Goal: Task Accomplishment & Management: Complete application form

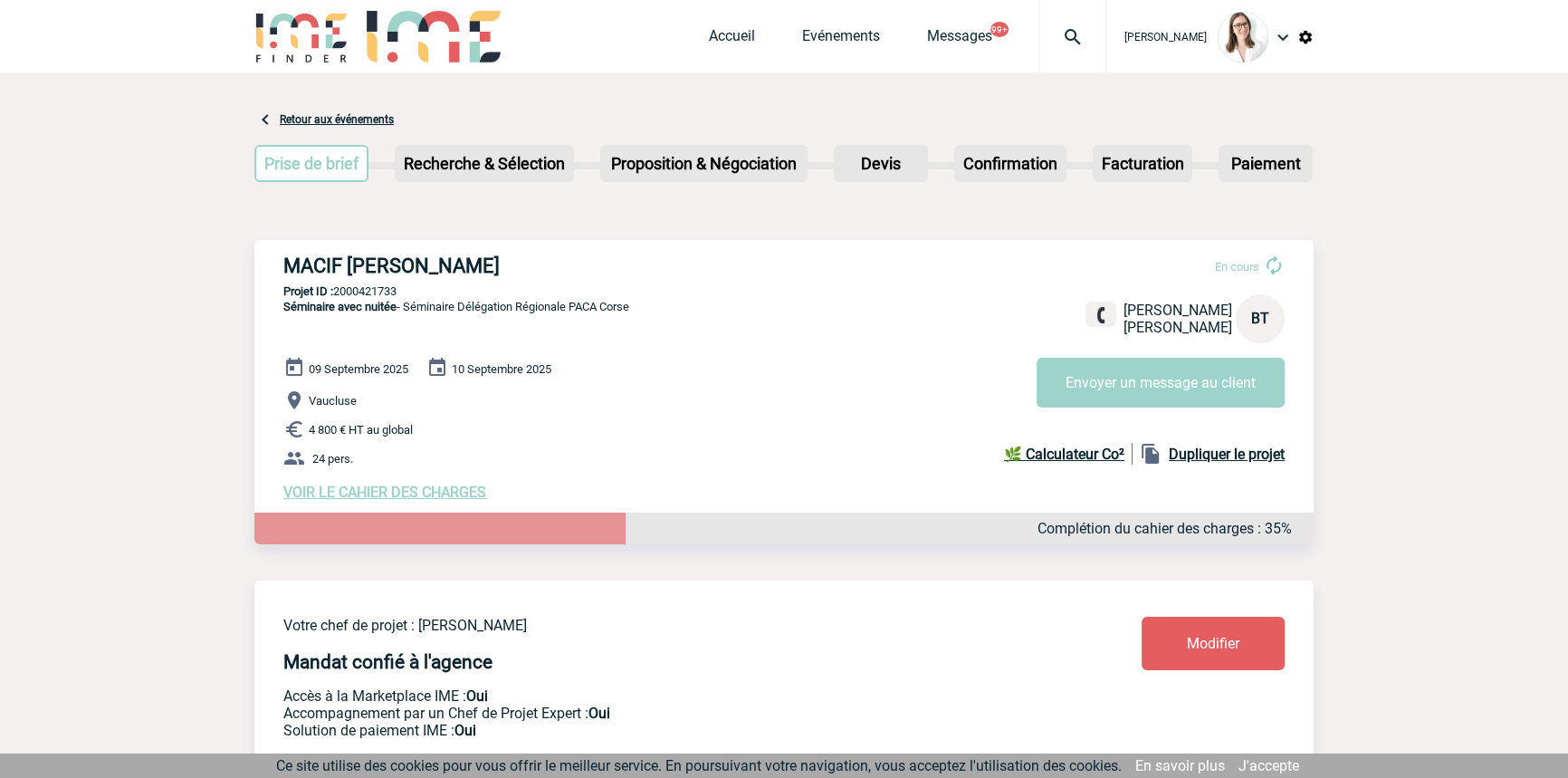
click at [1052, 38] on img at bounding box center [1073, 37] width 65 height 22
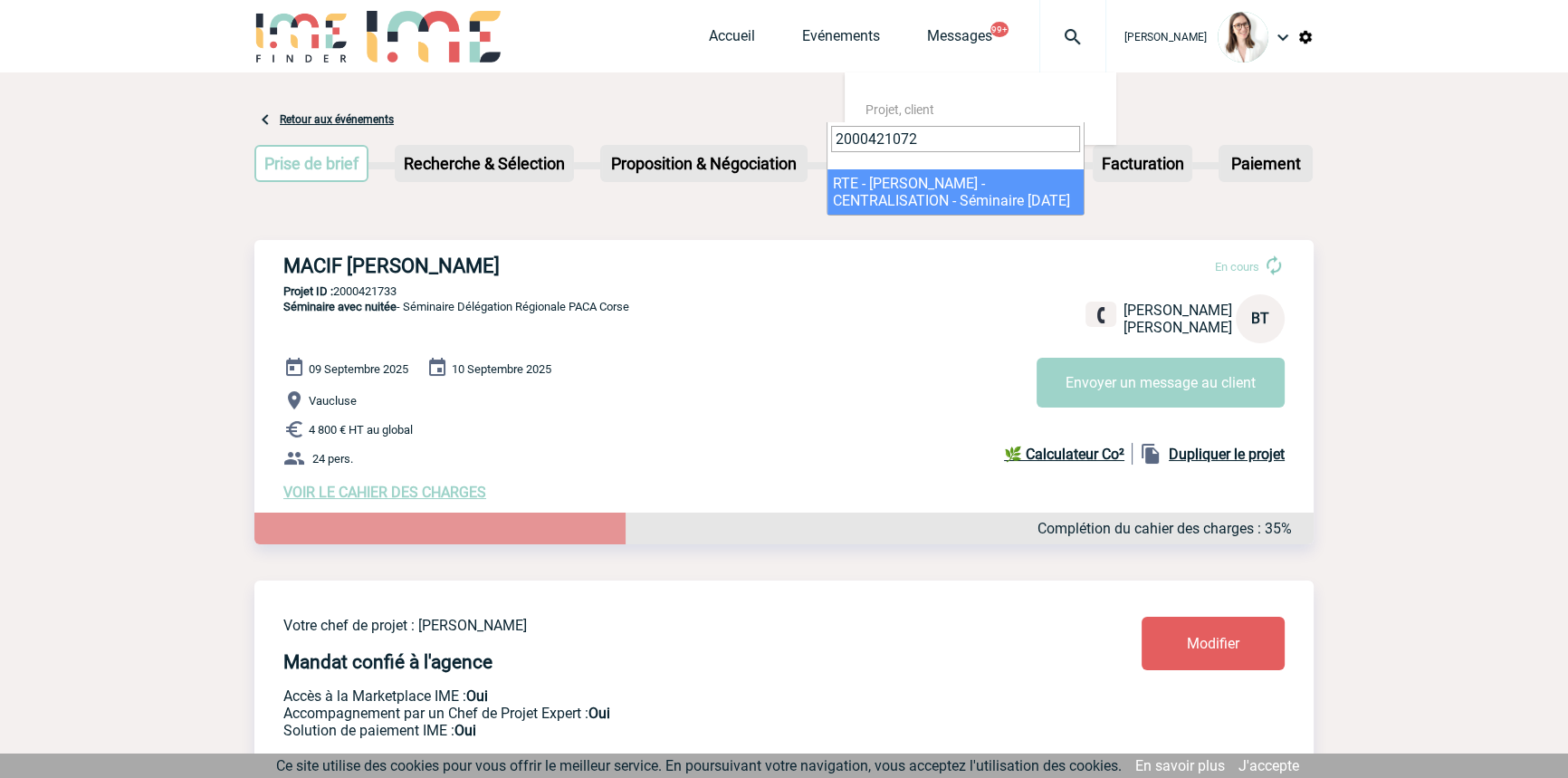
type input "2000421072"
select select "20573"
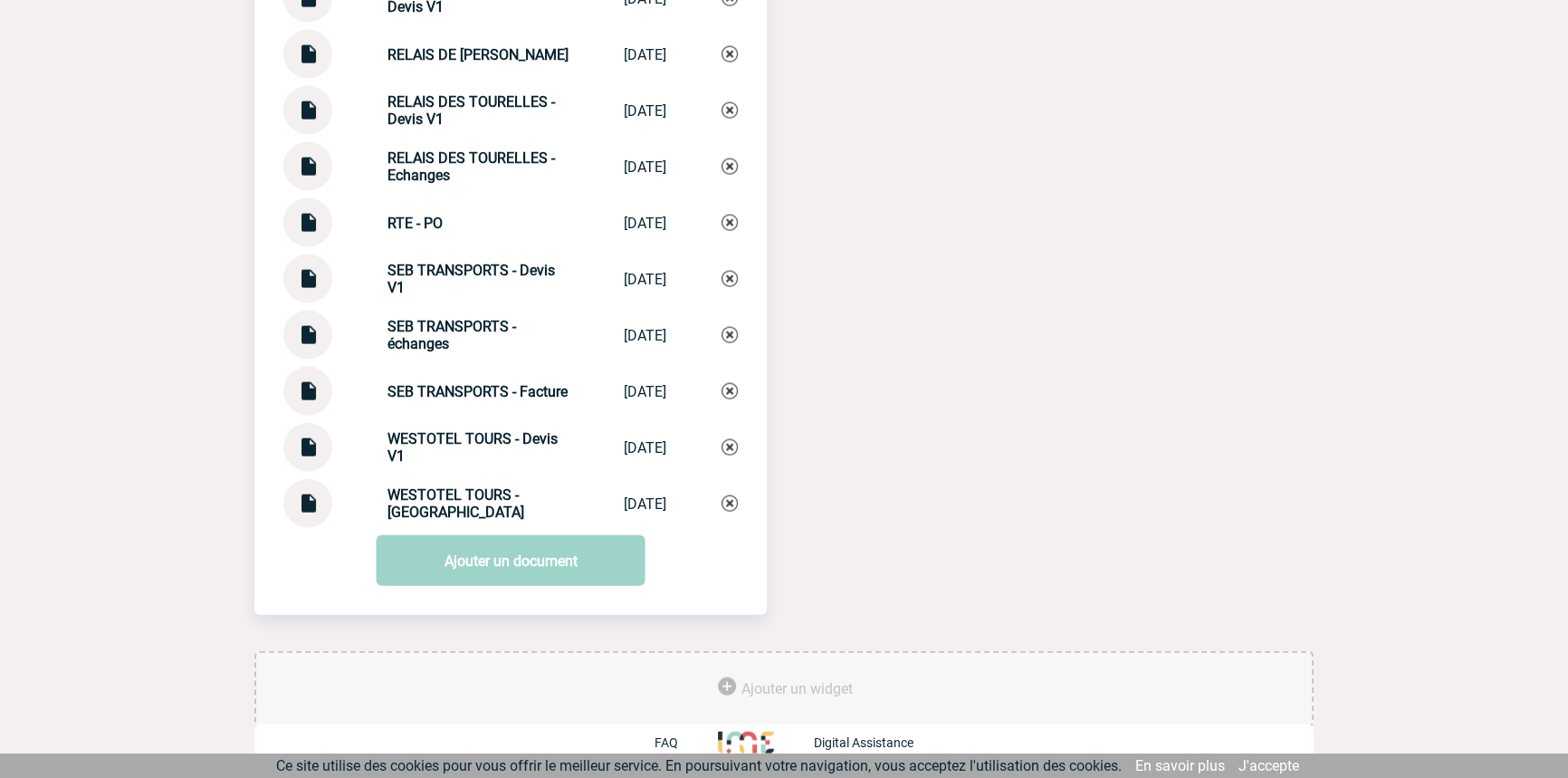
scroll to position [4749, 0]
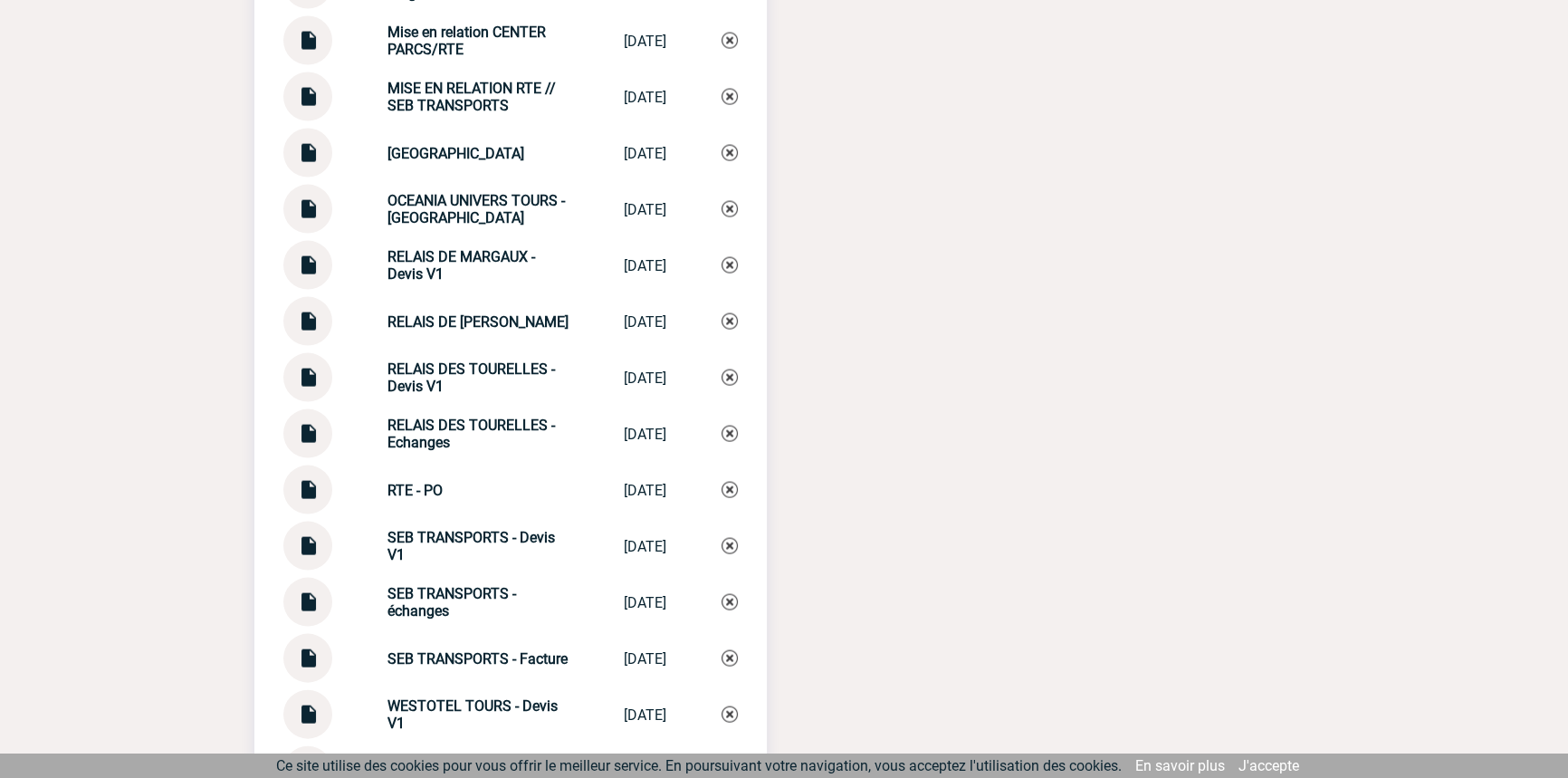
click at [478, 96] on strong "MISE EN RELATION RTE // SEB TRANSPORTS" at bounding box center [472, 97] width 168 height 34
click at [476, 104] on strong "MISE EN RELATION RTE // SEB TRANSPORTS" at bounding box center [472, 97] width 168 height 34
click at [472, 42] on strong "Mise en relation CENTER PARCS/RTE" at bounding box center [467, 40] width 159 height 34
click at [472, 40] on strong "Mise en relation CENTER PARCS/RTE" at bounding box center [467, 40] width 159 height 34
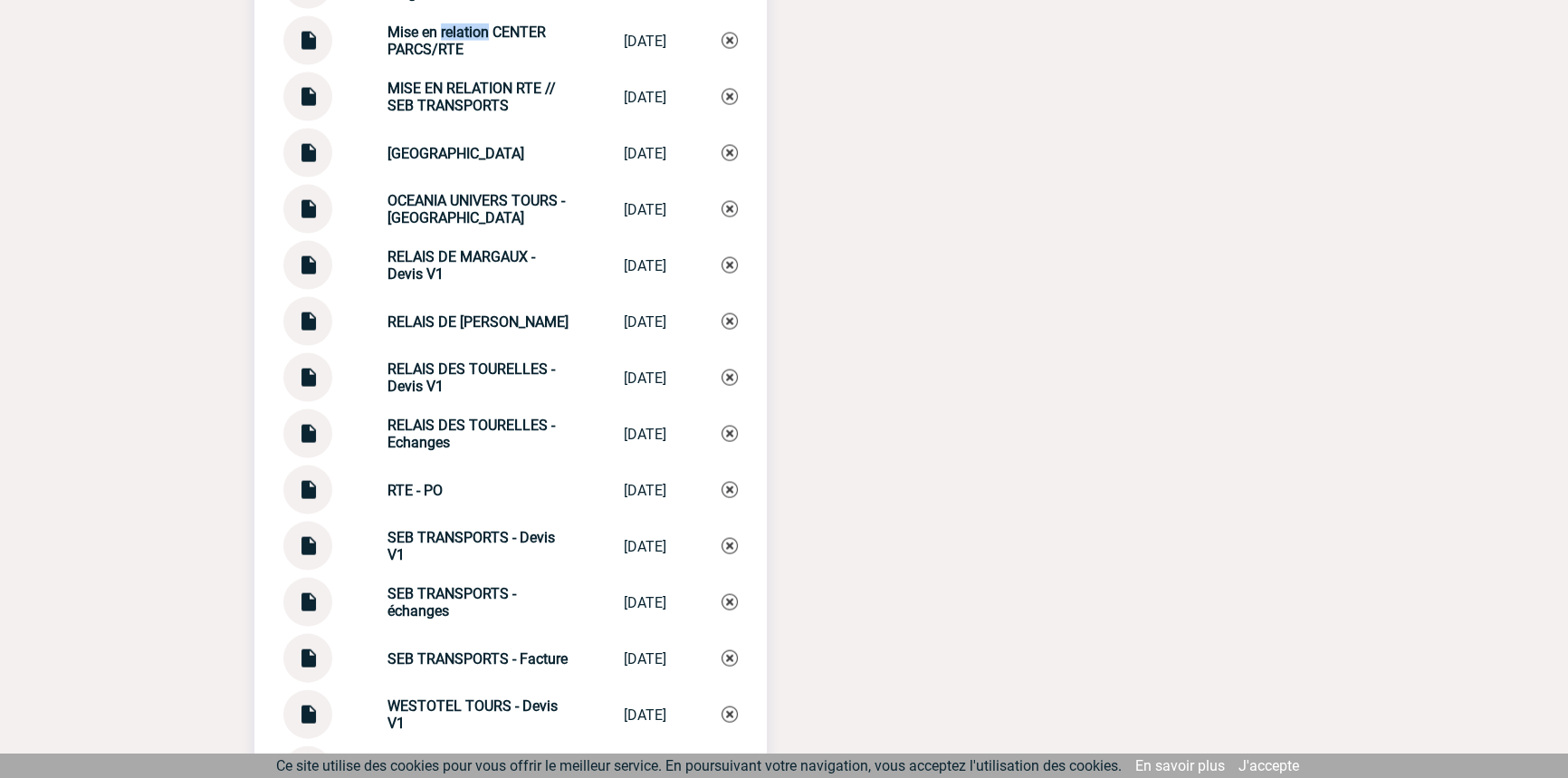
click at [472, 39] on strong "Mise en relation CENTER PARCS/RTE" at bounding box center [467, 40] width 159 height 34
click at [492, 42] on strong "Mise en relation CENTER PARCS/RTE" at bounding box center [467, 40] width 159 height 34
click at [492, 41] on strong "Mise en relation CENTER PARCS/RTE" at bounding box center [467, 40] width 159 height 34
copy div "Mise en relation CENTER PARCS/RTE Mise en relatio..."
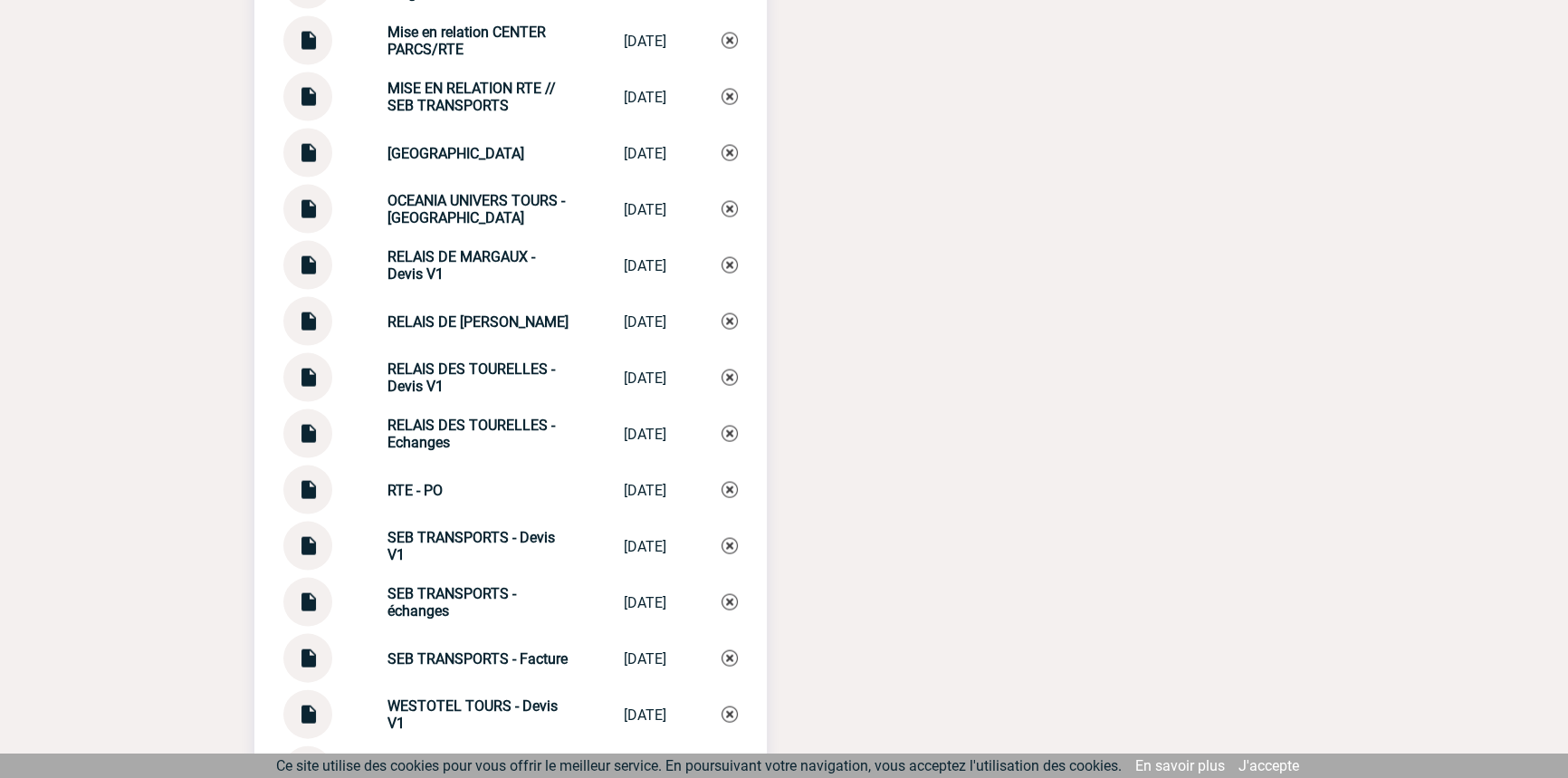
click at [734, 57] on div "Mise en relation CENTER PARCS/RTE Mise en relatio... 12/09/2025" at bounding box center [511, 41] width 455 height 49
click at [732, 49] on img at bounding box center [730, 40] width 17 height 17
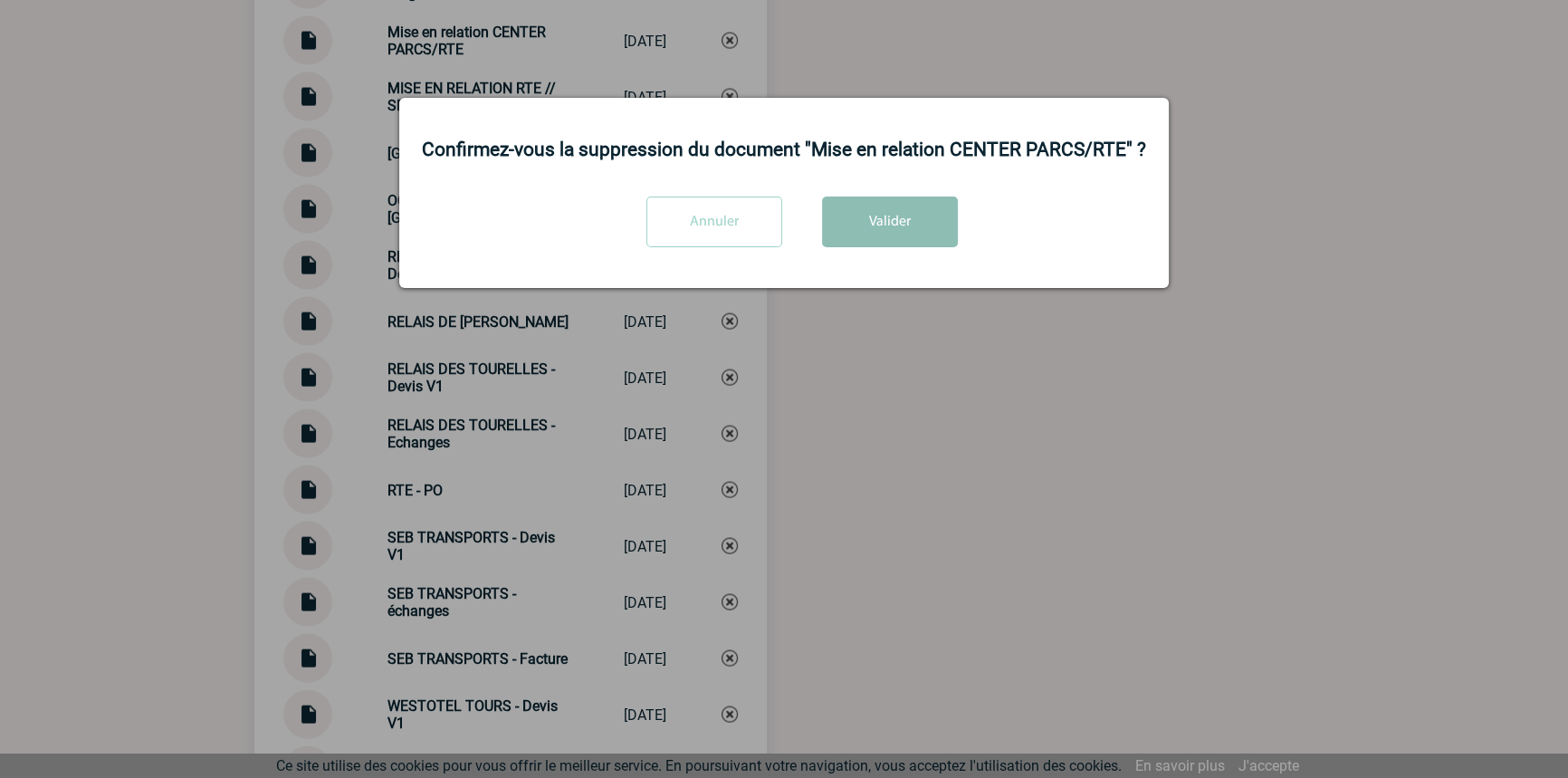
click at [877, 226] on button "Valider" at bounding box center [890, 222] width 136 height 50
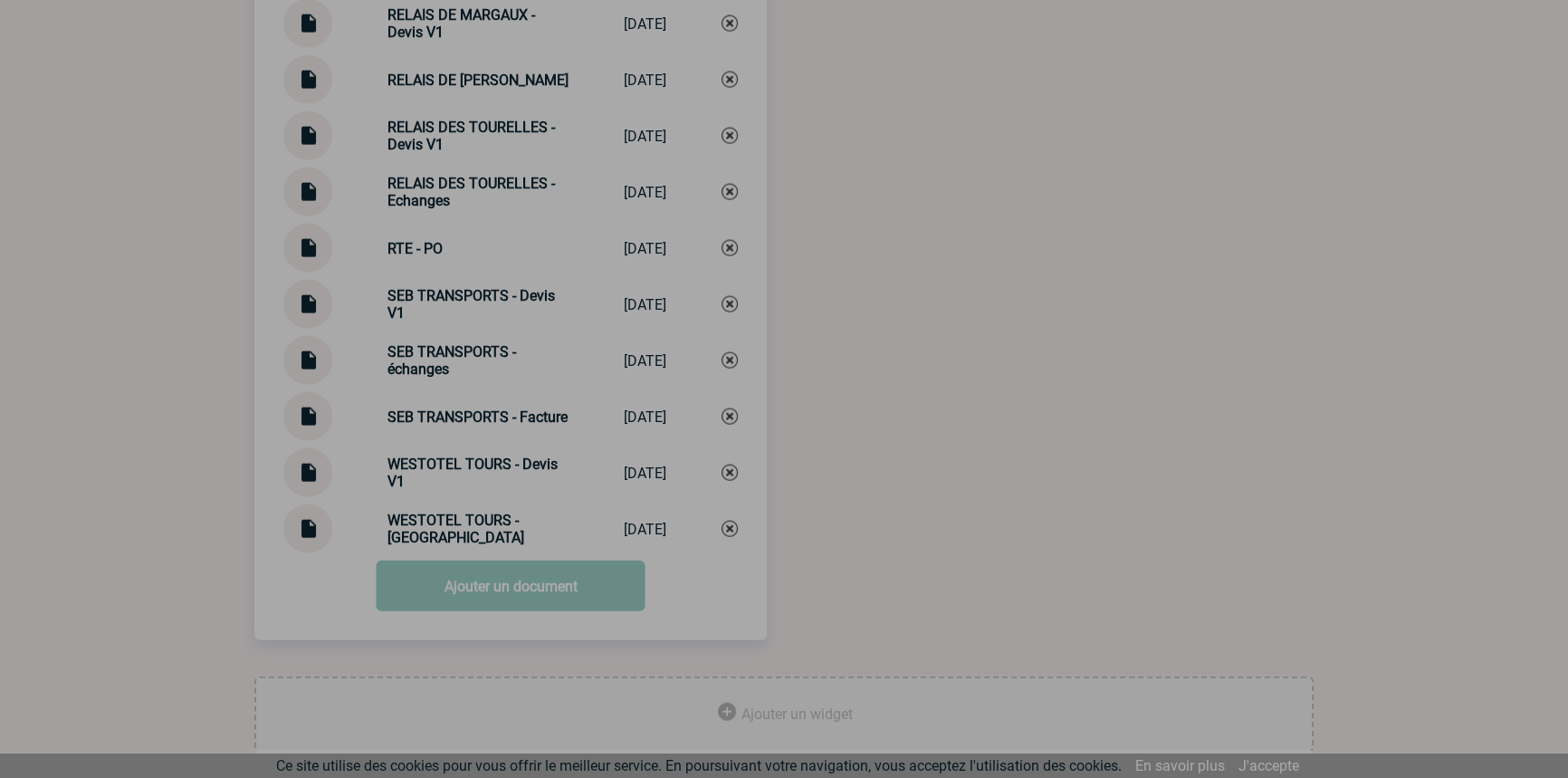
scroll to position [4967, 0]
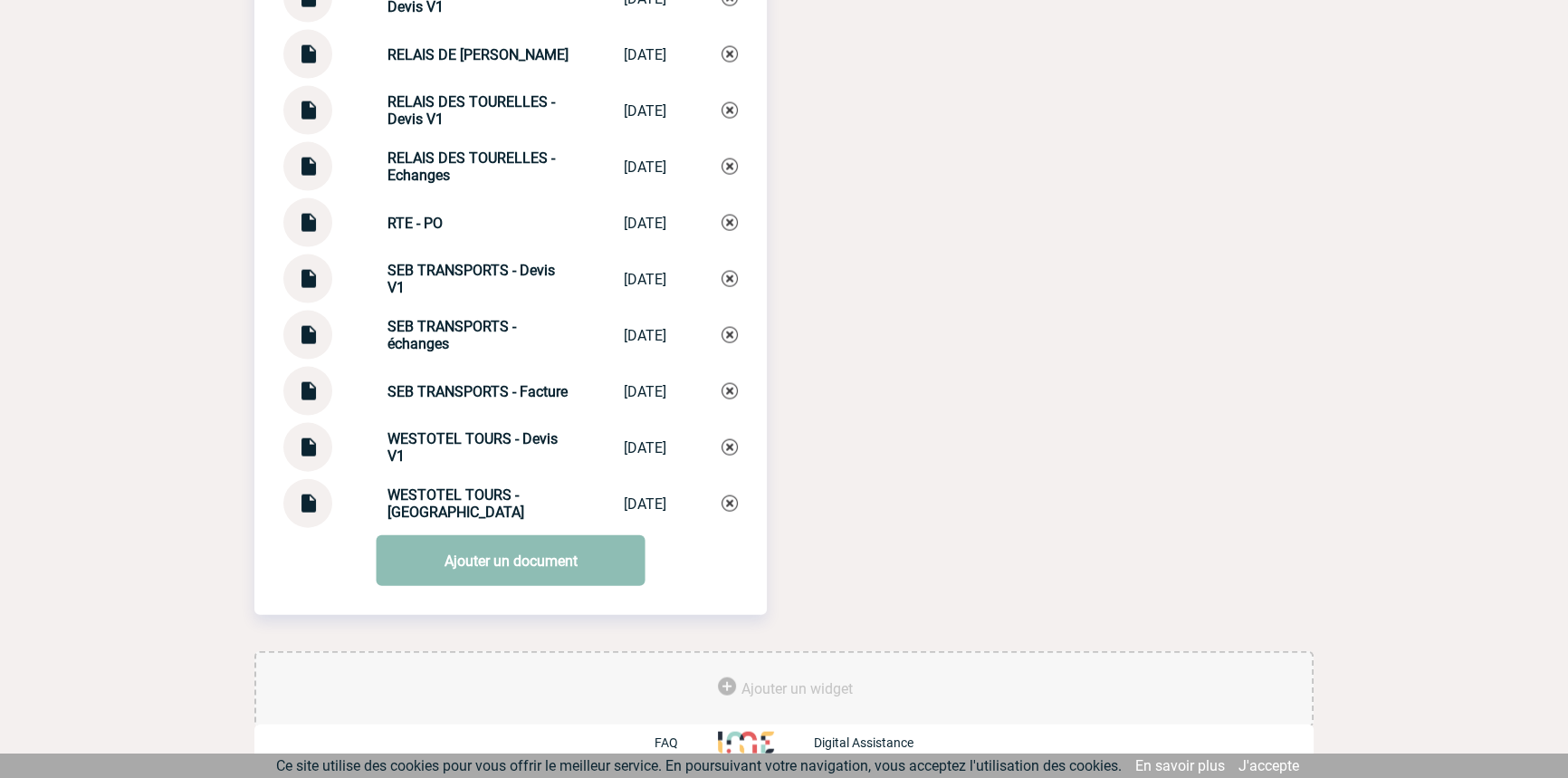
click at [550, 563] on link "Ajouter un document" at bounding box center [510, 559] width 269 height 50
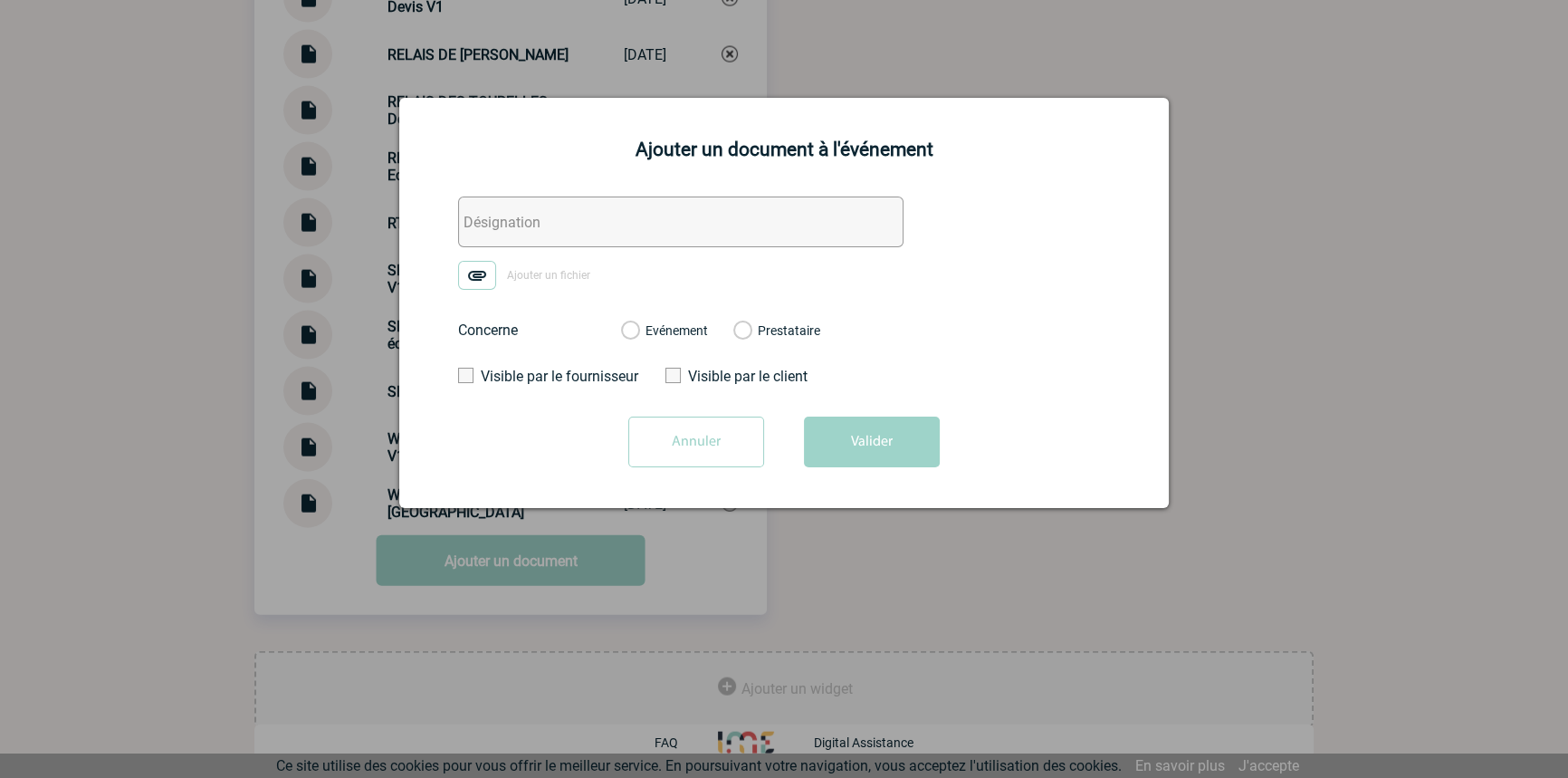
click at [570, 230] on input "text" at bounding box center [681, 222] width 445 height 50
paste input "Mise en relation CENTER PARCS/RTE"
type input "Mise en relation CENTER PARCS/RTE"
click at [478, 267] on img at bounding box center [477, 275] width 38 height 29
click at [0, 0] on input "Ajouter un fichier" at bounding box center [0, 0] width 0 height 0
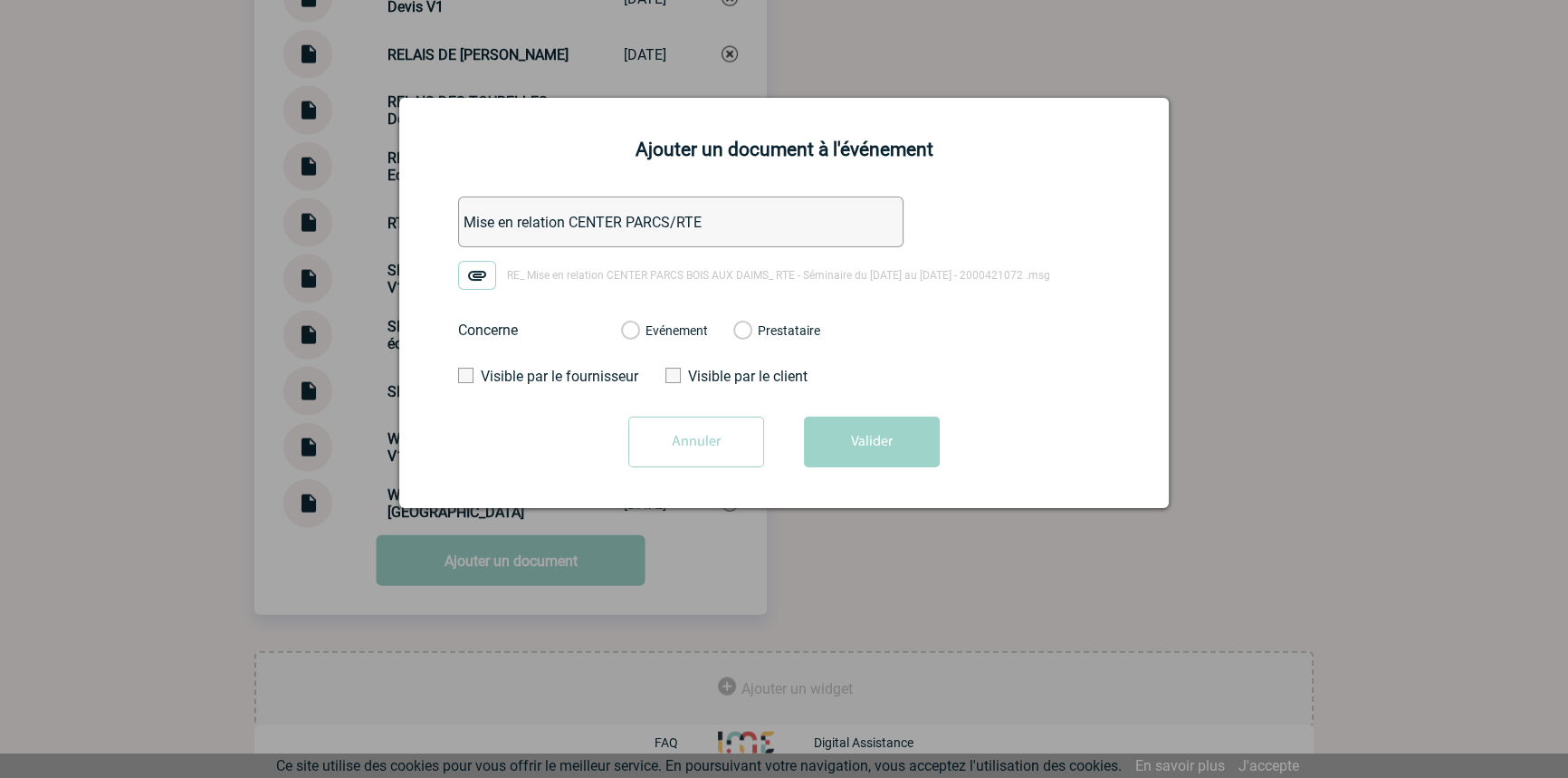
click at [638, 327] on label "Evénement" at bounding box center [629, 331] width 17 height 17
click at [0, 0] on input "Evénement" at bounding box center [0, 0] width 0 height 0
click at [860, 432] on button "Valider" at bounding box center [872, 441] width 136 height 50
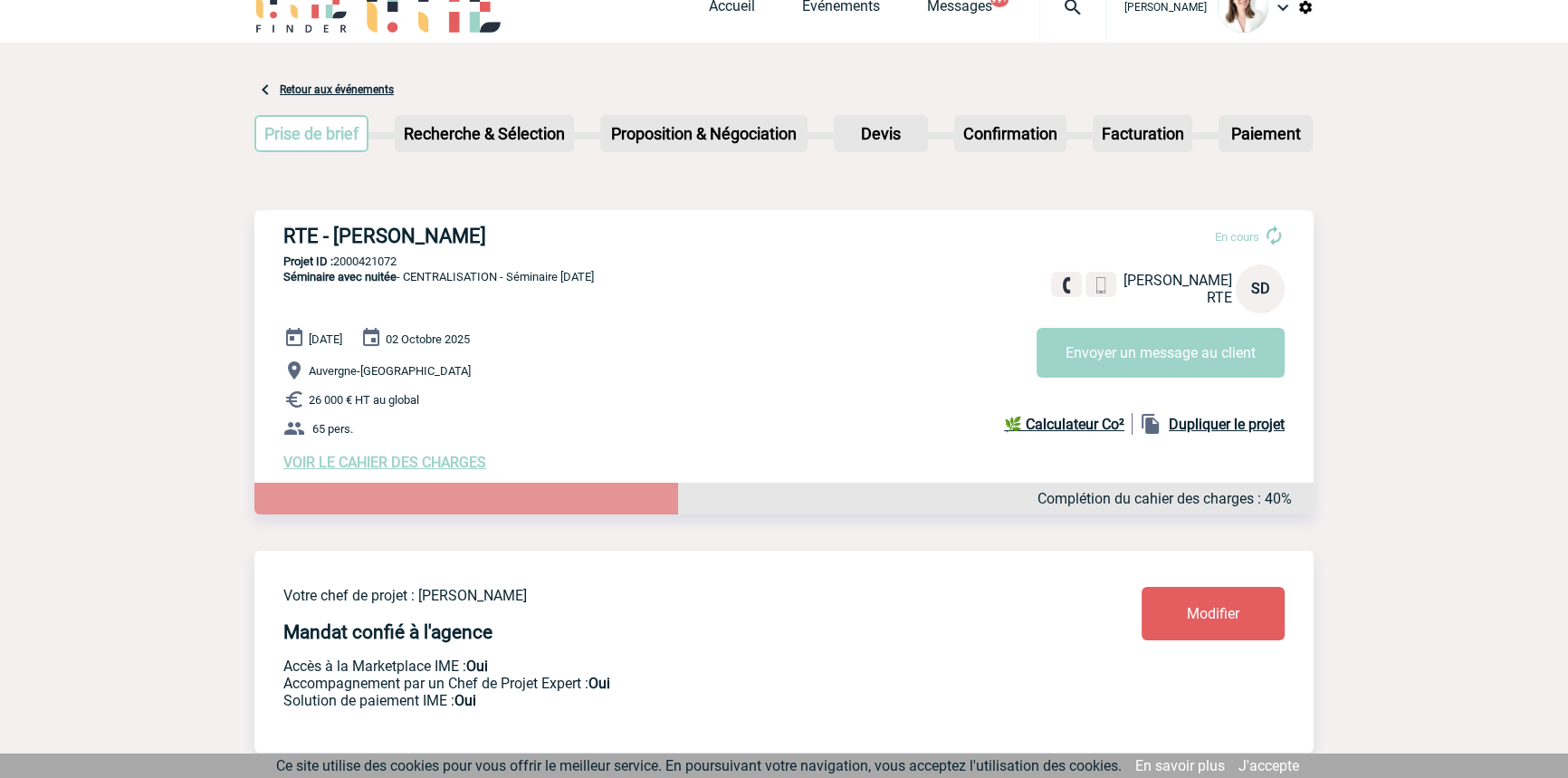
scroll to position [0, 0]
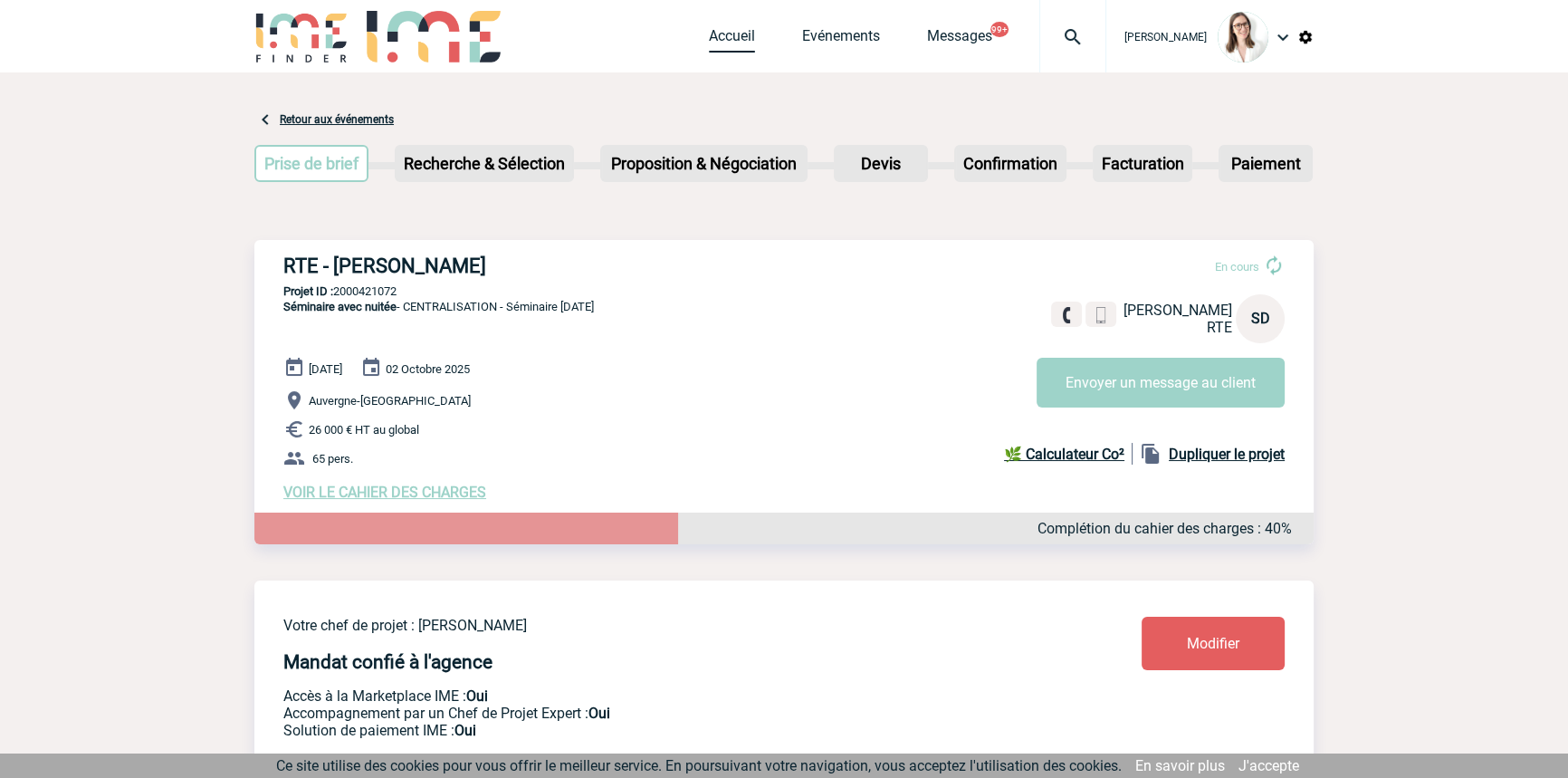
click at [709, 34] on link "Accueil" at bounding box center [732, 40] width 46 height 26
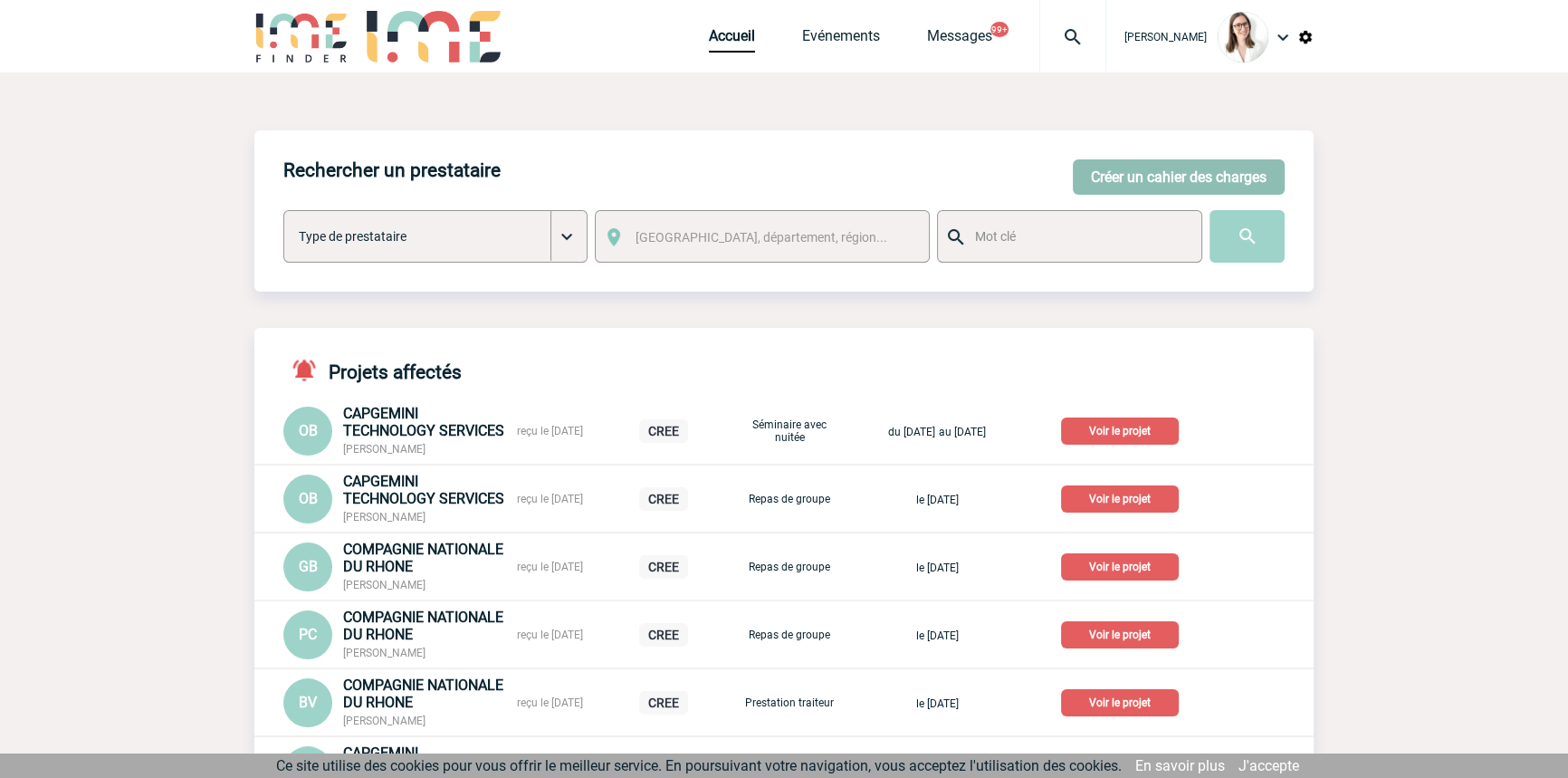
click at [1137, 181] on button "Créer un cahier des charges" at bounding box center [1179, 177] width 212 height 35
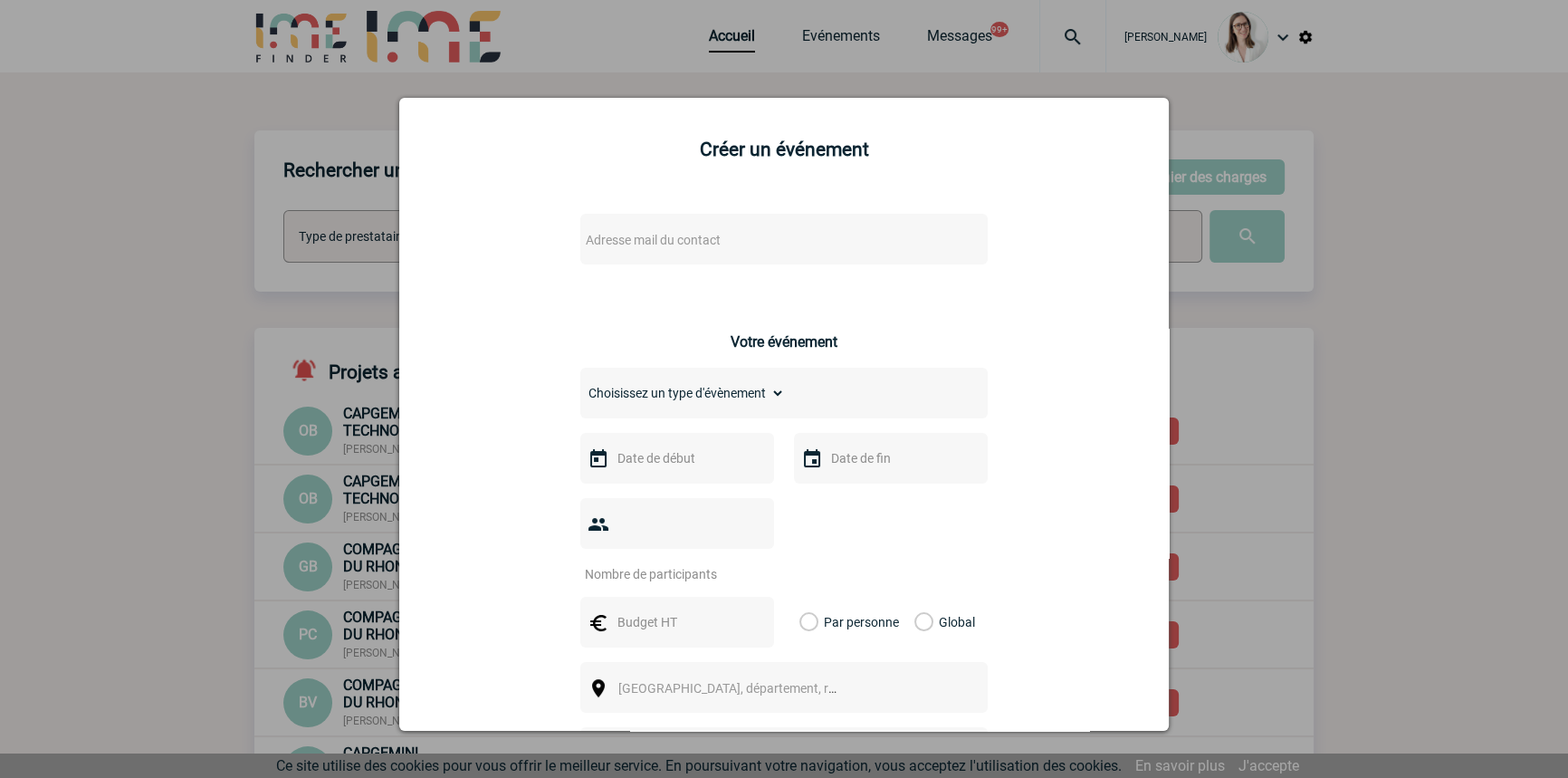
drag, startPoint x: 634, startPoint y: 223, endPoint x: 640, endPoint y: 235, distance: 13.4
click at [634, 224] on div "Adresse mail du contact" at bounding box center [784, 238] width 408 height 50
click at [640, 235] on span "Adresse mail du contact" at bounding box center [653, 239] width 135 height 15
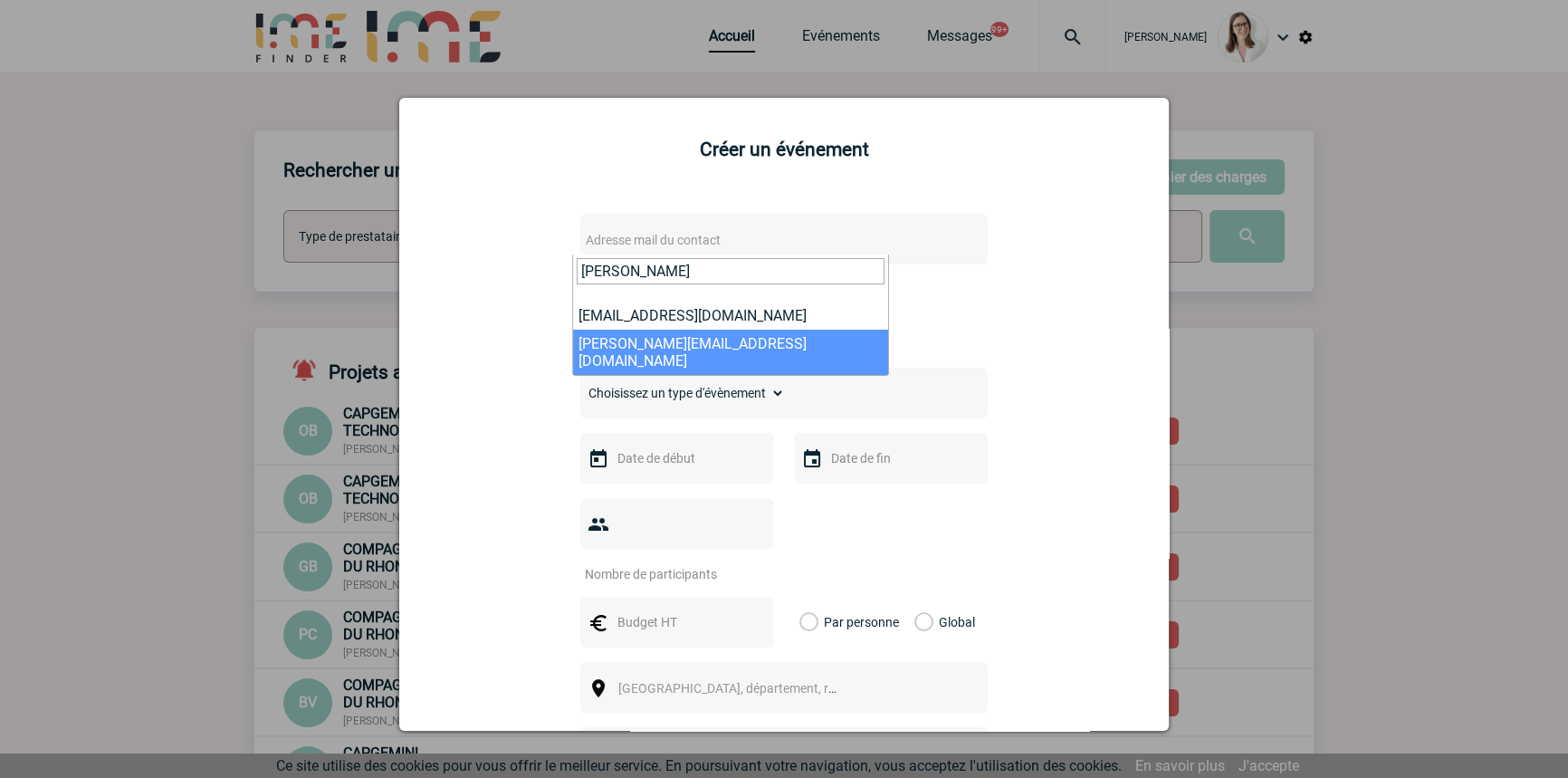
type input "simeon"
select select "127228"
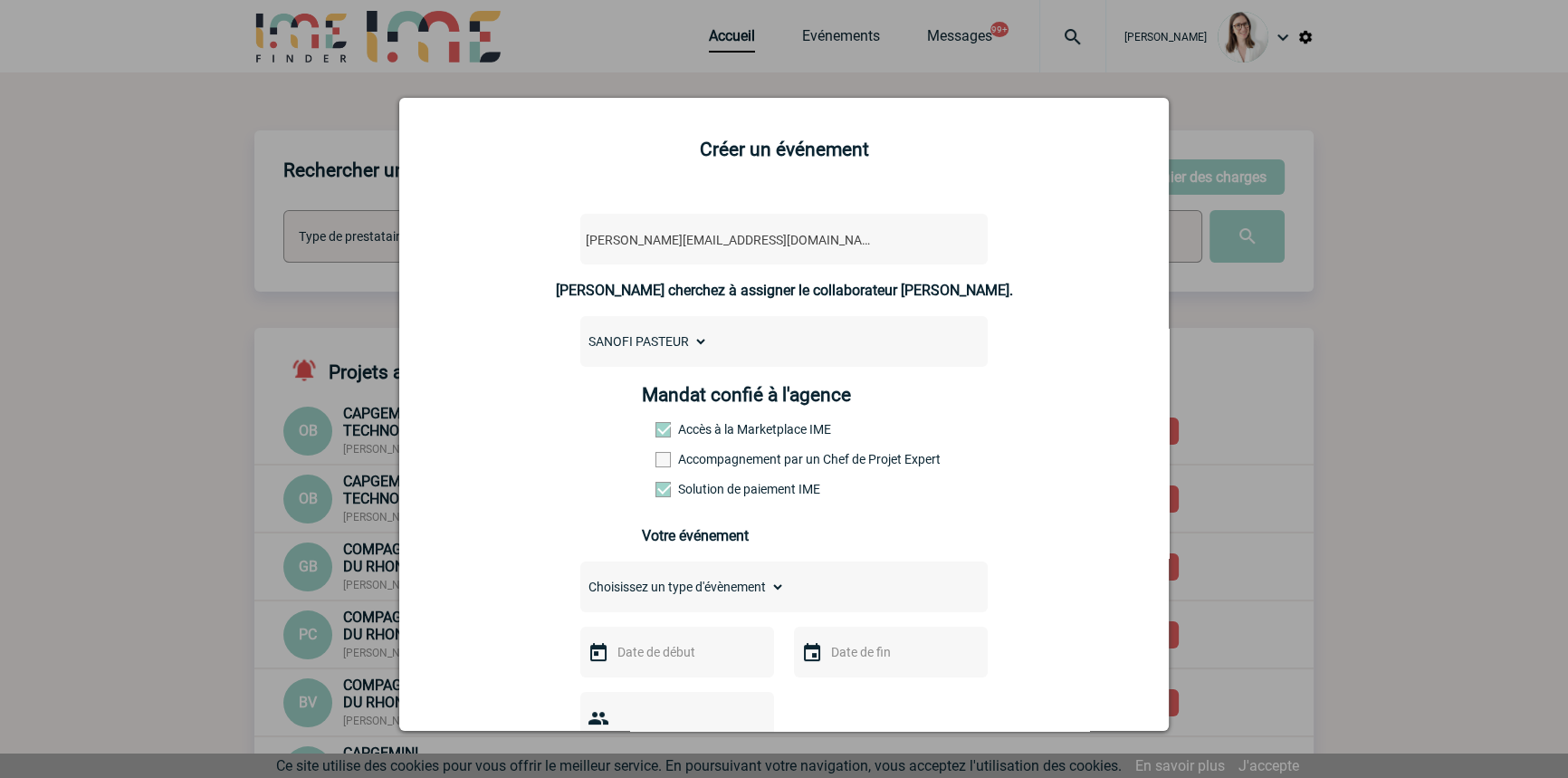
click at [705, 460] on label "Accompagnement par un Chef de Projet Expert" at bounding box center [695, 459] width 80 height 15
click at [0, 0] on input "Accompagnement par un Chef de Projet Expert" at bounding box center [0, 0] width 0 height 0
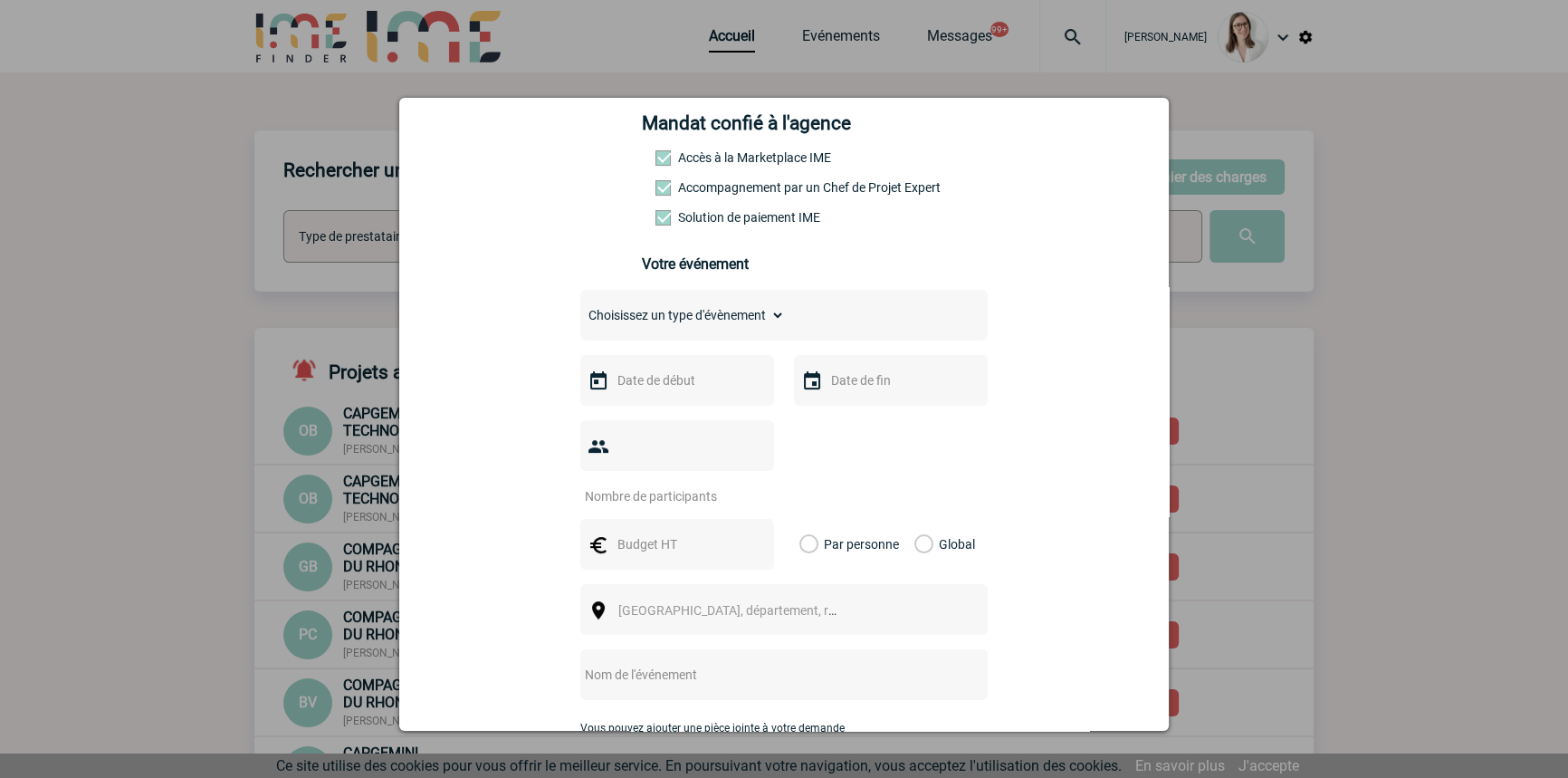
scroll to position [274, 0]
click at [647, 316] on select "Choisissez un type d'évènement Séminaire avec nuitée Séminaire sans nuitée Repa…" at bounding box center [683, 313] width 205 height 26
select select "3"
click at [580, 306] on select "Choisissez un type d'évènement Séminaire avec nuitée Séminaire sans nuitée Repa…" at bounding box center [683, 313] width 205 height 26
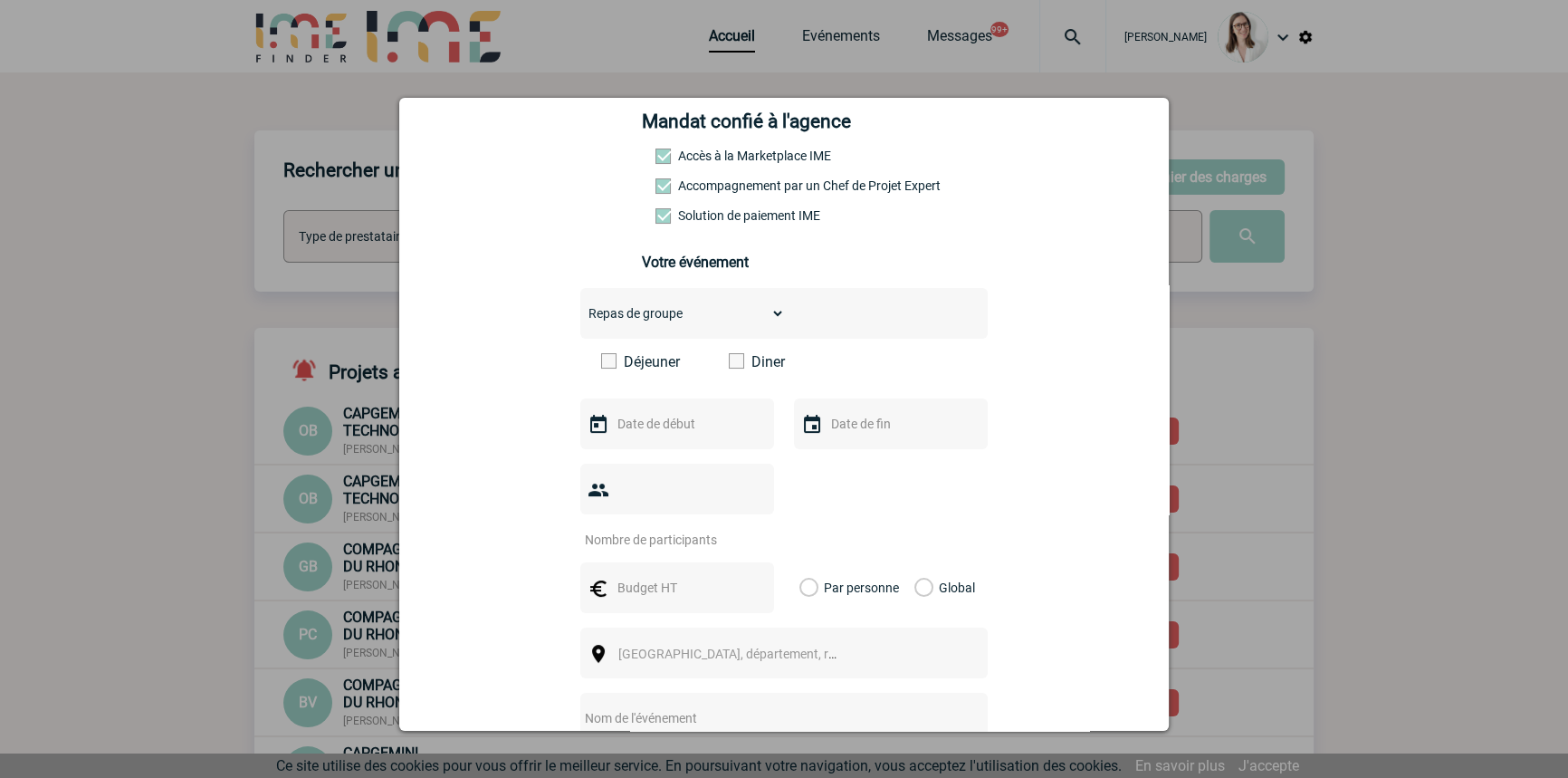
click at [747, 355] on div "Choisissez un type d'évènement Séminaire avec nuitée Séminaire sans nuitée Repa…" at bounding box center [784, 573] width 408 height 571
click at [748, 367] on label "Diner" at bounding box center [781, 361] width 104 height 17
click at [0, 0] on input "Diner" at bounding box center [0, 0] width 0 height 0
click at [680, 421] on input "text" at bounding box center [675, 423] width 125 height 24
click at [746, 595] on link "18" at bounding box center [734, 601] width 33 height 32
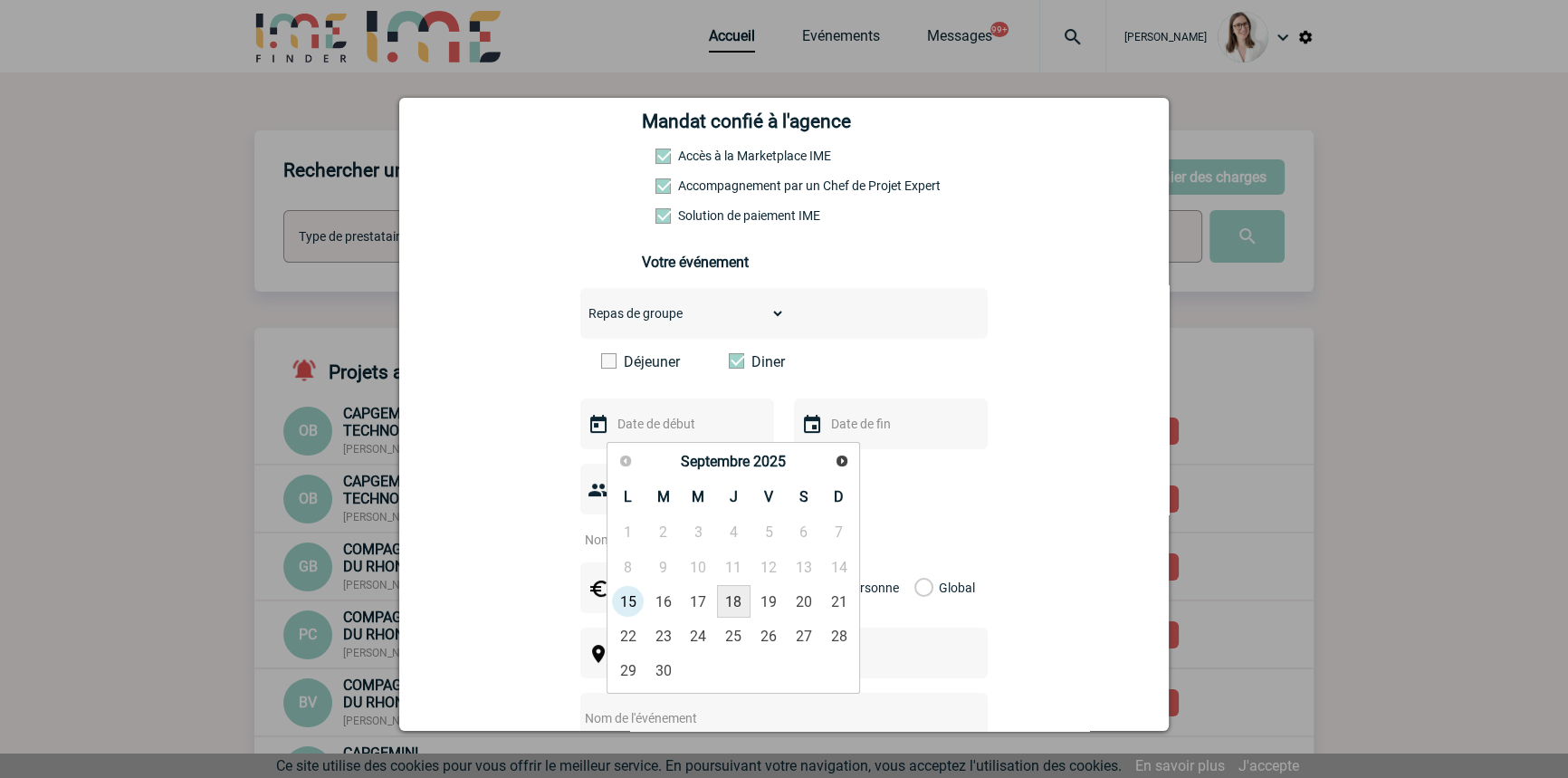
type input "18-09-2025"
click at [855, 435] on input "text" at bounding box center [888, 423] width 125 height 24
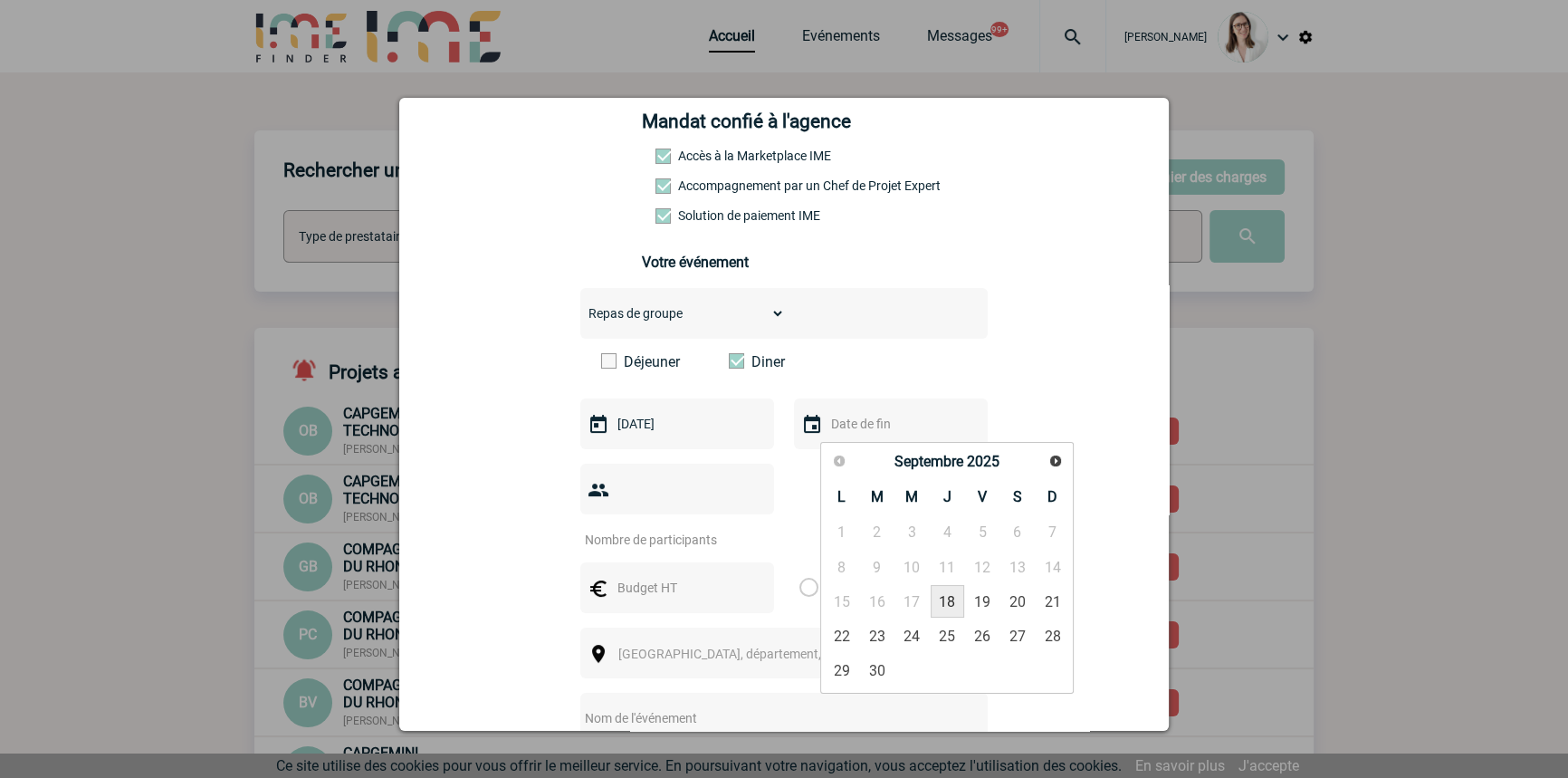
drag, startPoint x: 942, startPoint y: 607, endPoint x: 770, endPoint y: 559, distance: 178.6
click at [942, 607] on link "18" at bounding box center [947, 601] width 33 height 32
type input "18-09-2025"
drag, startPoint x: 672, startPoint y: 499, endPoint x: 661, endPoint y: 486, distance: 17.0
click at [670, 528] on input "number" at bounding box center [665, 540] width 170 height 24
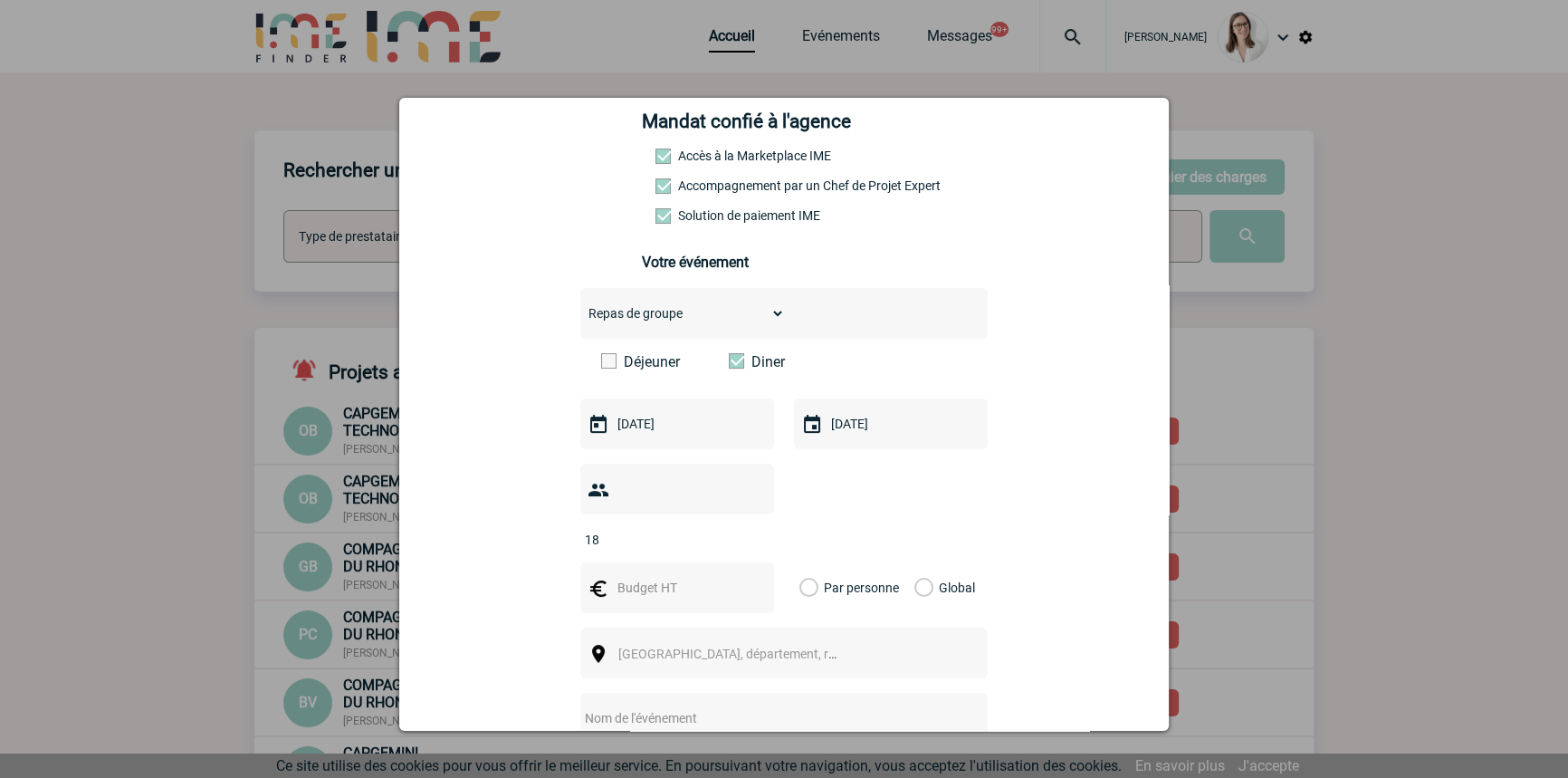
type input "18"
click at [673, 576] on input "text" at bounding box center [675, 588] width 125 height 24
type input "900"
click at [916, 563] on label "Global" at bounding box center [921, 587] width 12 height 50
click at [0, 0] on input "Global" at bounding box center [0, 0] width 0 height 0
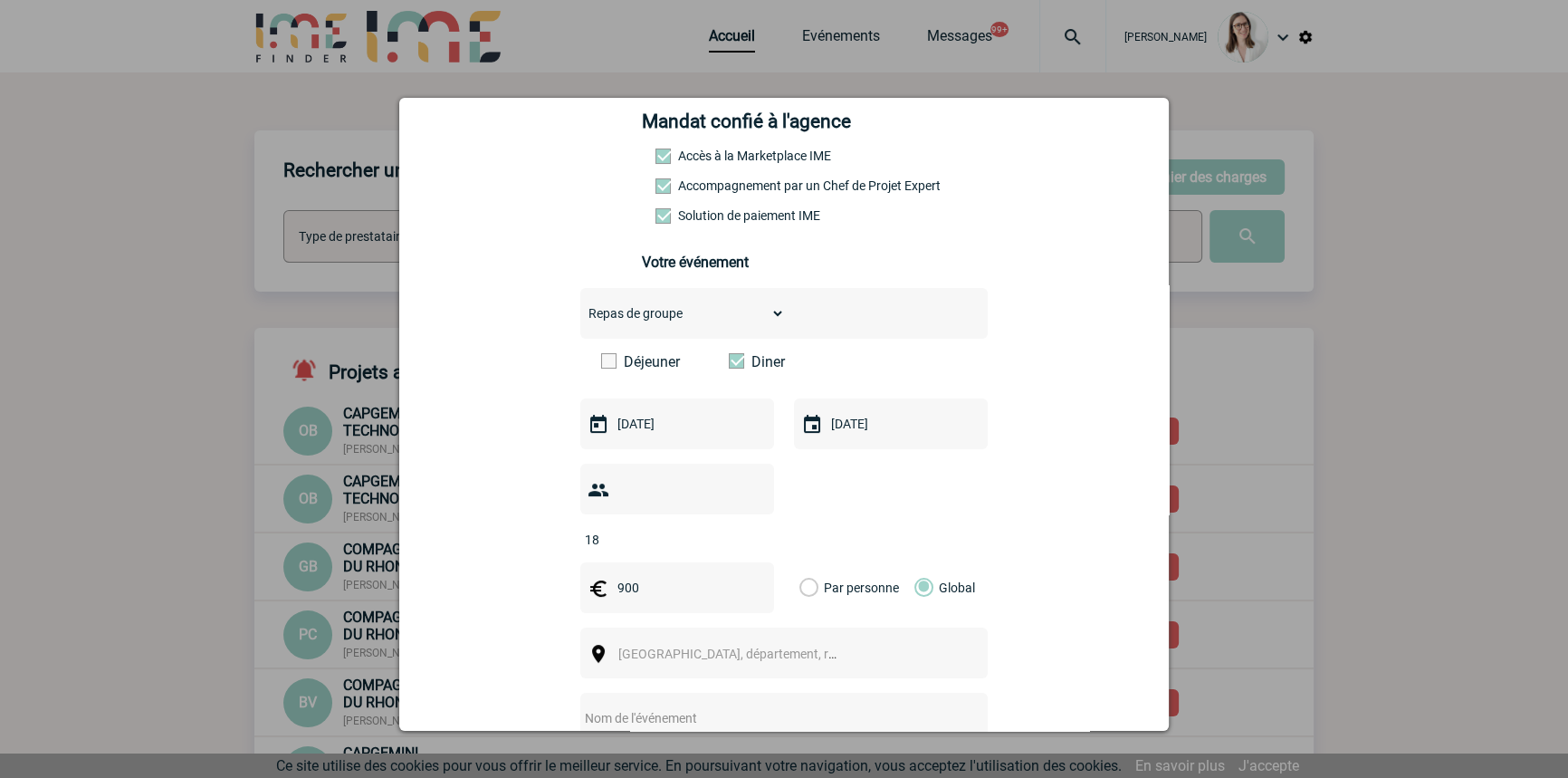
click at [674, 646] on div "Ville, département, région..." at bounding box center [784, 652] width 408 height 50
click at [665, 646] on span "Ville, département, région..." at bounding box center [745, 653] width 252 height 15
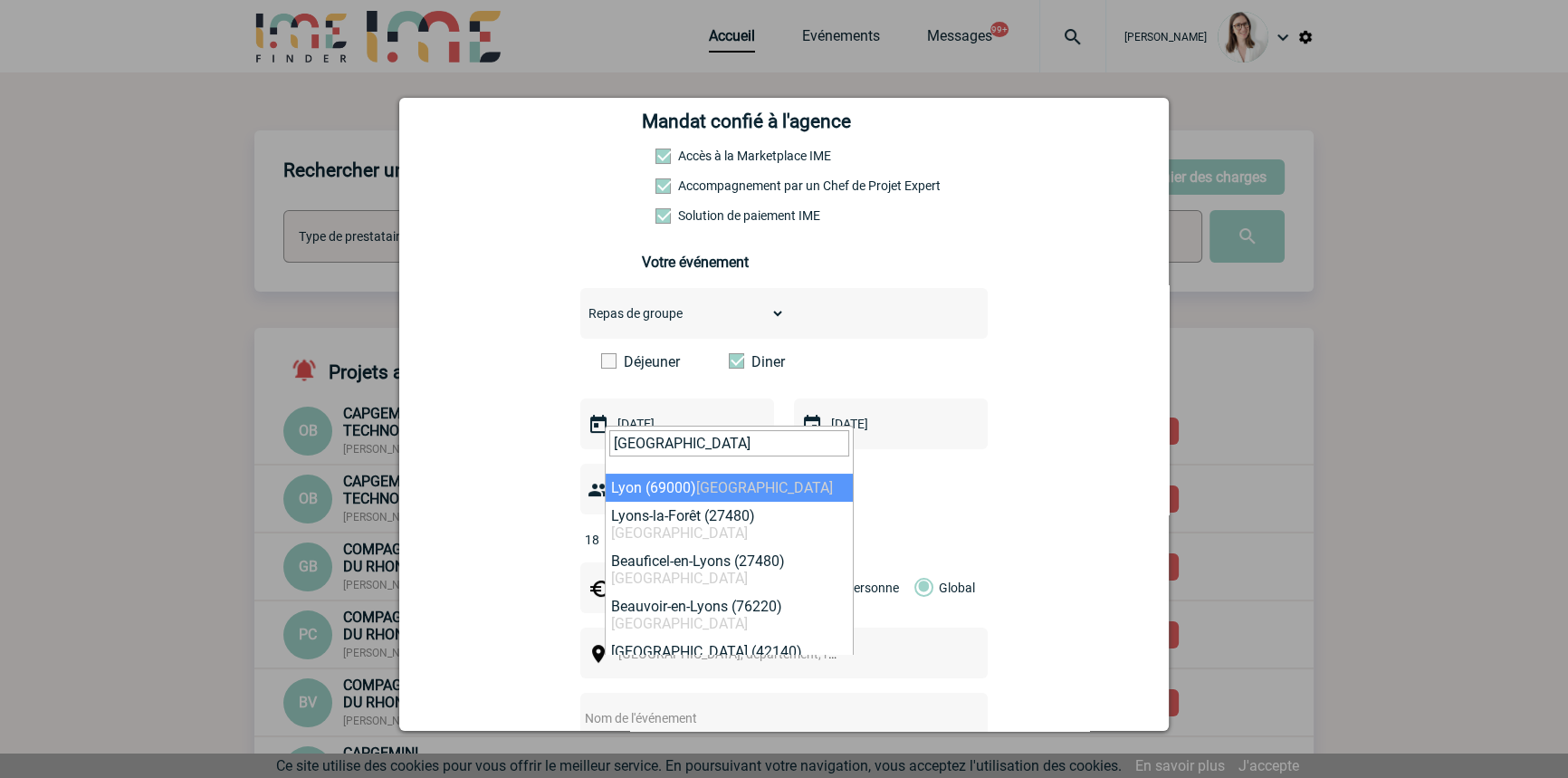
type input "lyon"
select select "36544"
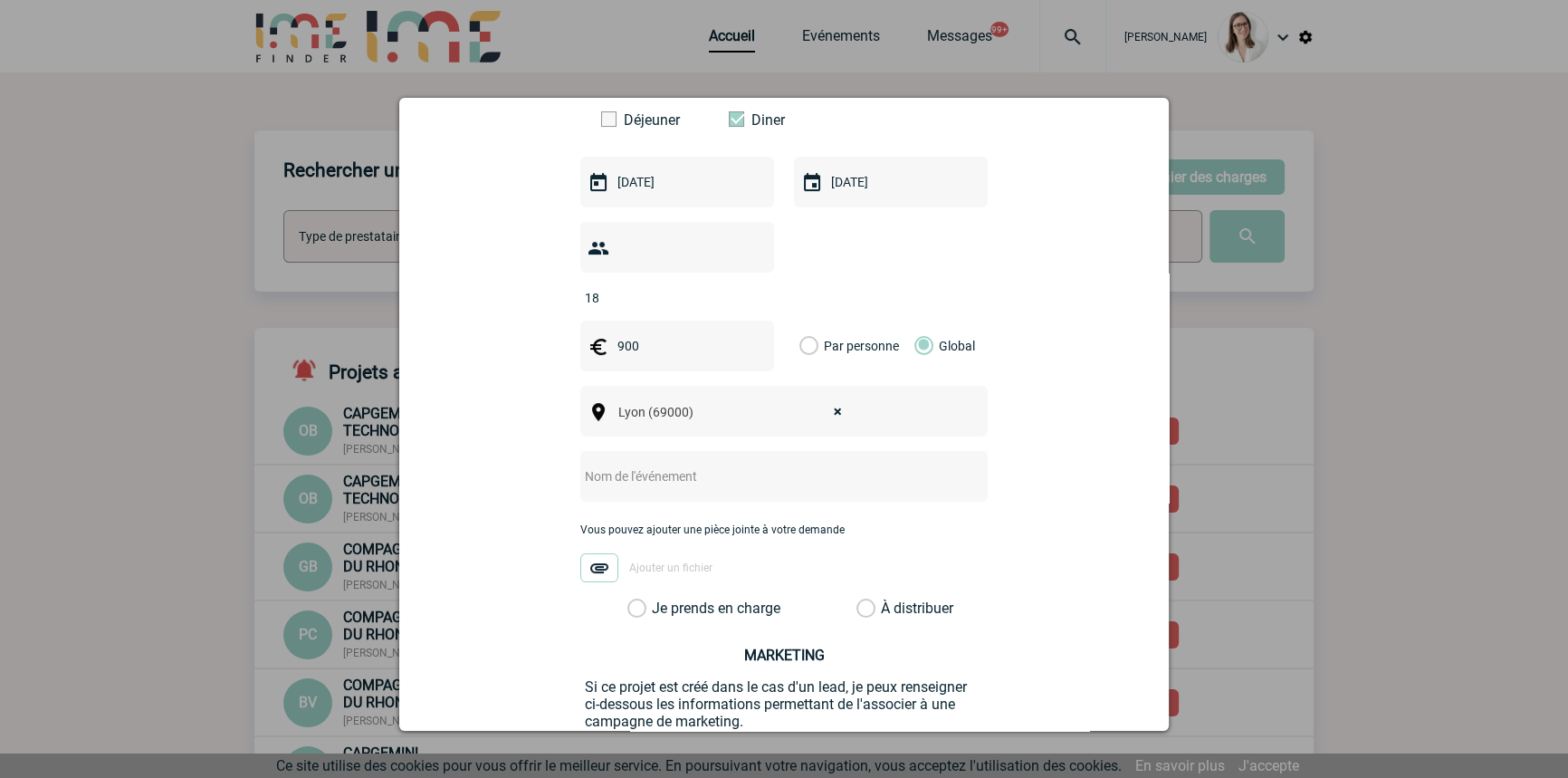
scroll to position [549, 0]
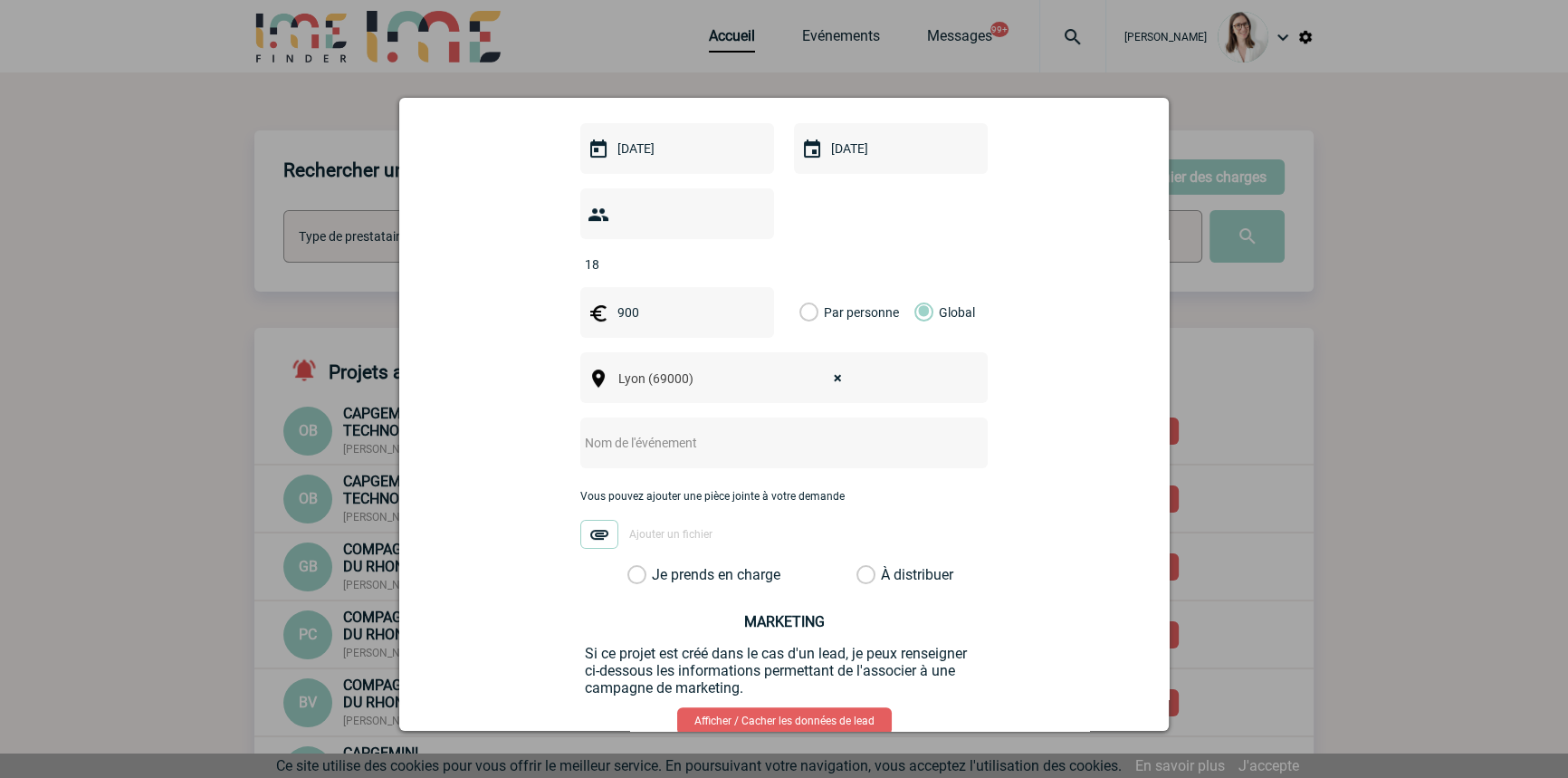
click at [660, 431] on input "text" at bounding box center [759, 443] width 359 height 24
click at [616, 431] on input "Dîner SNAOFI" at bounding box center [759, 443] width 359 height 24
type input "Dîner SANOFI"
click at [635, 566] on label "Je prends en charge" at bounding box center [642, 575] width 31 height 18
click at [0, 0] on input "Je prends en charge" at bounding box center [0, 0] width 0 height 0
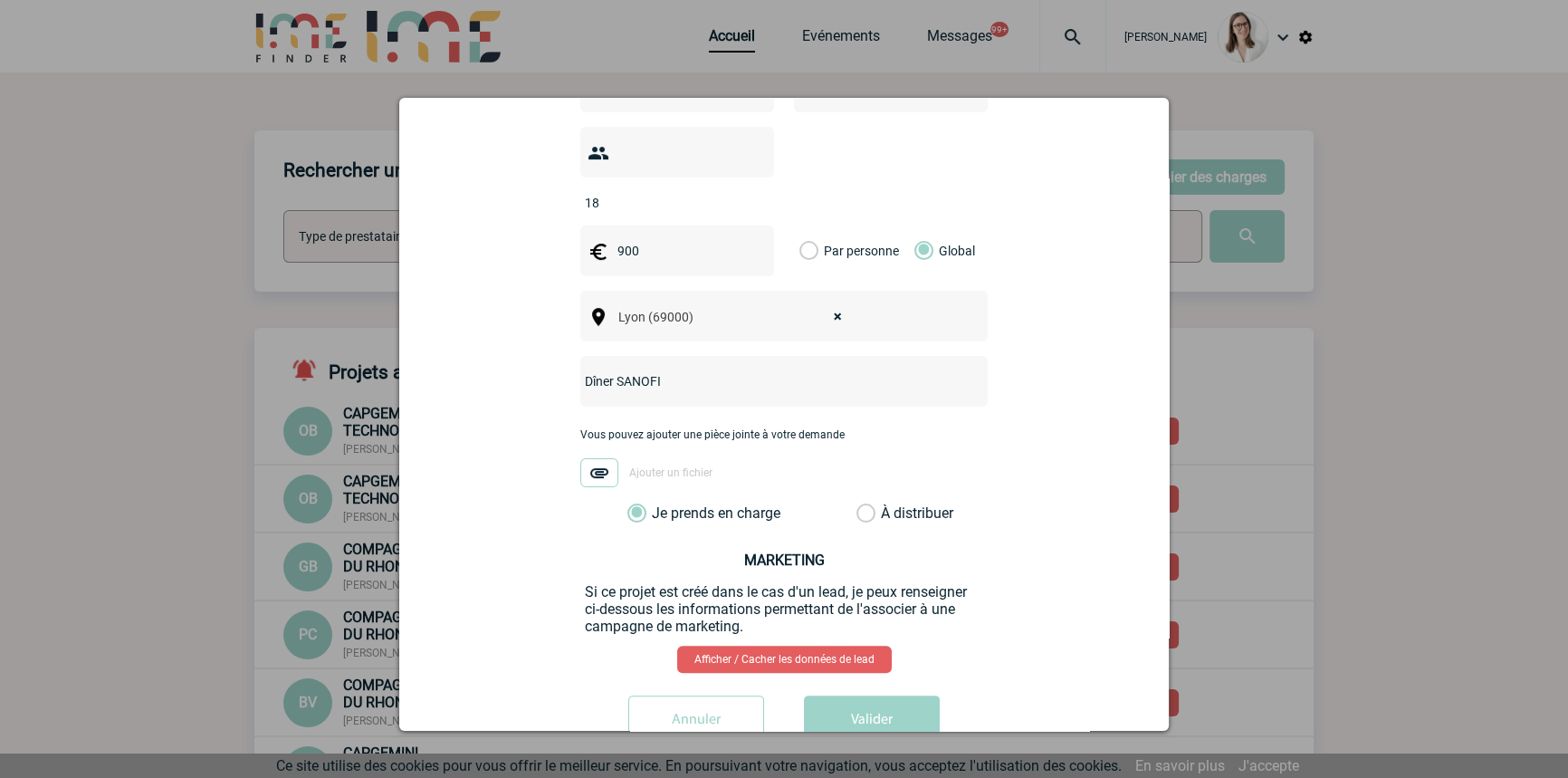
scroll to position [639, 0]
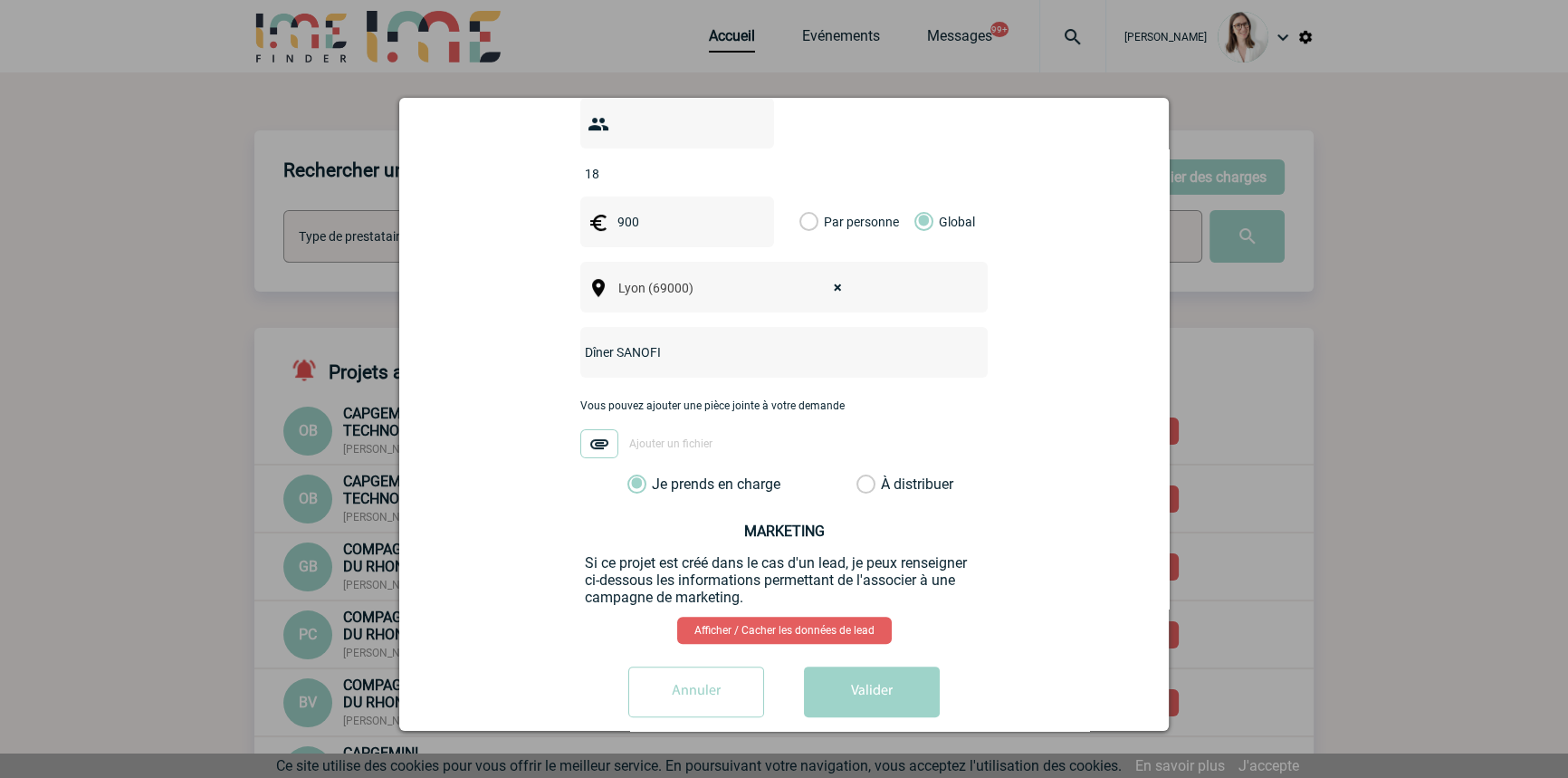
click at [856, 673] on button "Valider" at bounding box center [872, 691] width 136 height 50
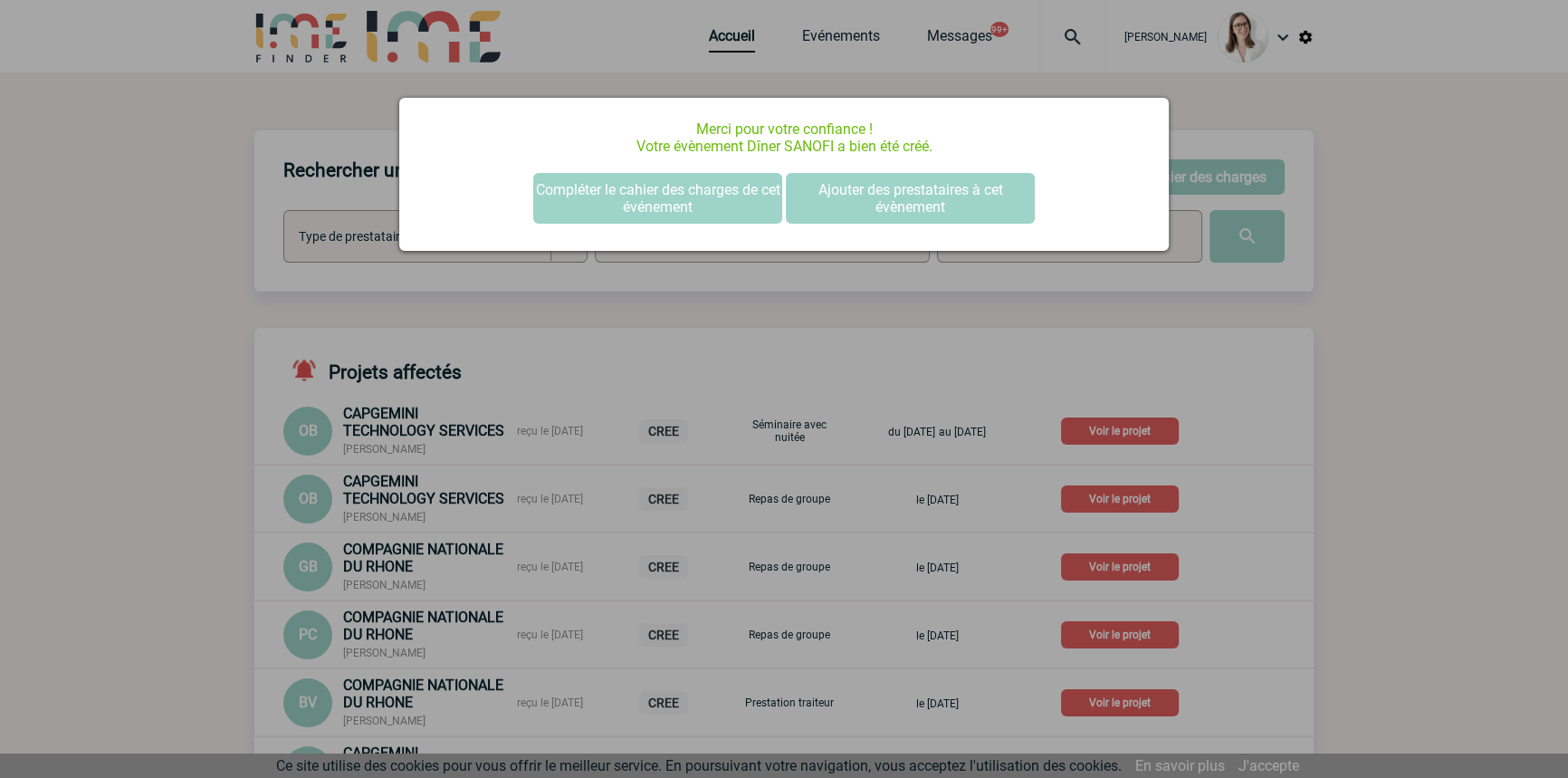
scroll to position [0, 0]
click at [673, 185] on button "Compléter le cahier des charges de cet événement" at bounding box center [658, 198] width 249 height 50
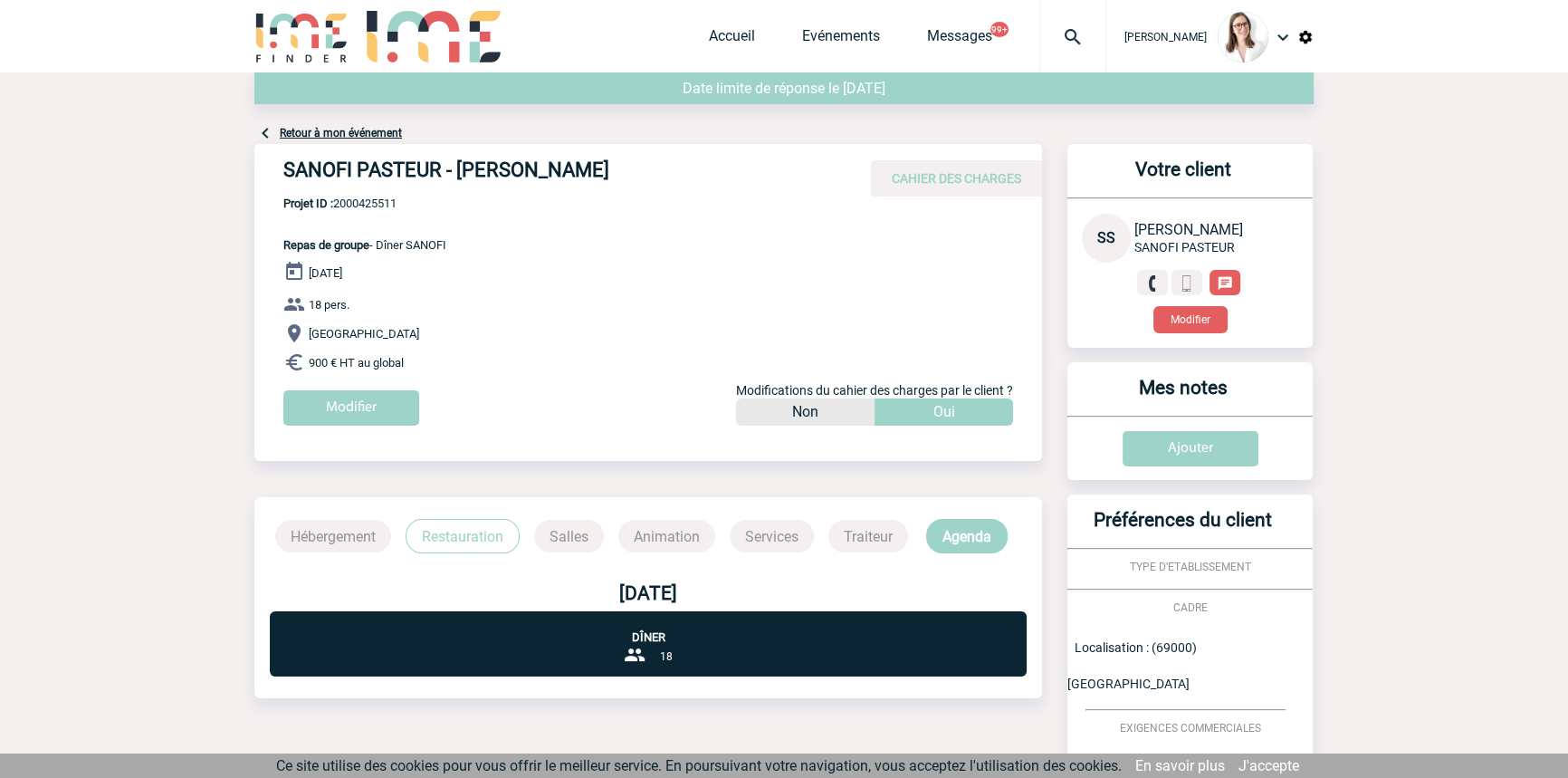
click at [362, 208] on span "Projet ID : 2000425511" at bounding box center [364, 204] width 163 height 14
copy span "2000425511"
click at [710, 39] on link "Accueil" at bounding box center [732, 40] width 46 height 26
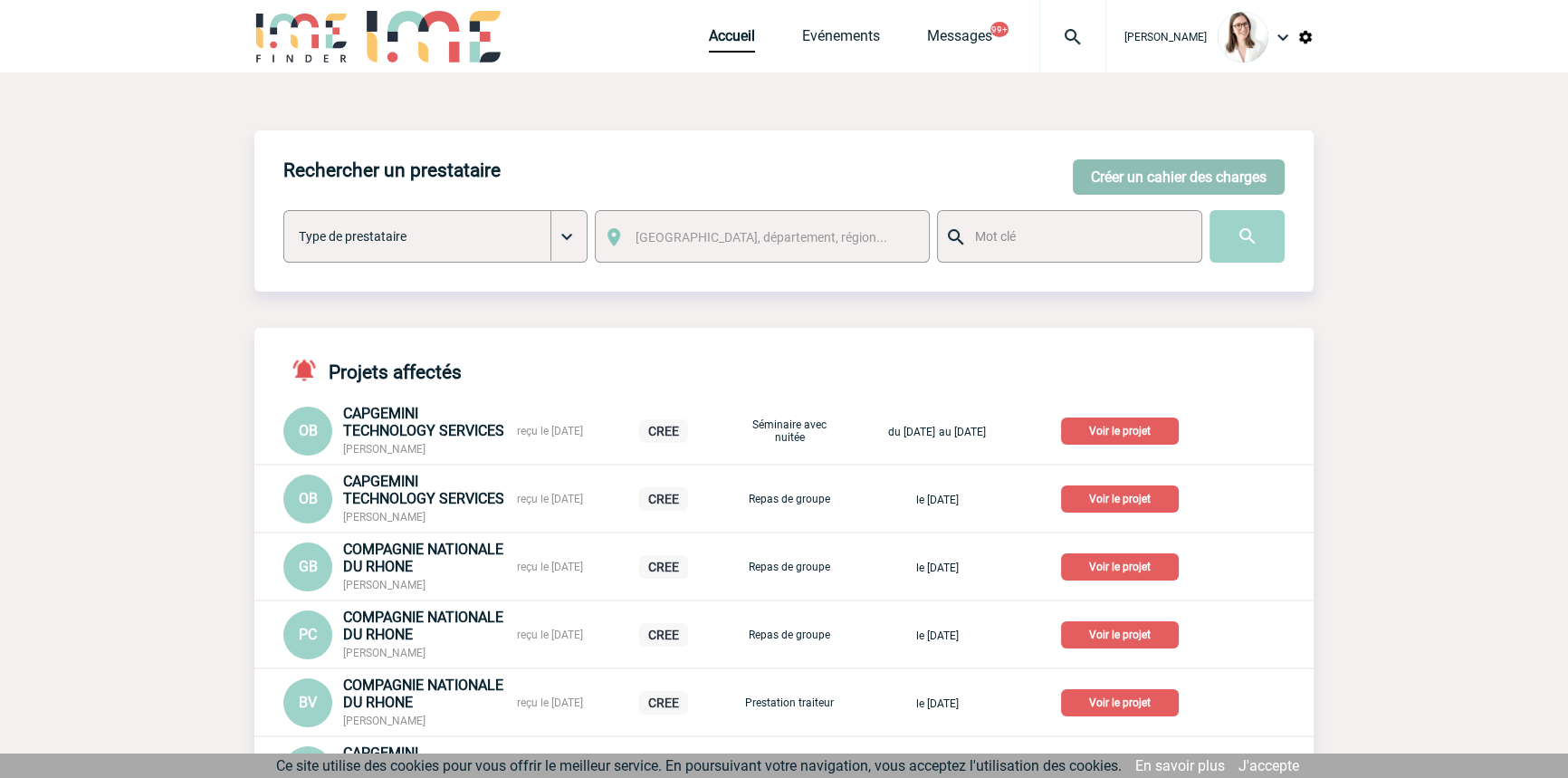
click at [1141, 188] on button "Créer un cahier des charges" at bounding box center [1179, 177] width 212 height 35
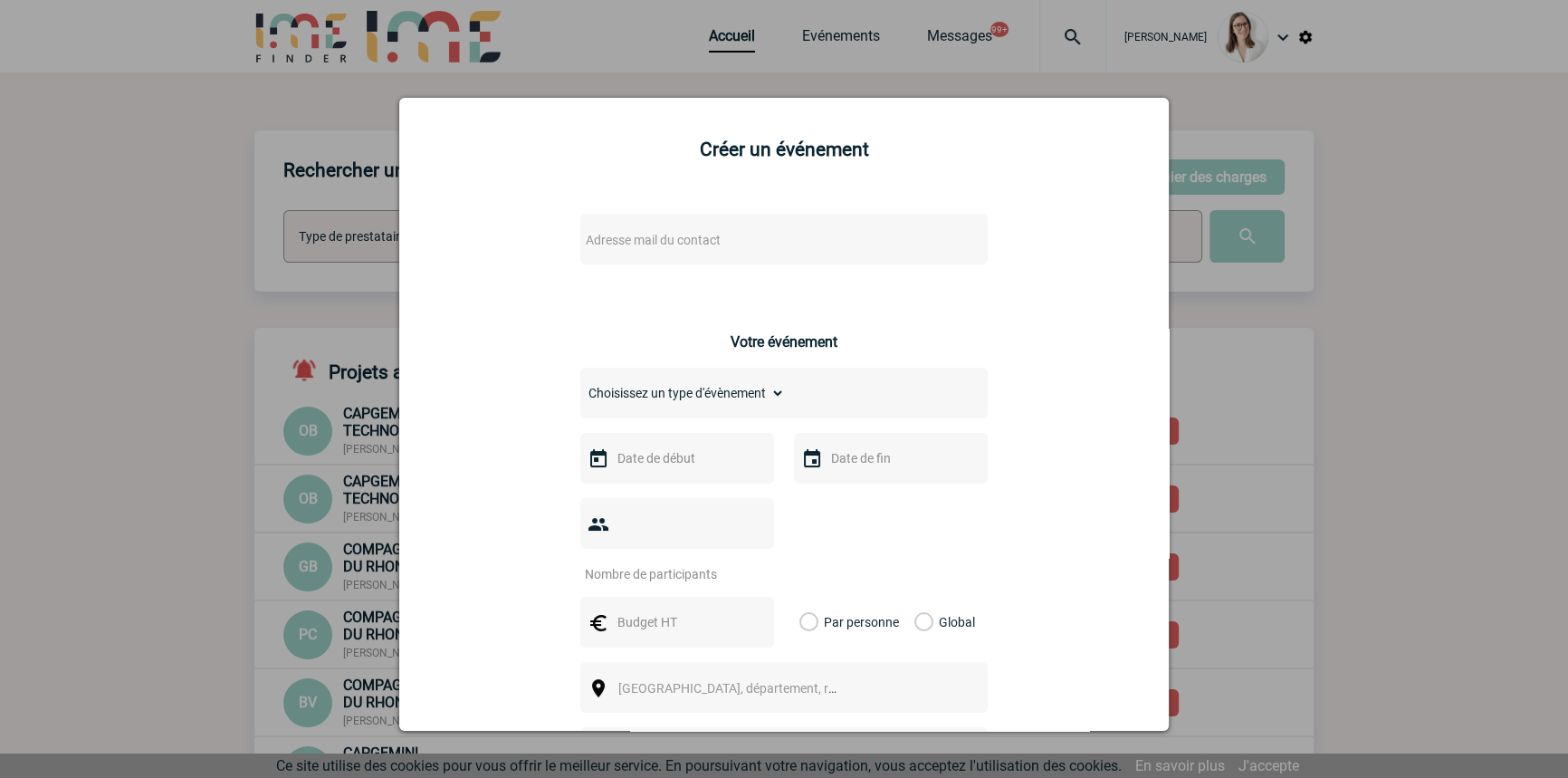
click at [619, 242] on span "Adresse mail du contact" at bounding box center [653, 239] width 135 height 15
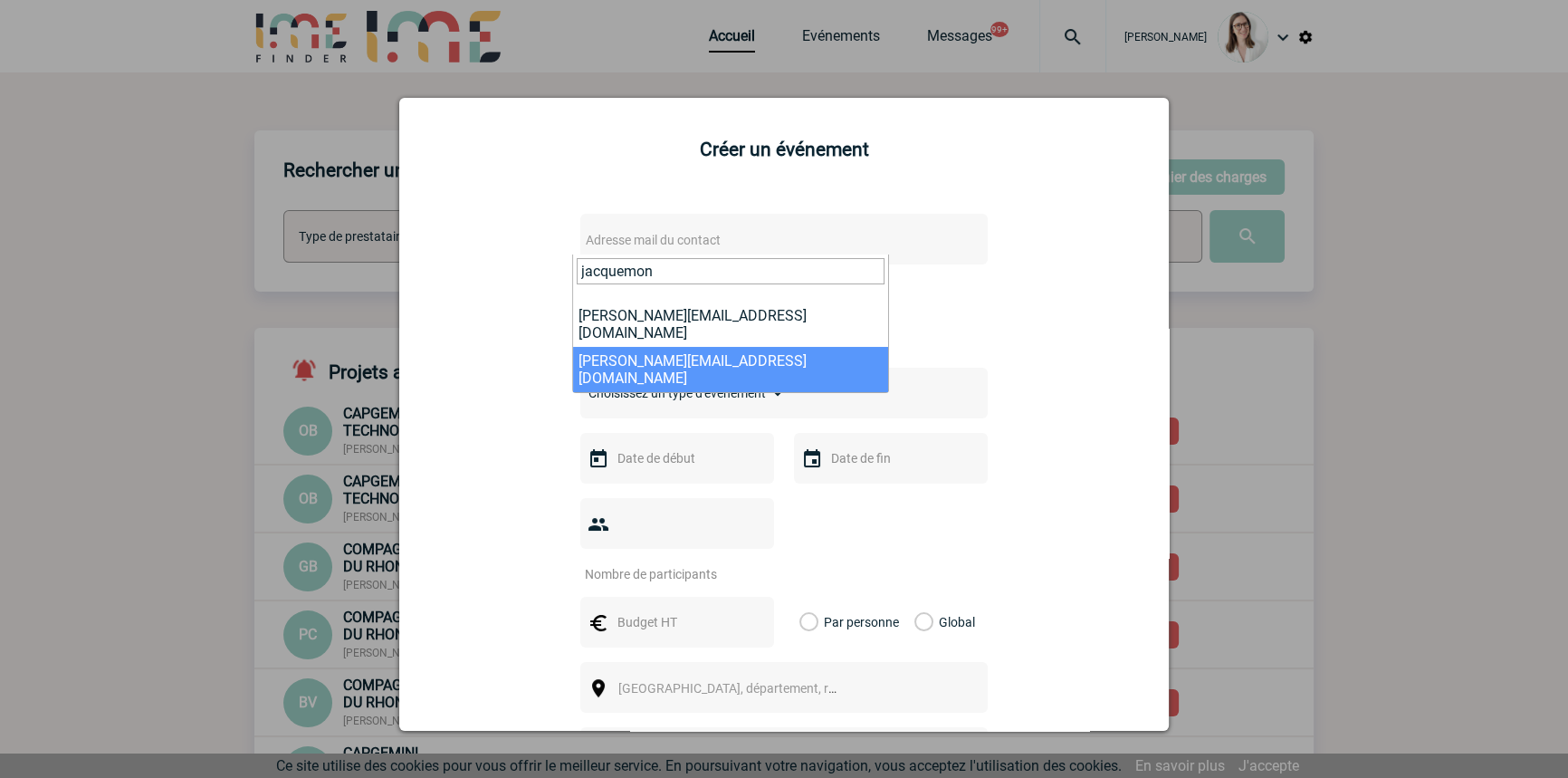
type input "jacquemon"
select select "129489"
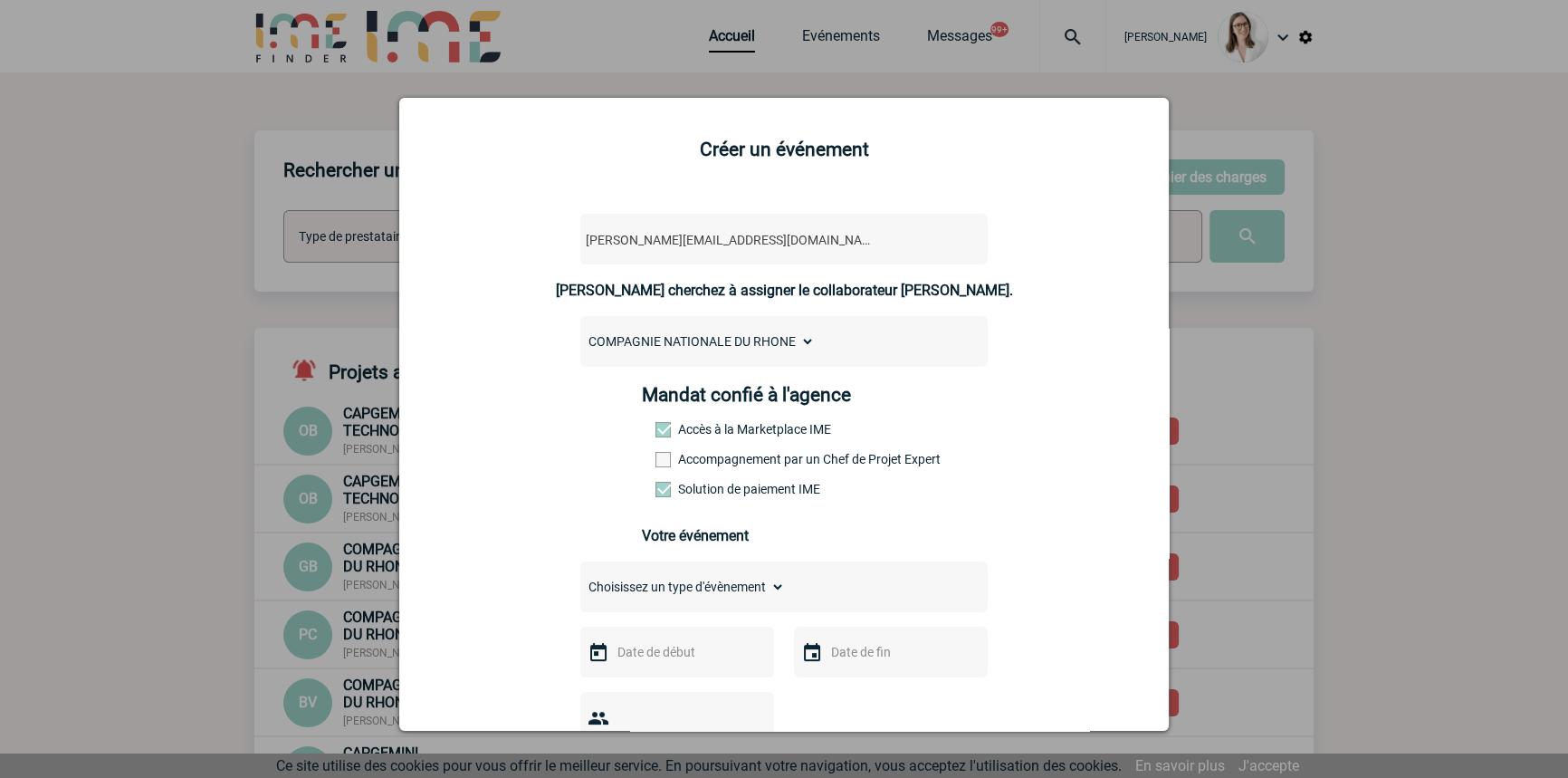
click at [697, 466] on label "Accompagnement par un Chef de Projet Expert" at bounding box center [695, 459] width 80 height 15
click at [0, 0] on input "Accompagnement par un Chef de Projet Expert" at bounding box center [0, 0] width 0 height 0
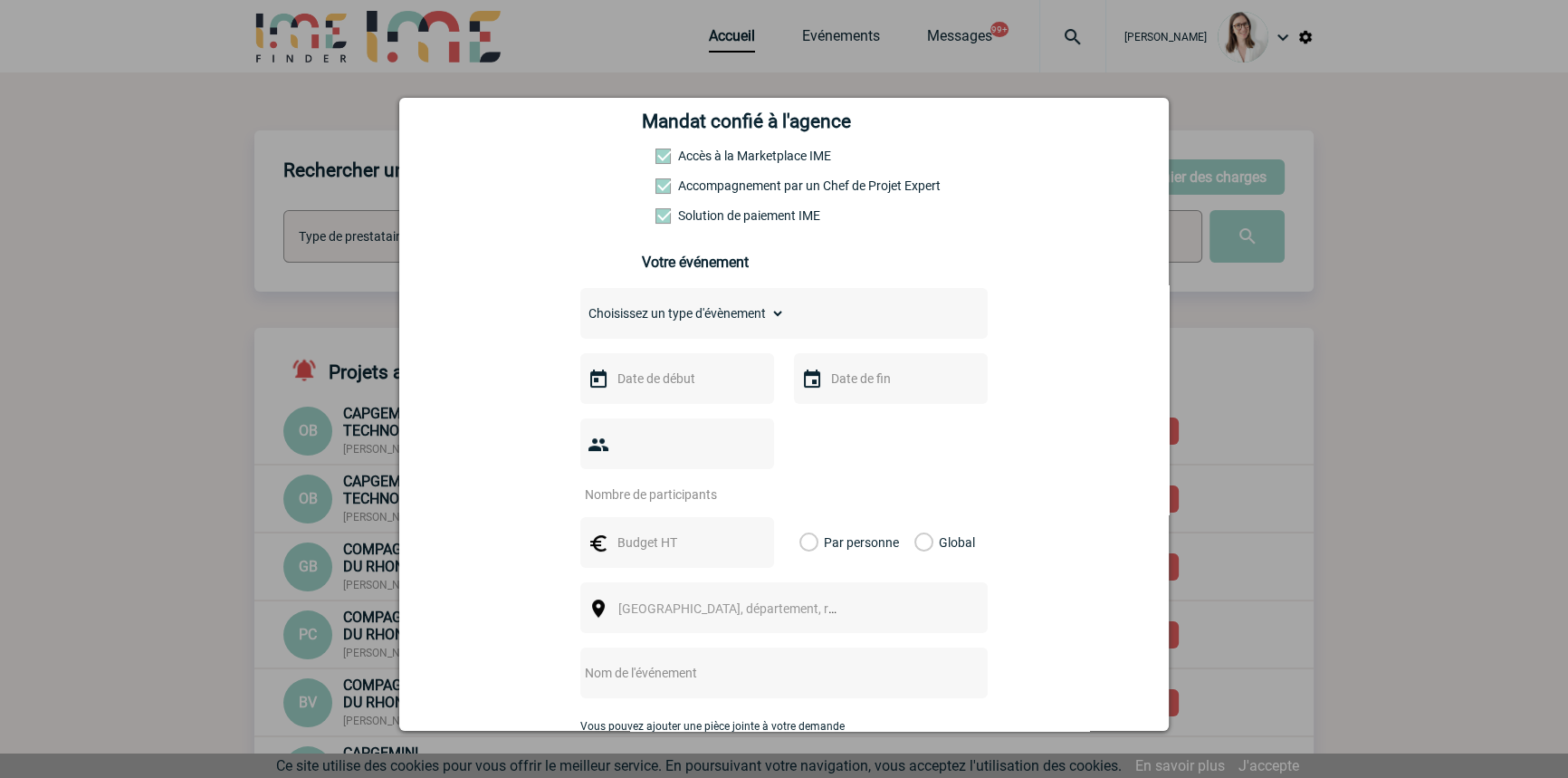
click at [688, 315] on select "Choisissez un type d'évènement Séminaire avec nuitée Séminaire sans nuitée Repa…" at bounding box center [683, 313] width 205 height 26
select select "1"
click at [580, 306] on select "Choisissez un type d'évènement Séminaire avec nuitée Séminaire sans nuitée Repa…" at bounding box center [683, 313] width 205 height 26
drag, startPoint x: 684, startPoint y: 374, endPoint x: 684, endPoint y: 386, distance: 12.0
click at [684, 375] on input "text" at bounding box center [675, 378] width 125 height 24
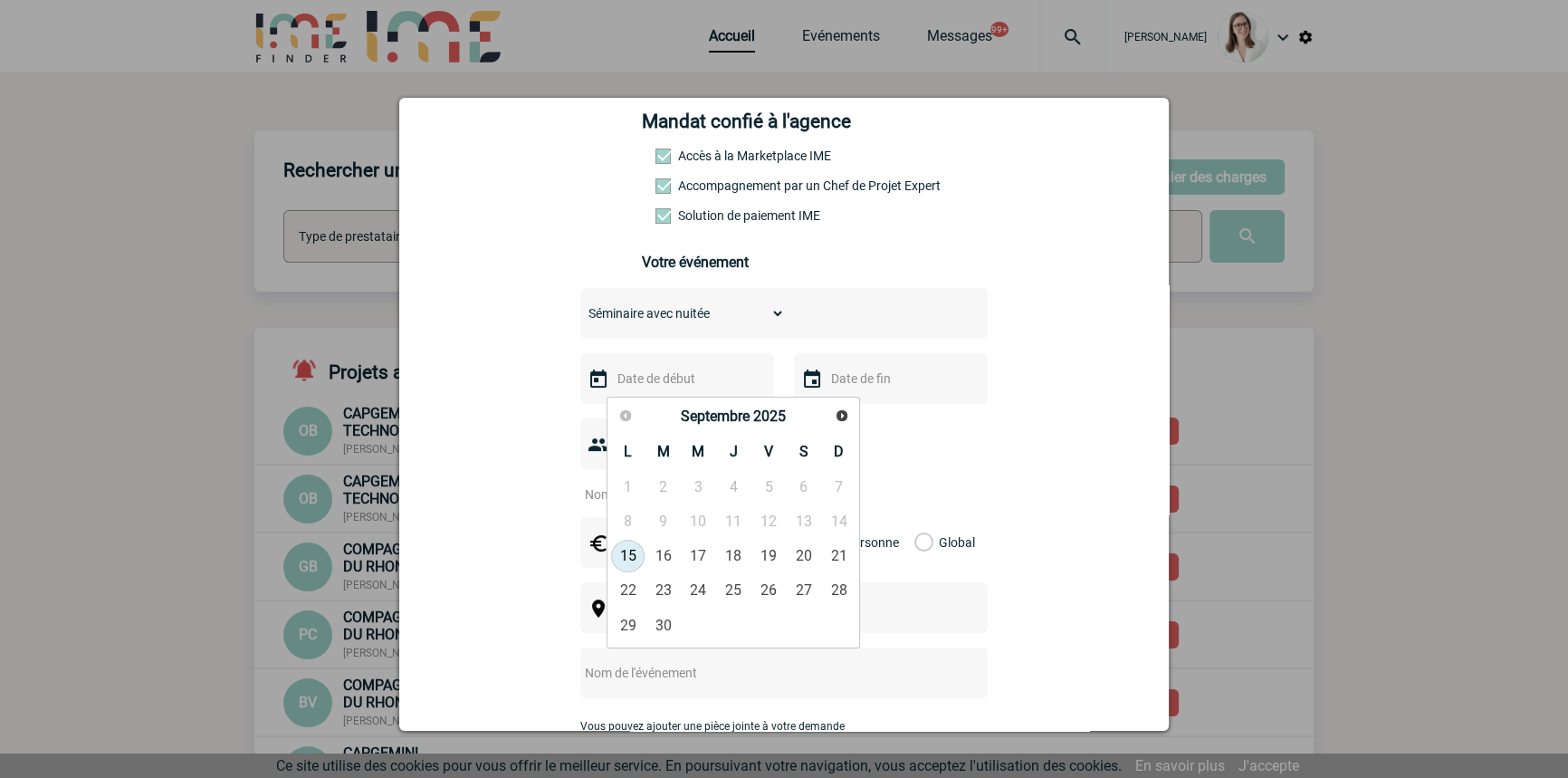
click at [847, 410] on span "Suivant" at bounding box center [842, 416] width 15 height 15
click at [693, 559] on link "17" at bounding box center [698, 555] width 33 height 32
type input "17-12-2025"
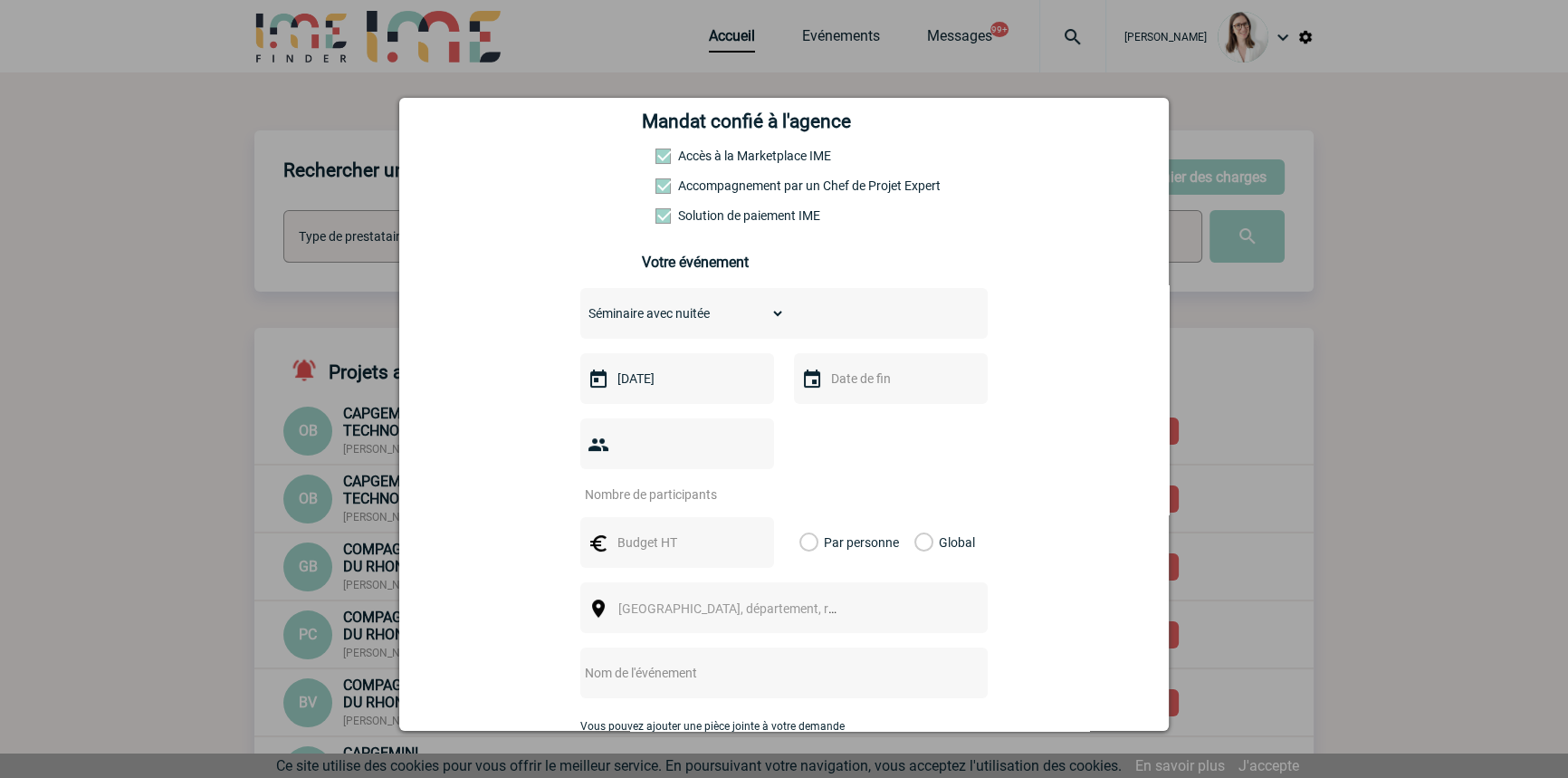
click at [847, 382] on input "text" at bounding box center [888, 378] width 125 height 24
click at [946, 554] on link "18" at bounding box center [947, 555] width 33 height 32
type input "18-12-2025"
click at [619, 483] on input "number" at bounding box center [665, 494] width 170 height 24
type input "11"
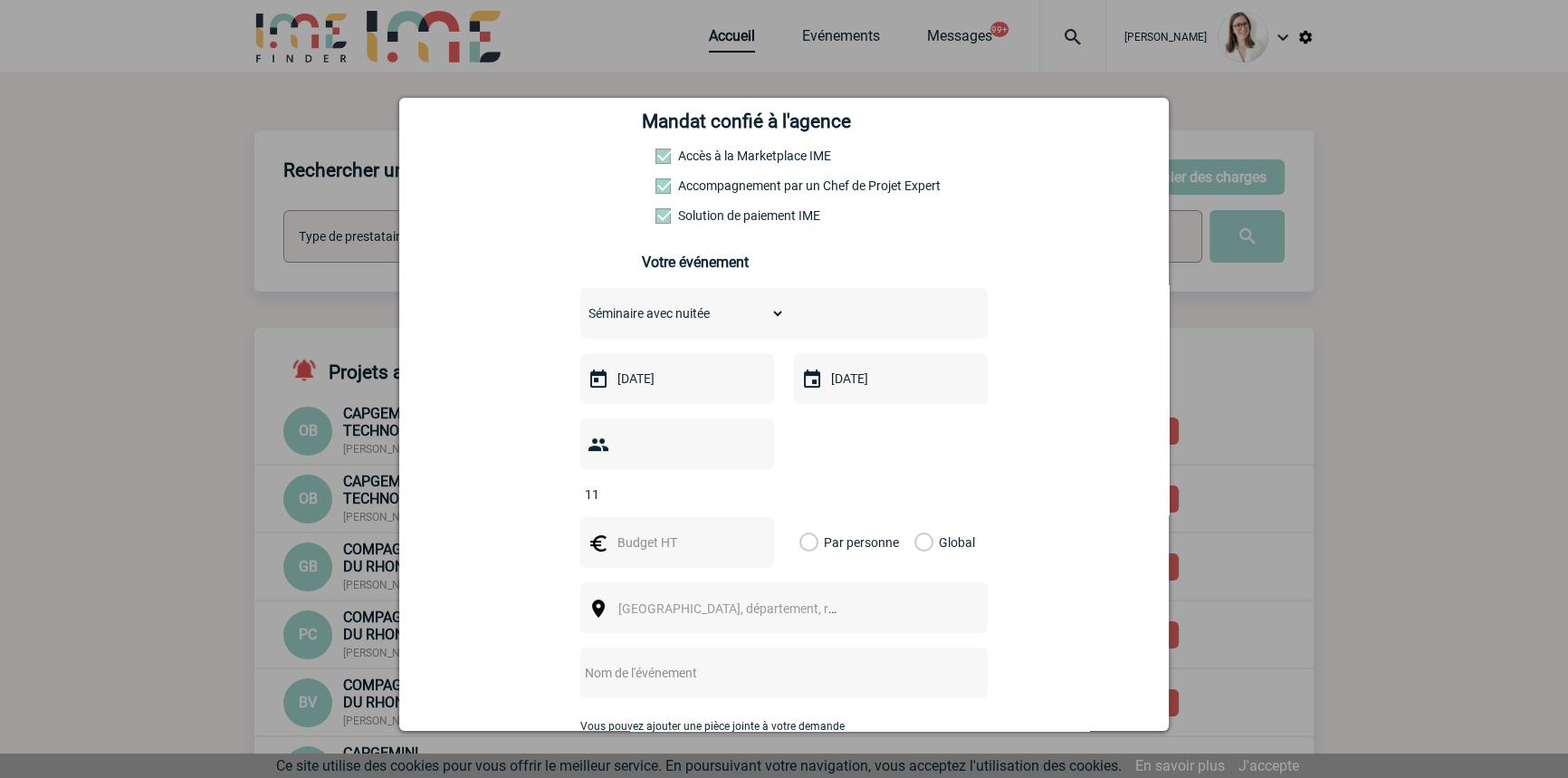
click at [637, 532] on div at bounding box center [677, 542] width 194 height 50
click at [636, 529] on div at bounding box center [677, 542] width 194 height 50
click at [635, 530] on div at bounding box center [677, 542] width 194 height 50
click at [643, 531] on input "text" at bounding box center [675, 543] width 125 height 24
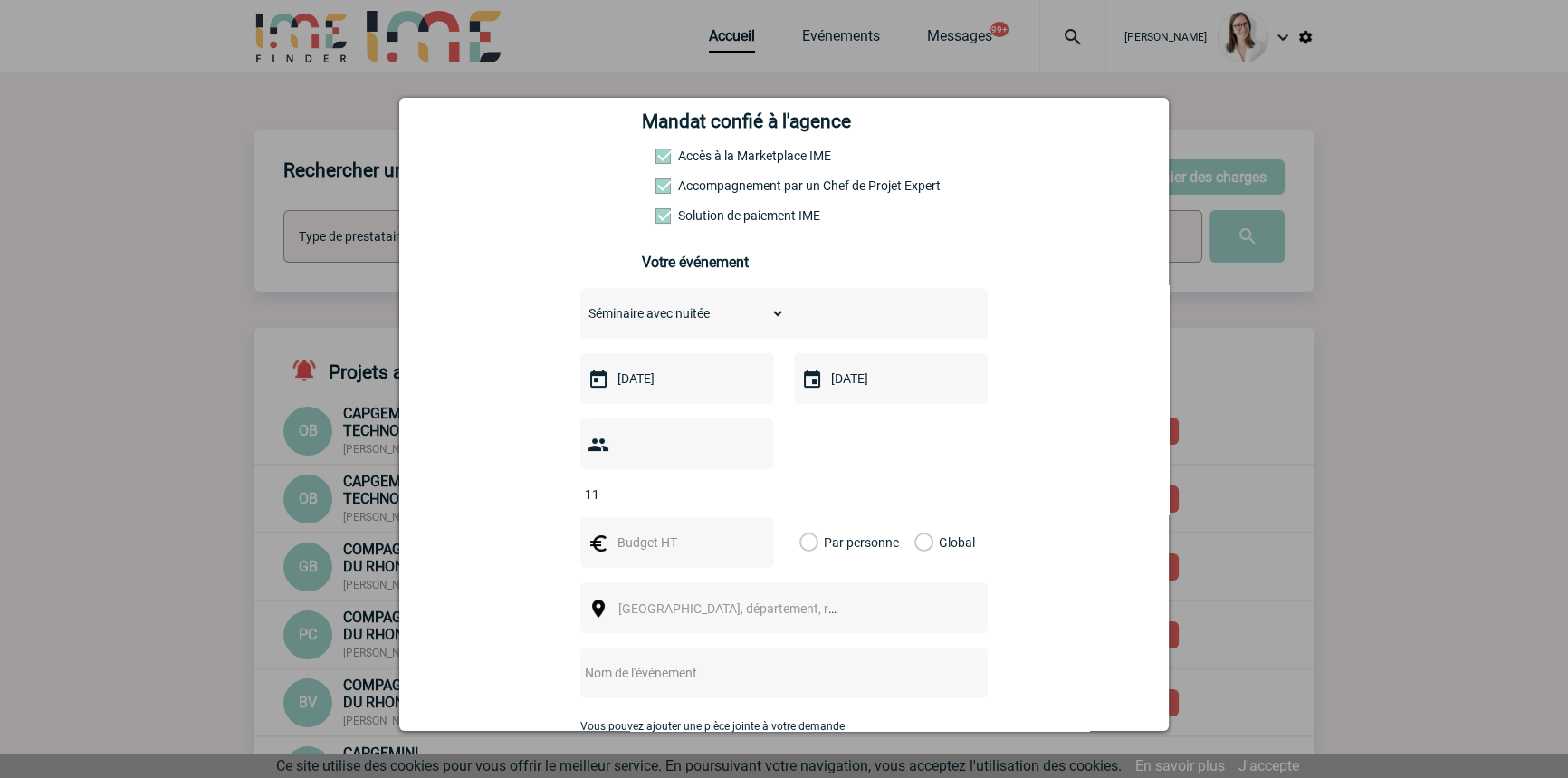
click at [643, 531] on input "text" at bounding box center [675, 543] width 125 height 24
type input "6000"
click at [915, 517] on label "Global" at bounding box center [921, 542] width 12 height 50
click at [0, 0] on input "Global" at bounding box center [0, 0] width 0 height 0
click at [638, 601] on span "Ville, département, région..." at bounding box center [745, 608] width 252 height 15
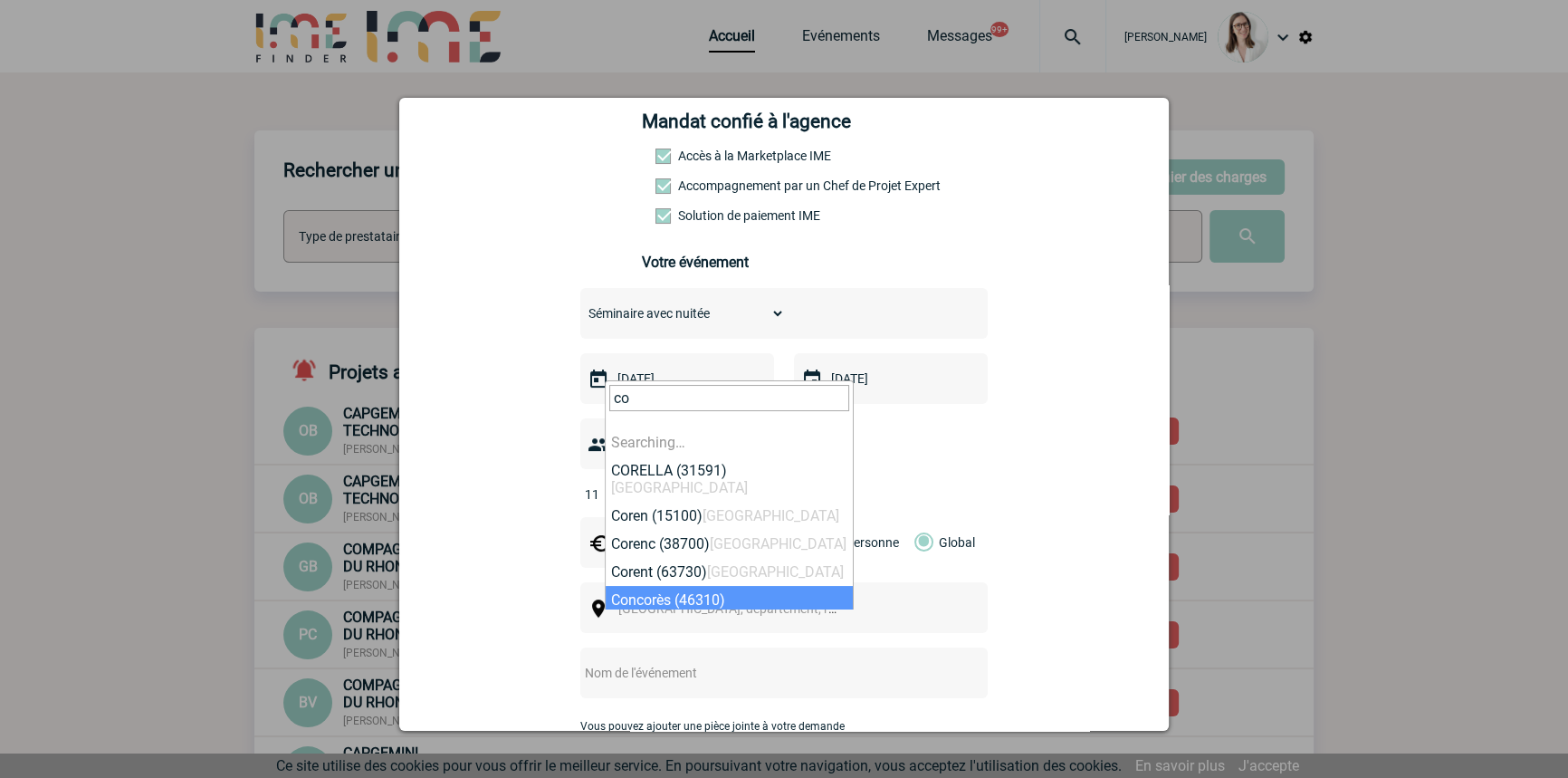
type input "c"
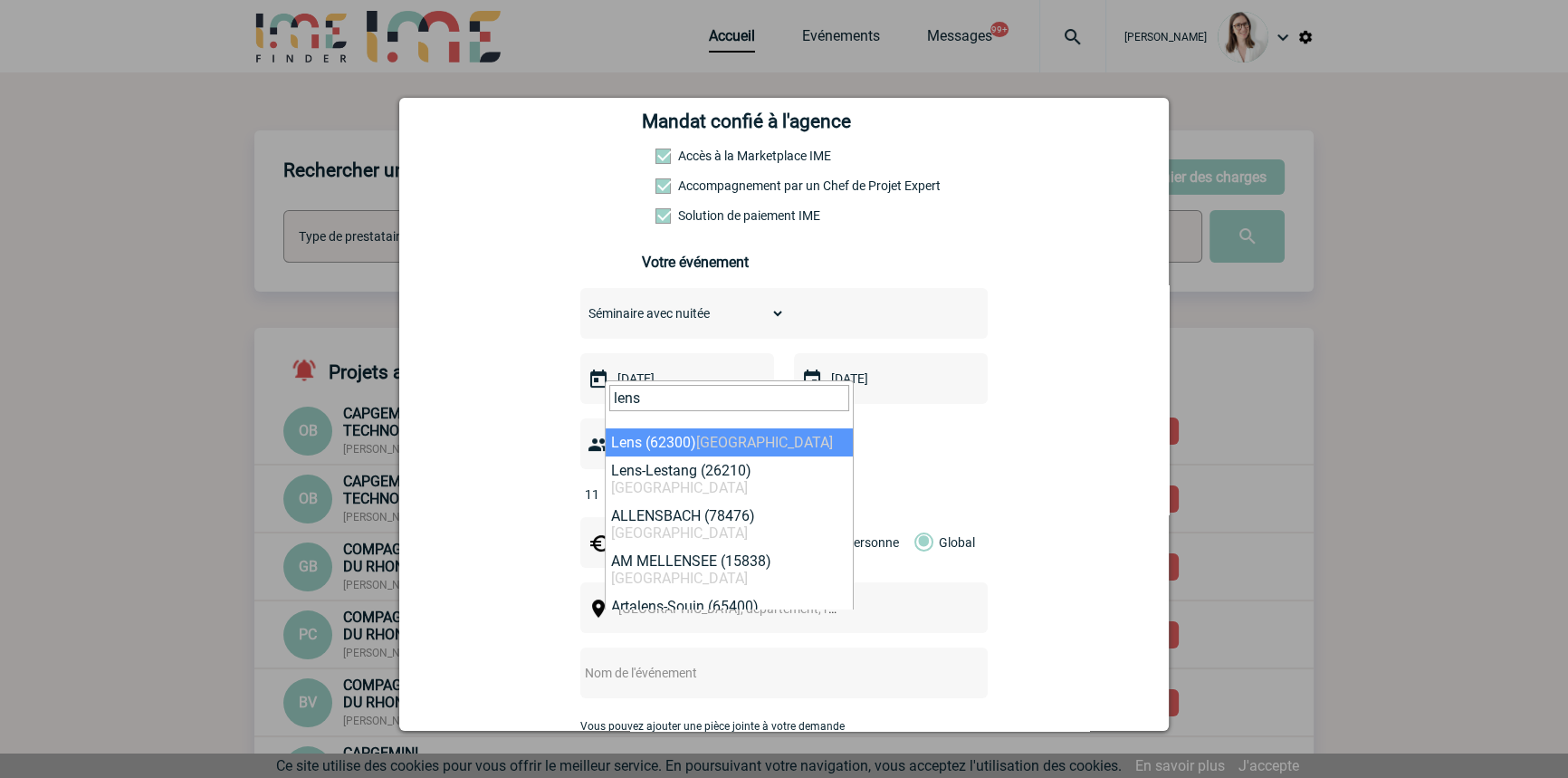
drag, startPoint x: 677, startPoint y: 395, endPoint x: 410, endPoint y: 369, distance: 268.3
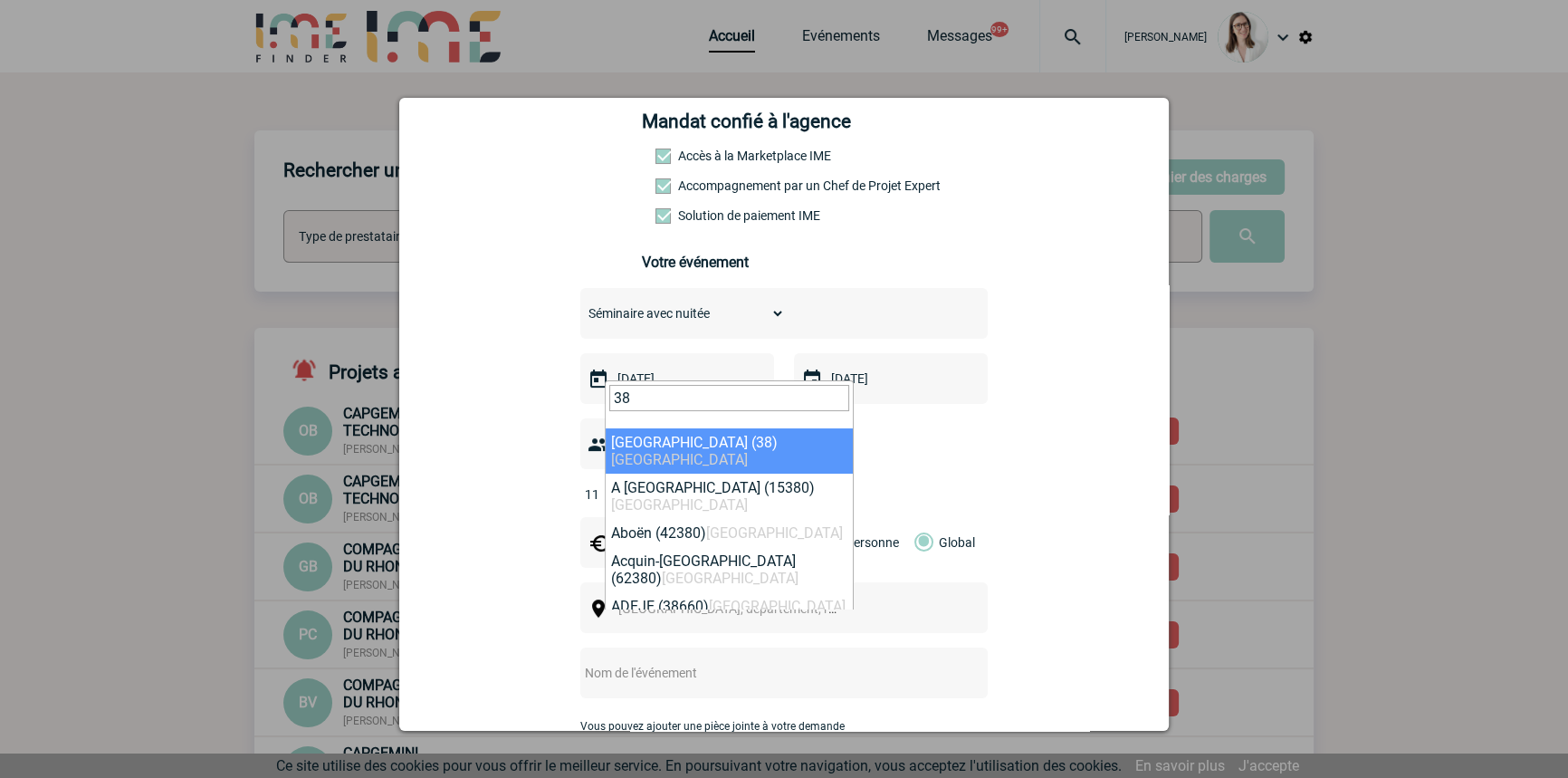
type input "38"
drag, startPoint x: 697, startPoint y: 435, endPoint x: 692, endPoint y: 465, distance: 30.4
select select "35391"
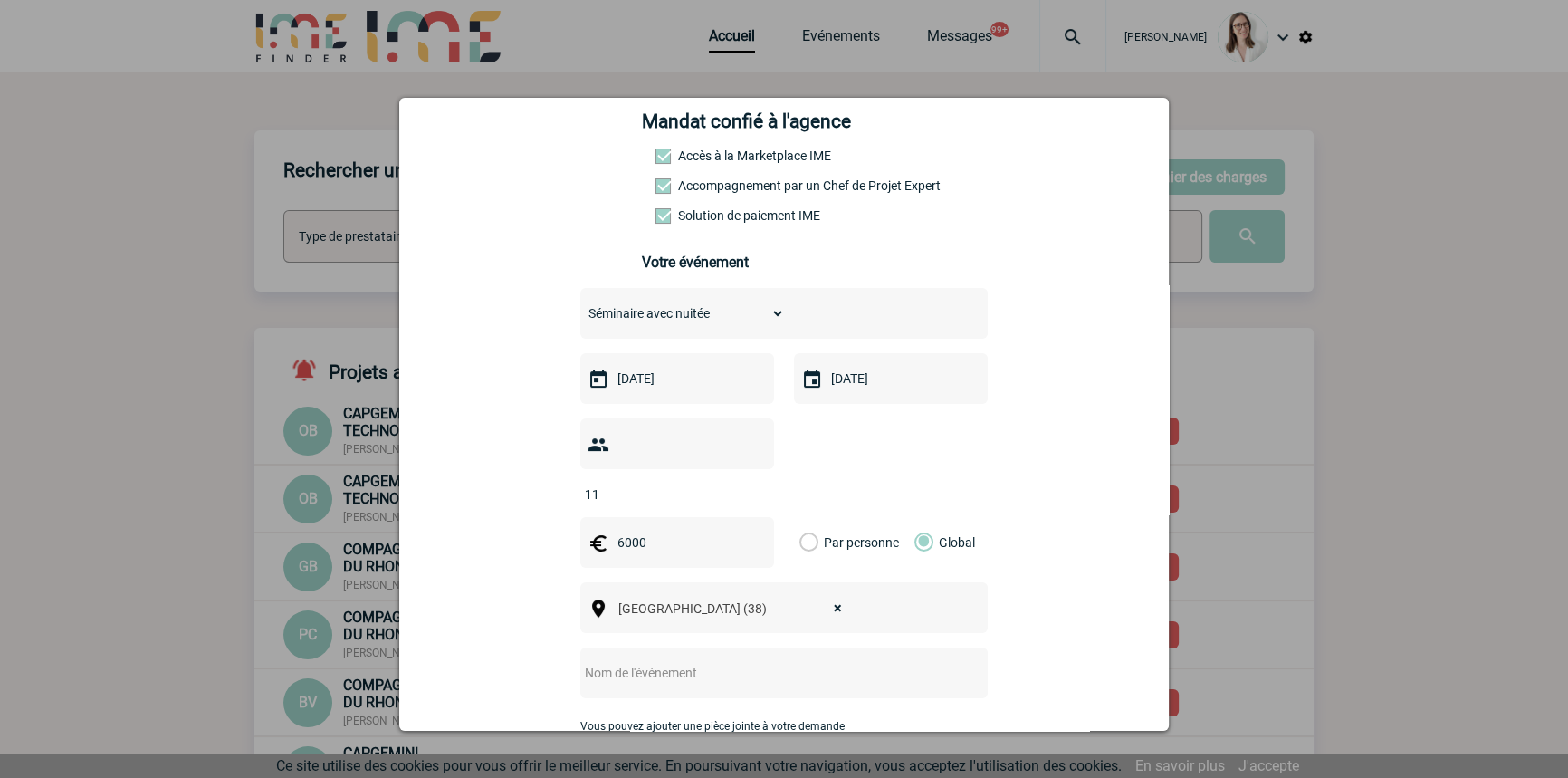
click at [725, 661] on input "text" at bounding box center [759, 673] width 359 height 24
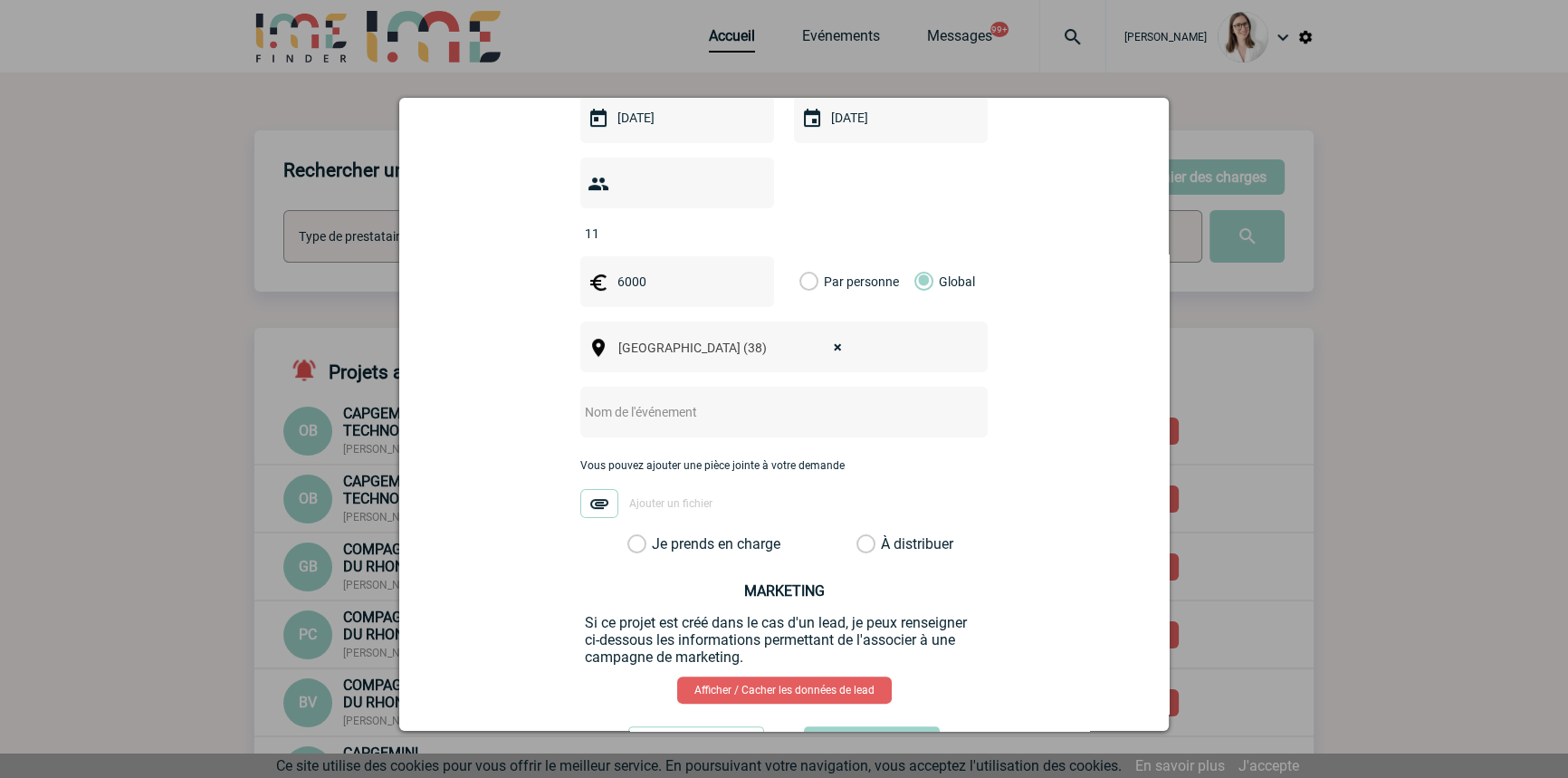
scroll to position [549, 0]
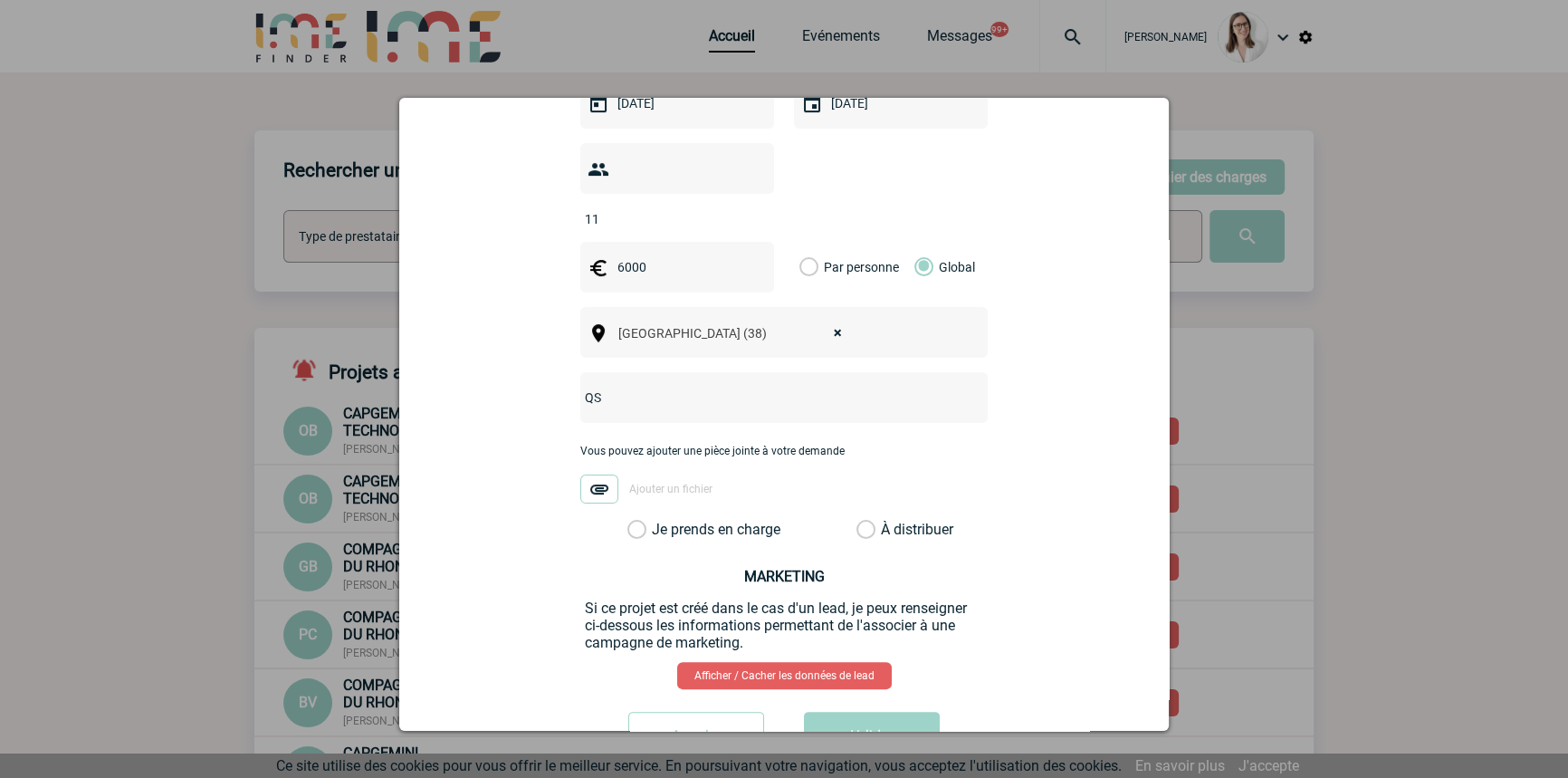
type input "Q"
type input "Séminaire montagne CNR"
click at [658, 521] on label "Je prends en charge" at bounding box center [642, 530] width 31 height 18
click at [0, 0] on input "Je prends en charge" at bounding box center [0, 0] width 0 height 0
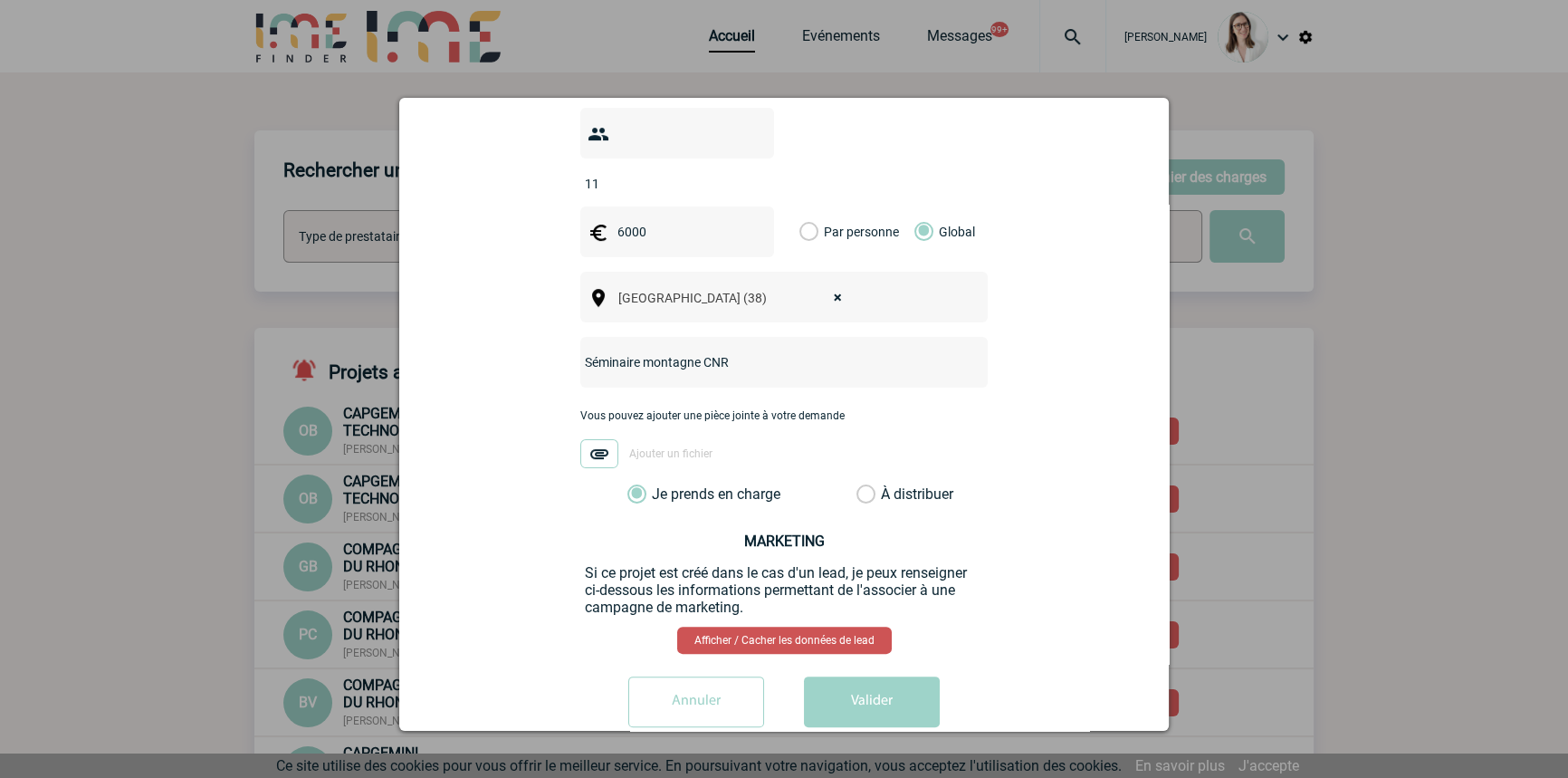
scroll to position [594, 0]
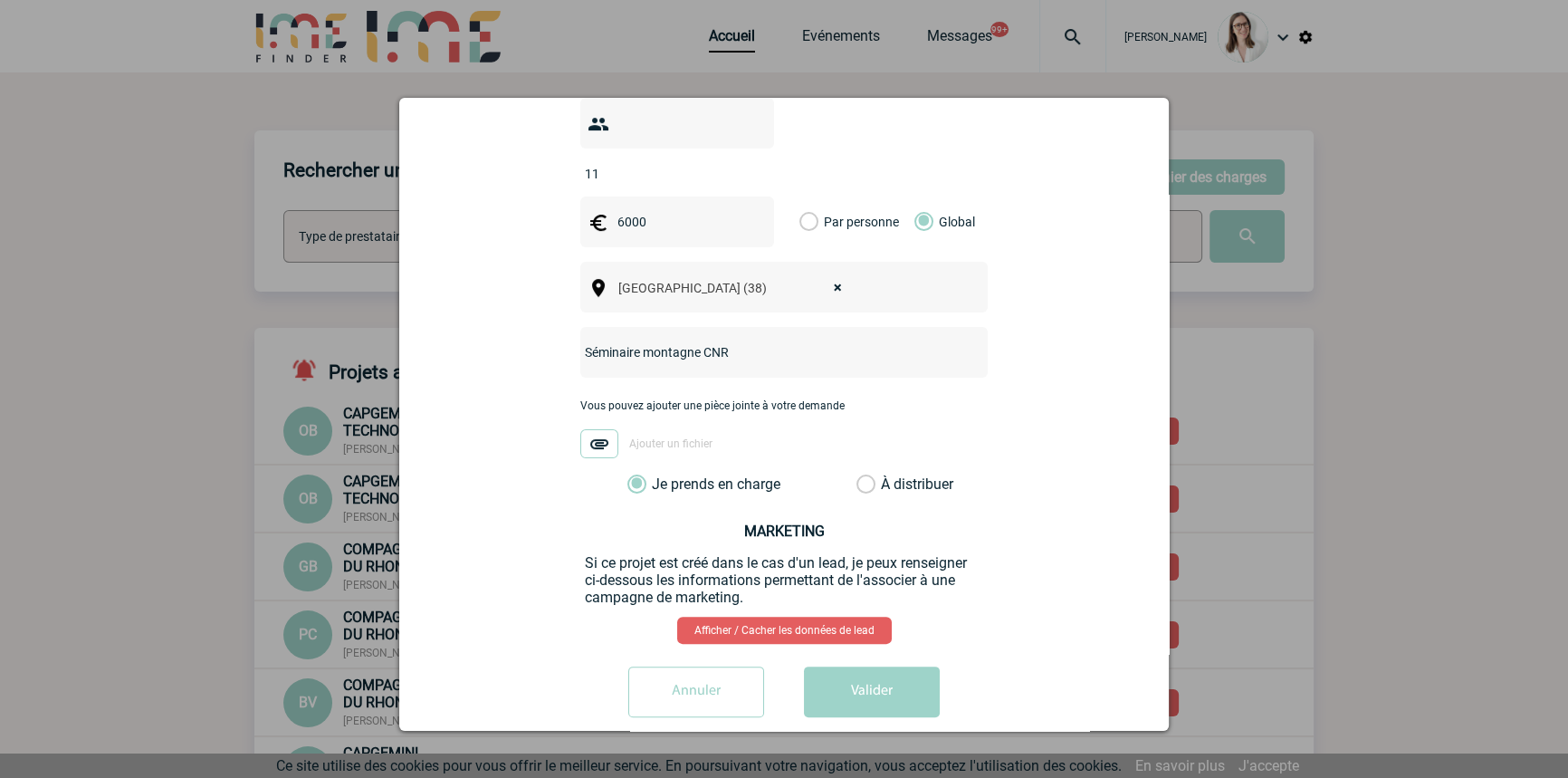
click at [864, 667] on button "Valider" at bounding box center [872, 691] width 136 height 50
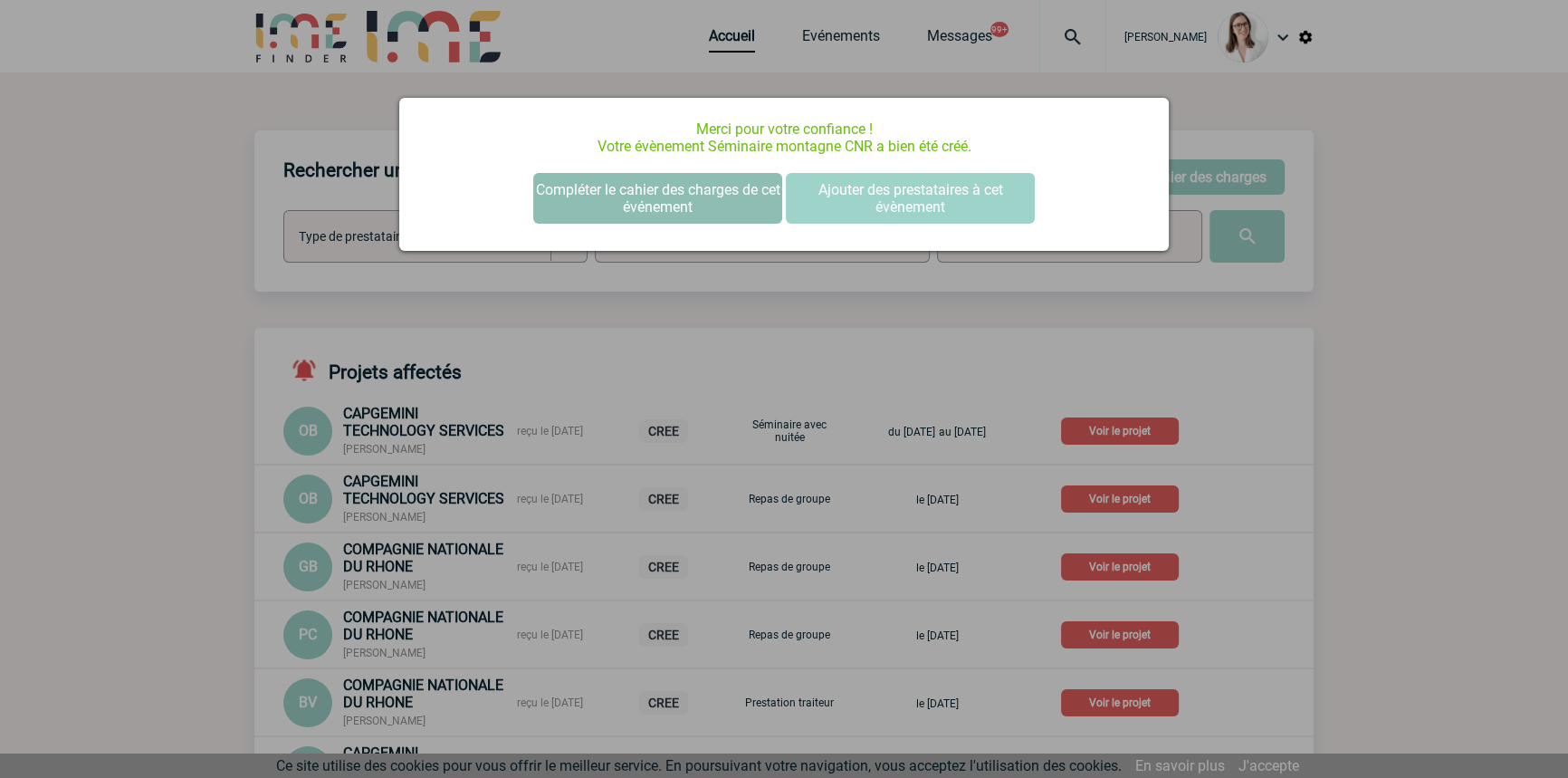
click at [685, 199] on button "Compléter le cahier des charges de cet événement" at bounding box center [658, 198] width 249 height 50
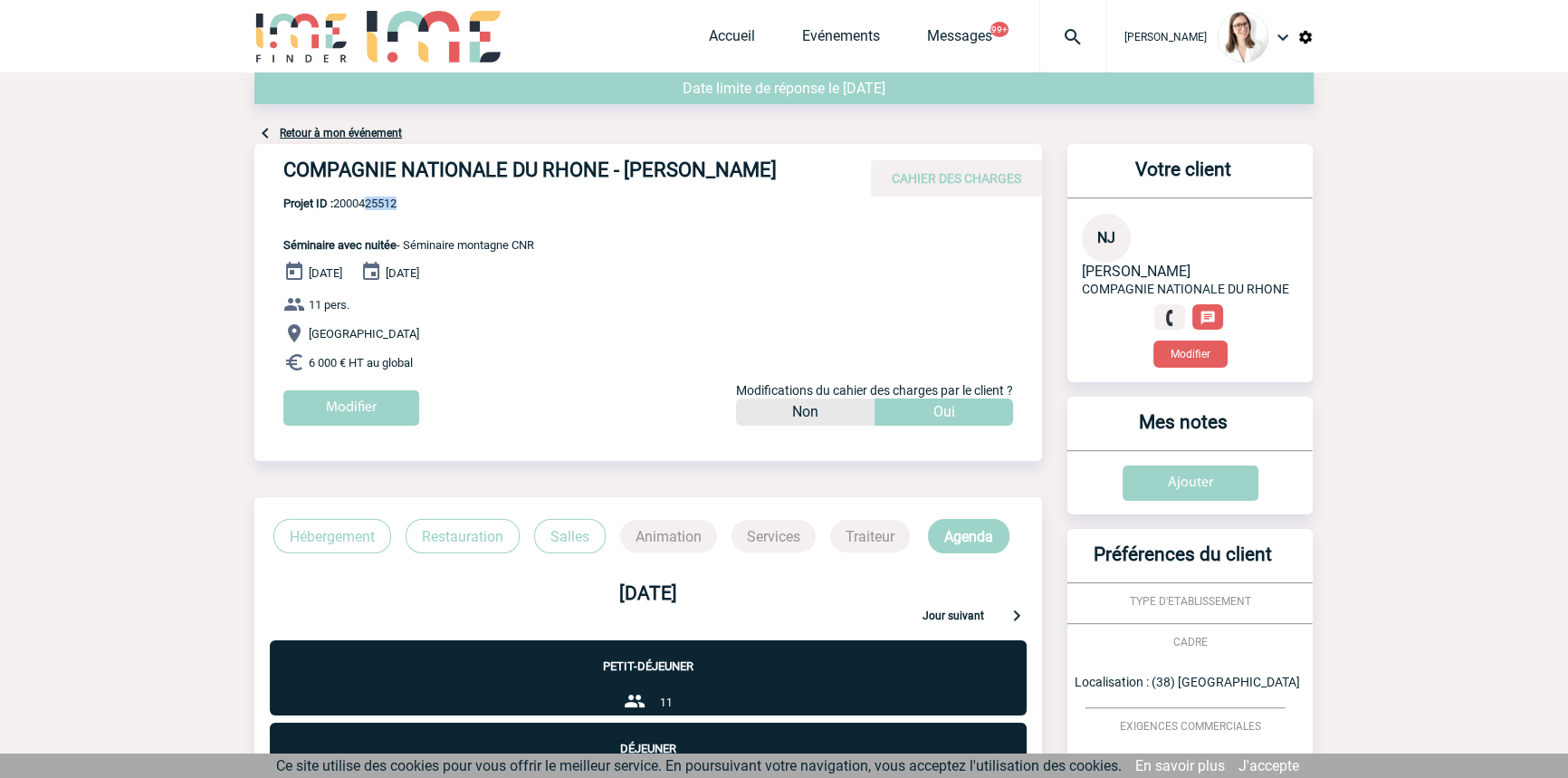
click at [370, 227] on p "Projet ID : 2000425512 Séminaire avec nuitée - Séminaire montagne CNR" at bounding box center [394, 225] width 280 height 55
click at [368, 210] on span "Projet ID : 2000425512" at bounding box center [409, 204] width 251 height 14
click at [378, 210] on span "Projet ID : 2000425512" at bounding box center [409, 204] width 251 height 14
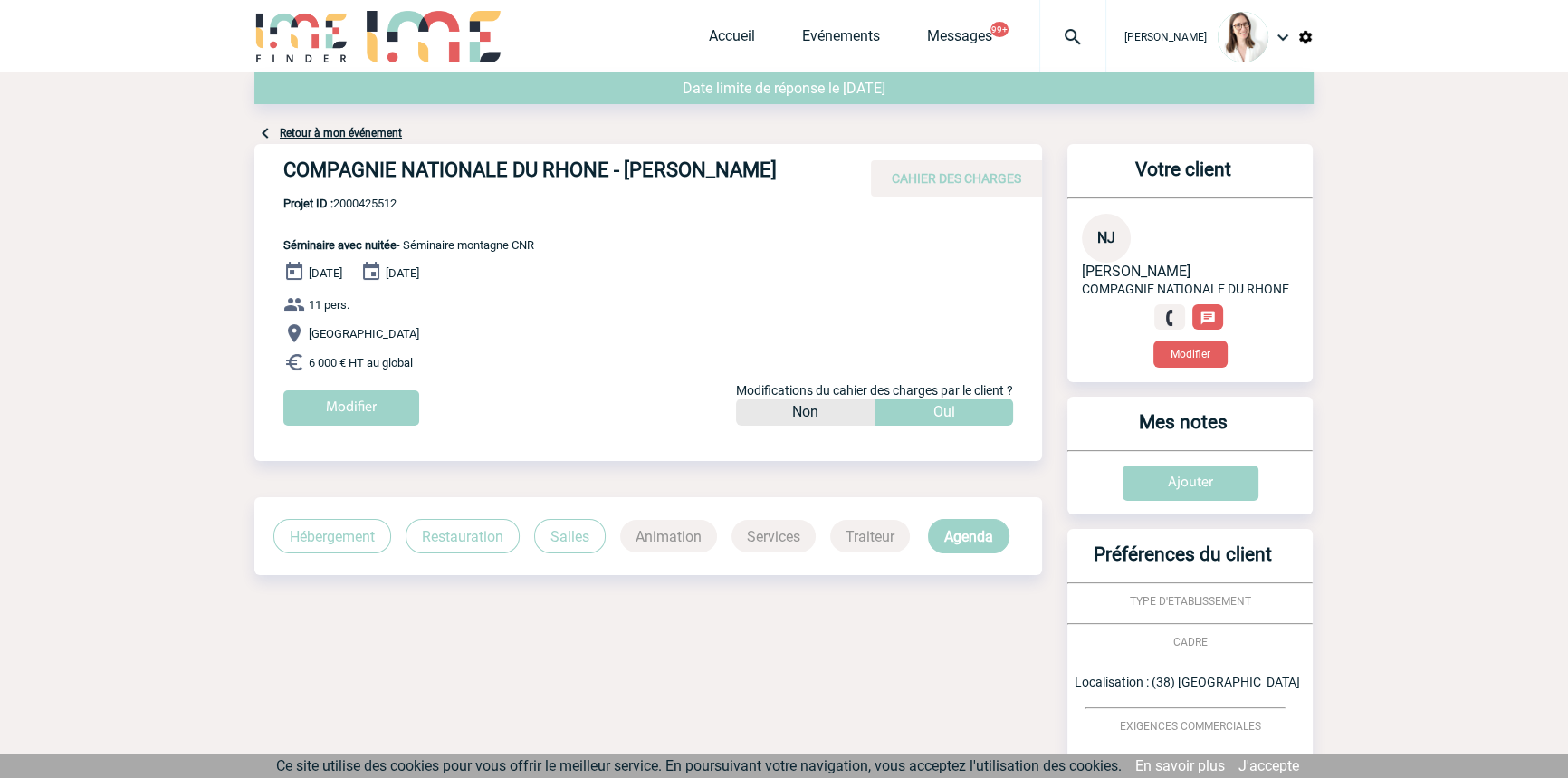
click at [1040, 44] on img at bounding box center [1073, 37] width 65 height 22
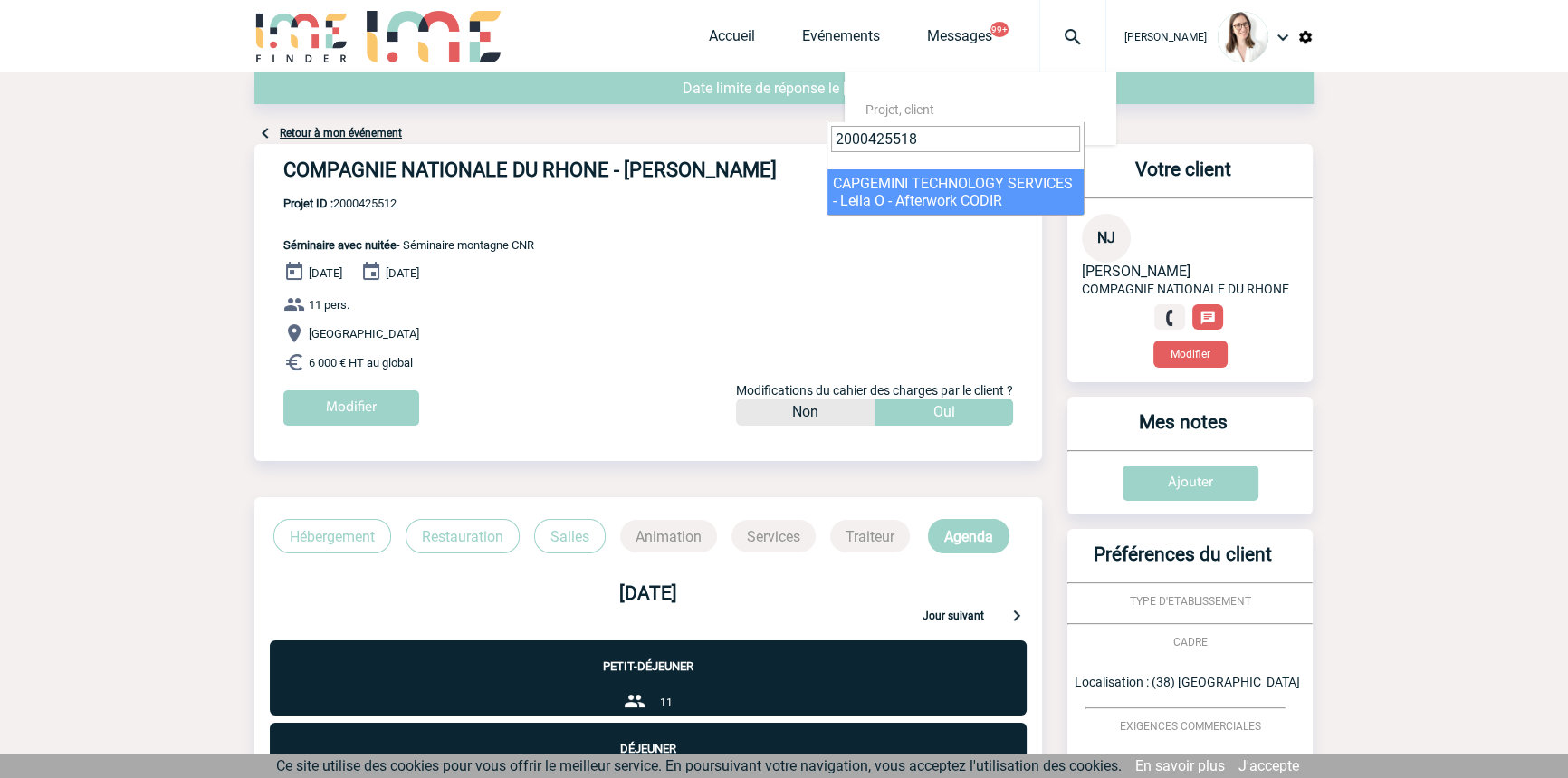
type input "2000425518"
drag, startPoint x: 935, startPoint y: 178, endPoint x: 938, endPoint y: 189, distance: 11.4
select select "25019"
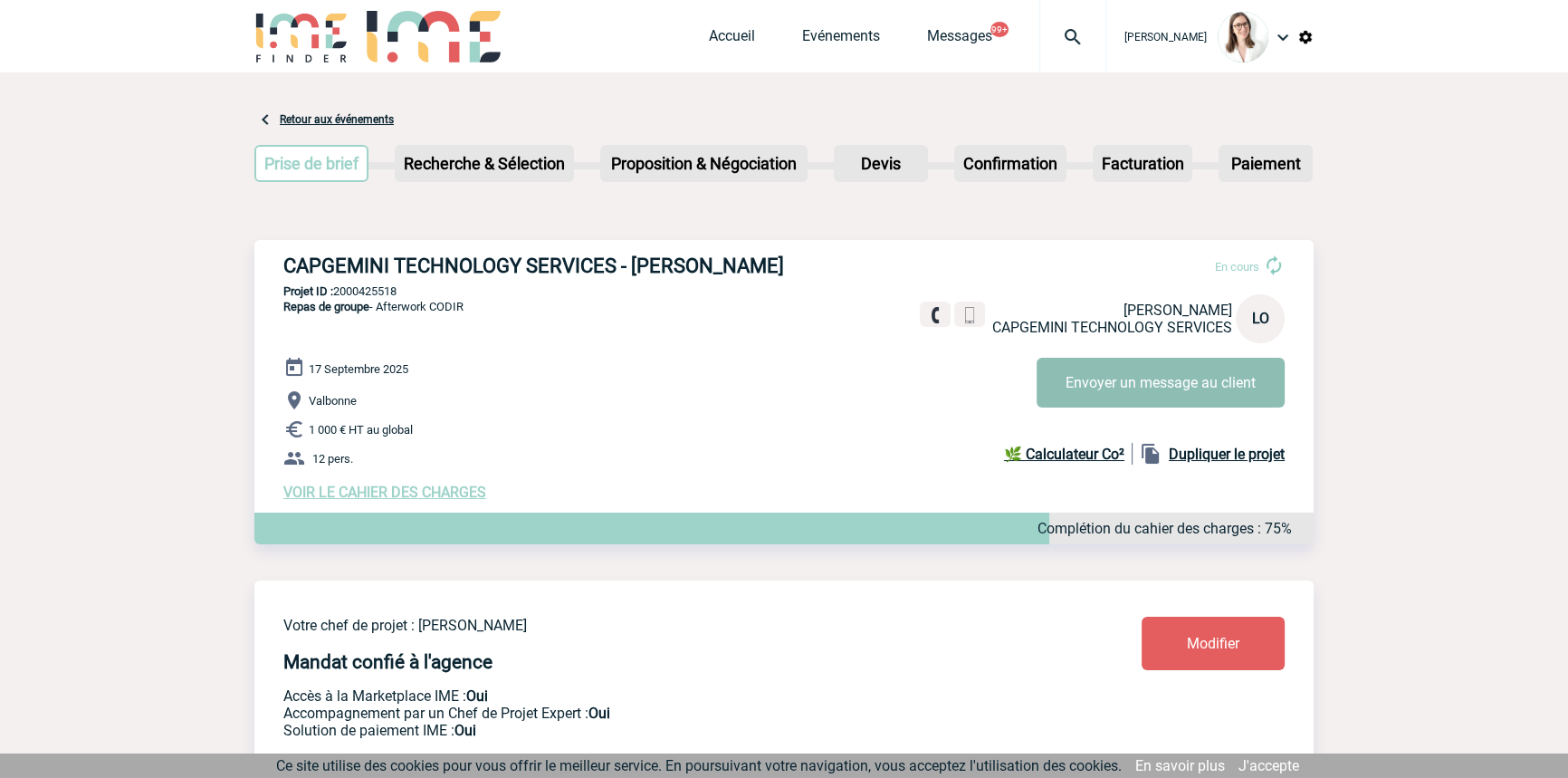
click at [1132, 378] on button "Envoyer un message au client" at bounding box center [1161, 382] width 248 height 50
click at [398, 500] on span "VOIR LE CAHIER DES CHARGES" at bounding box center [385, 491] width 203 height 17
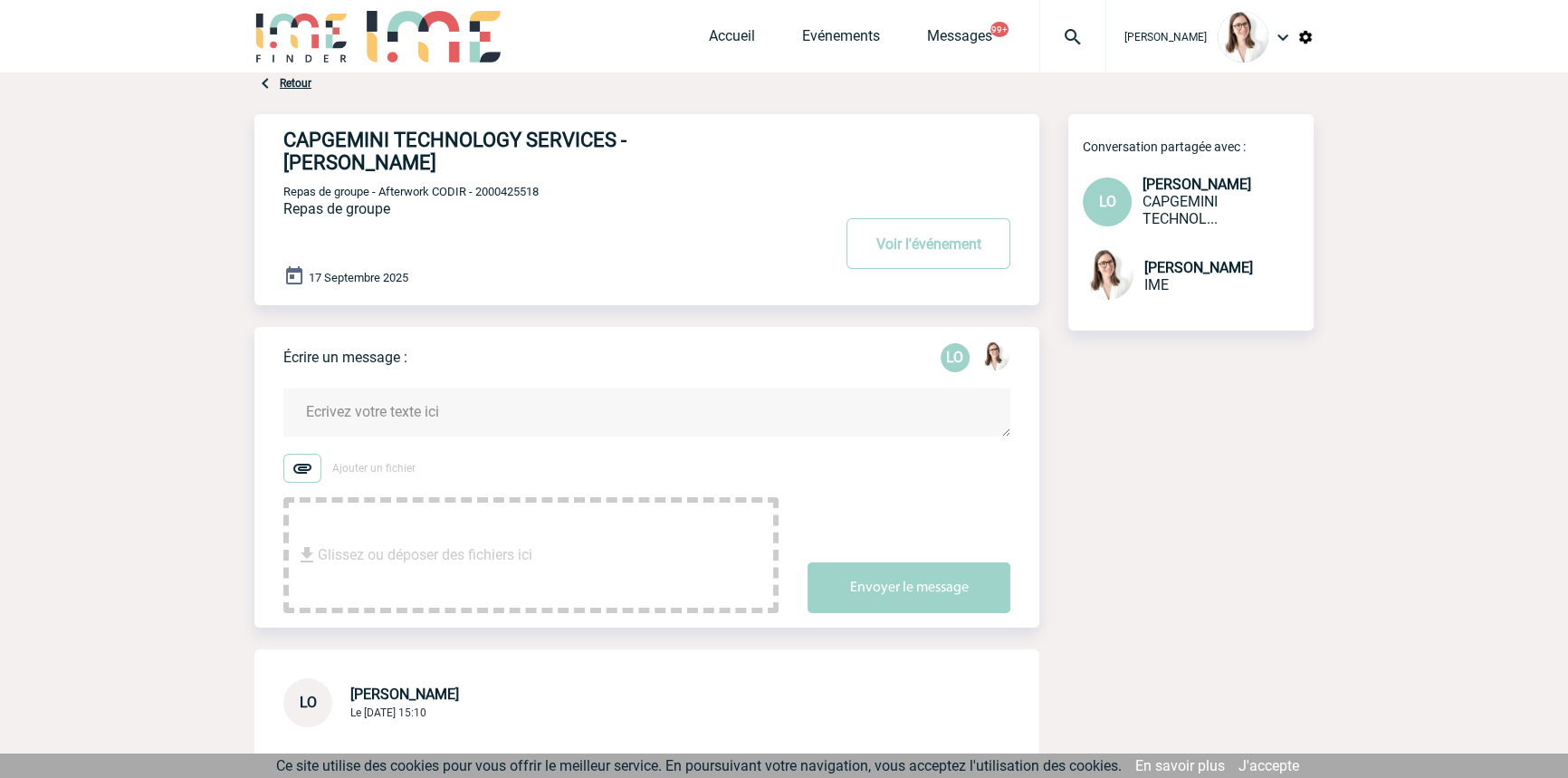
click at [490, 185] on span "Repas de groupe - Afterwork CODIR - 2000425518" at bounding box center [411, 192] width 255 height 14
click at [490, 185] on span "Repas de groupe - Afterwork CODIR - 2000425518" at bounding box center [411, 192] width 255 height 14
copy span "2000425518"
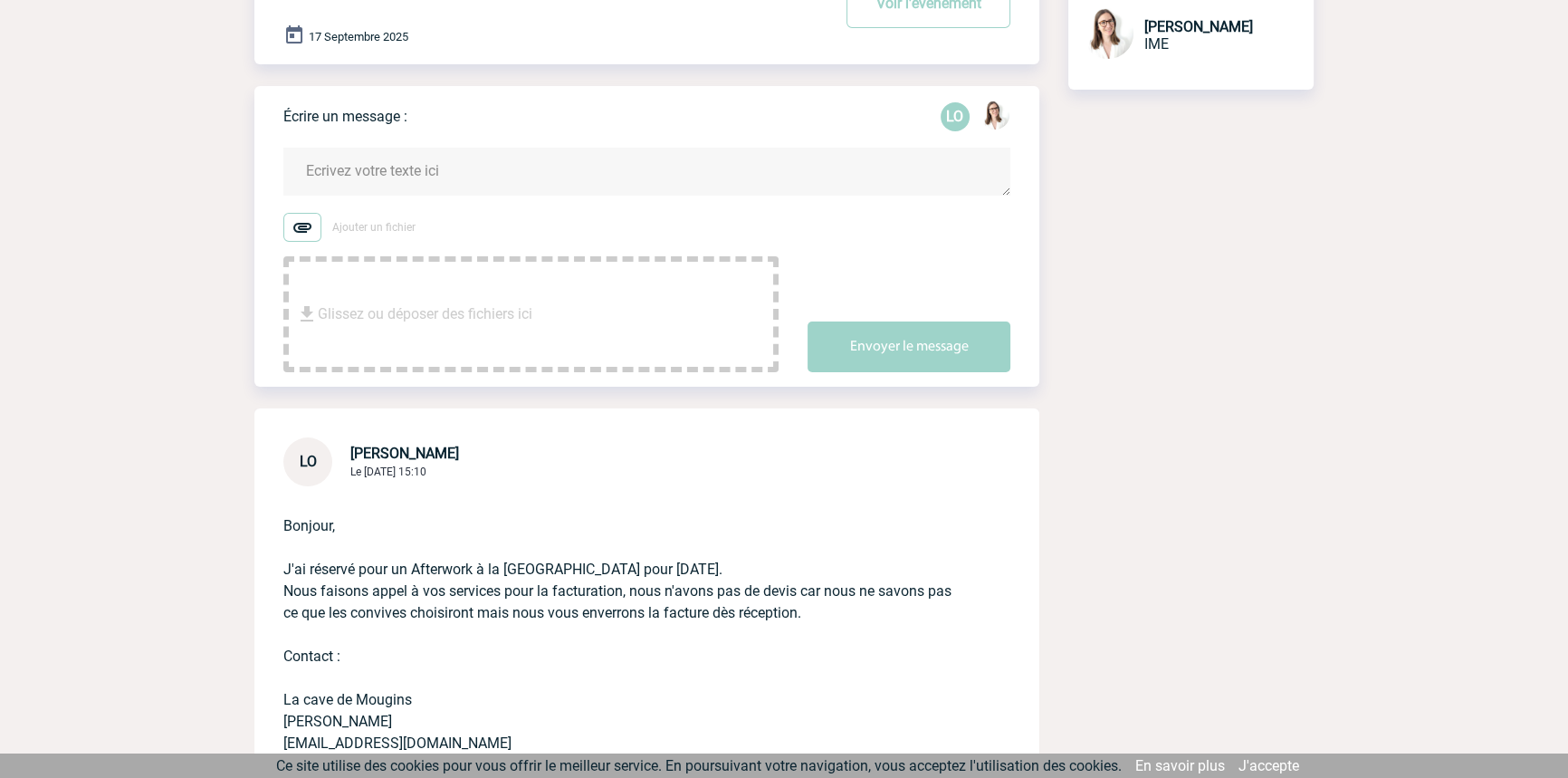
scroll to position [515, 0]
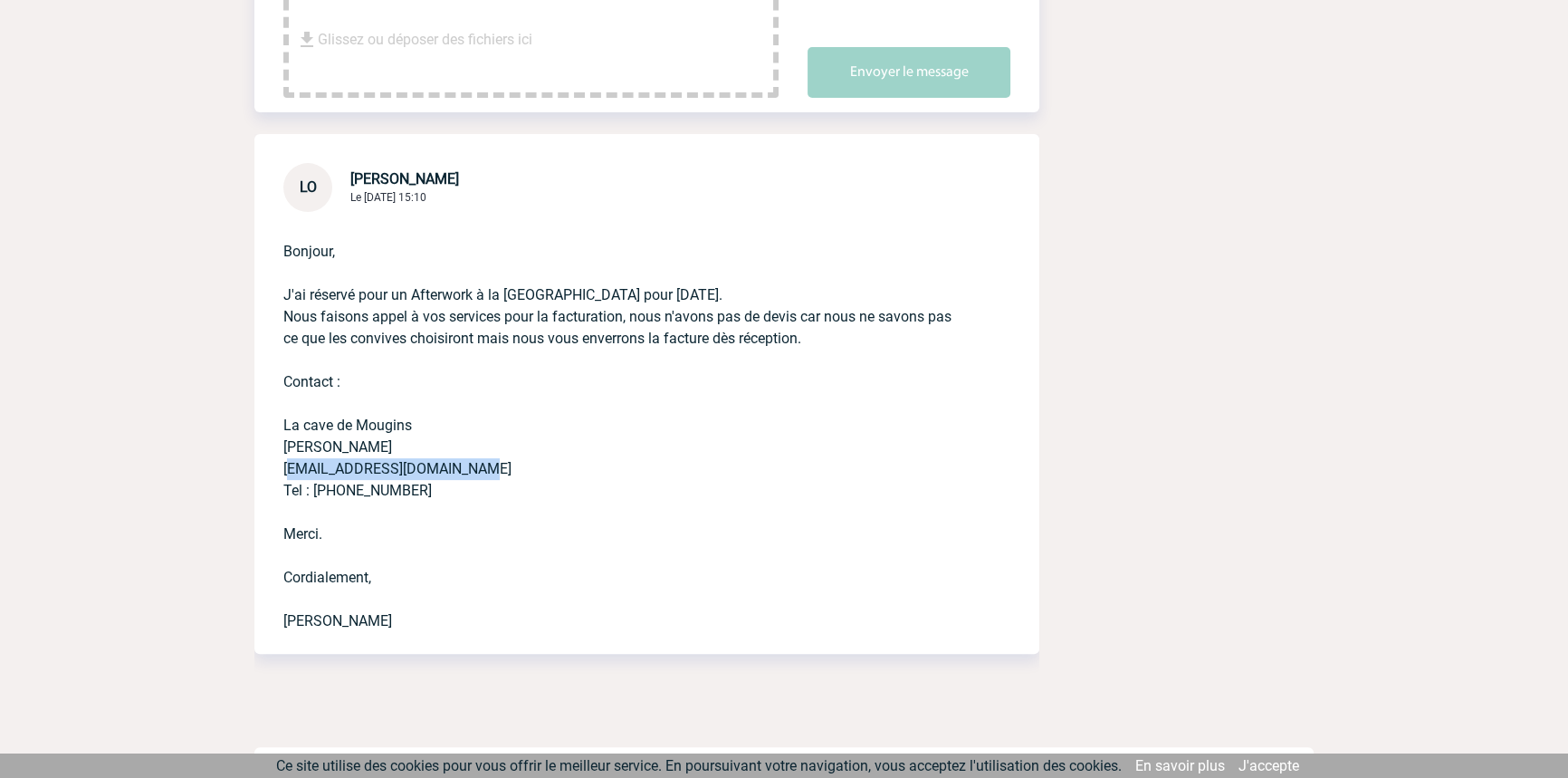
drag, startPoint x: 429, startPoint y: 446, endPoint x: 10, endPoint y: 317, distance: 438.4
click at [280, 446] on div "Bonjour, J'ai réservé pour un Afterwork à la Cave de Mougins pour mercredi 17 s…" at bounding box center [646, 432] width 785 height 442
copy p "lacavedemougins@orange.fr"
drag, startPoint x: 523, startPoint y: 362, endPoint x: 514, endPoint y: 354, distance: 12.0
click at [521, 360] on p "Bonjour, J'ai réservé pour un Afterwork à la Cave de Mougins pour mercredi 17 s…" at bounding box center [621, 421] width 677 height 421
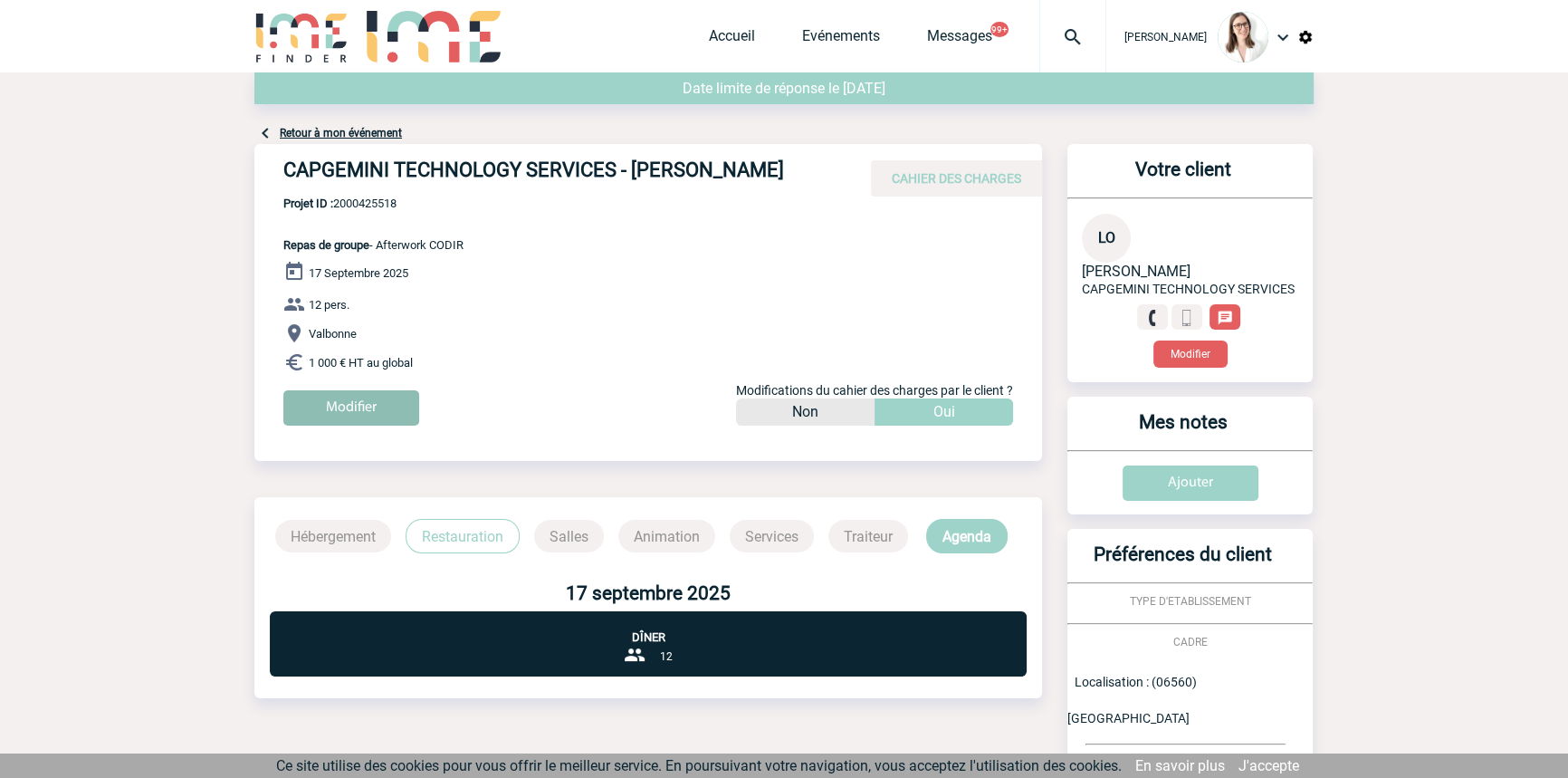
click at [396, 406] on input "Modifier" at bounding box center [352, 408] width 136 height 35
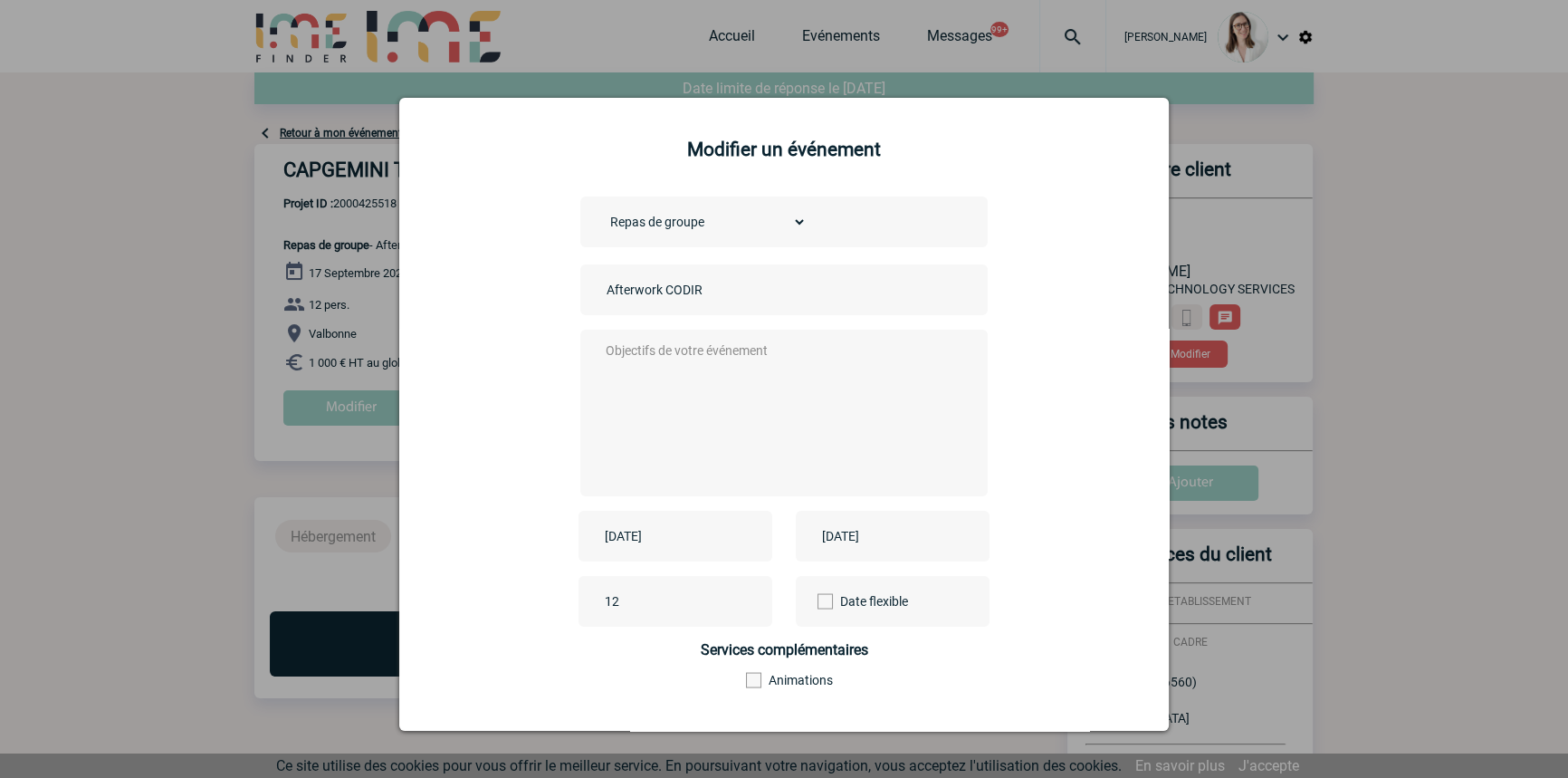
click at [692, 381] on textarea at bounding box center [779, 411] width 358 height 145
type textarea "/"
click at [604, 290] on input "Afterwork CODIR" at bounding box center [728, 290] width 253 height 24
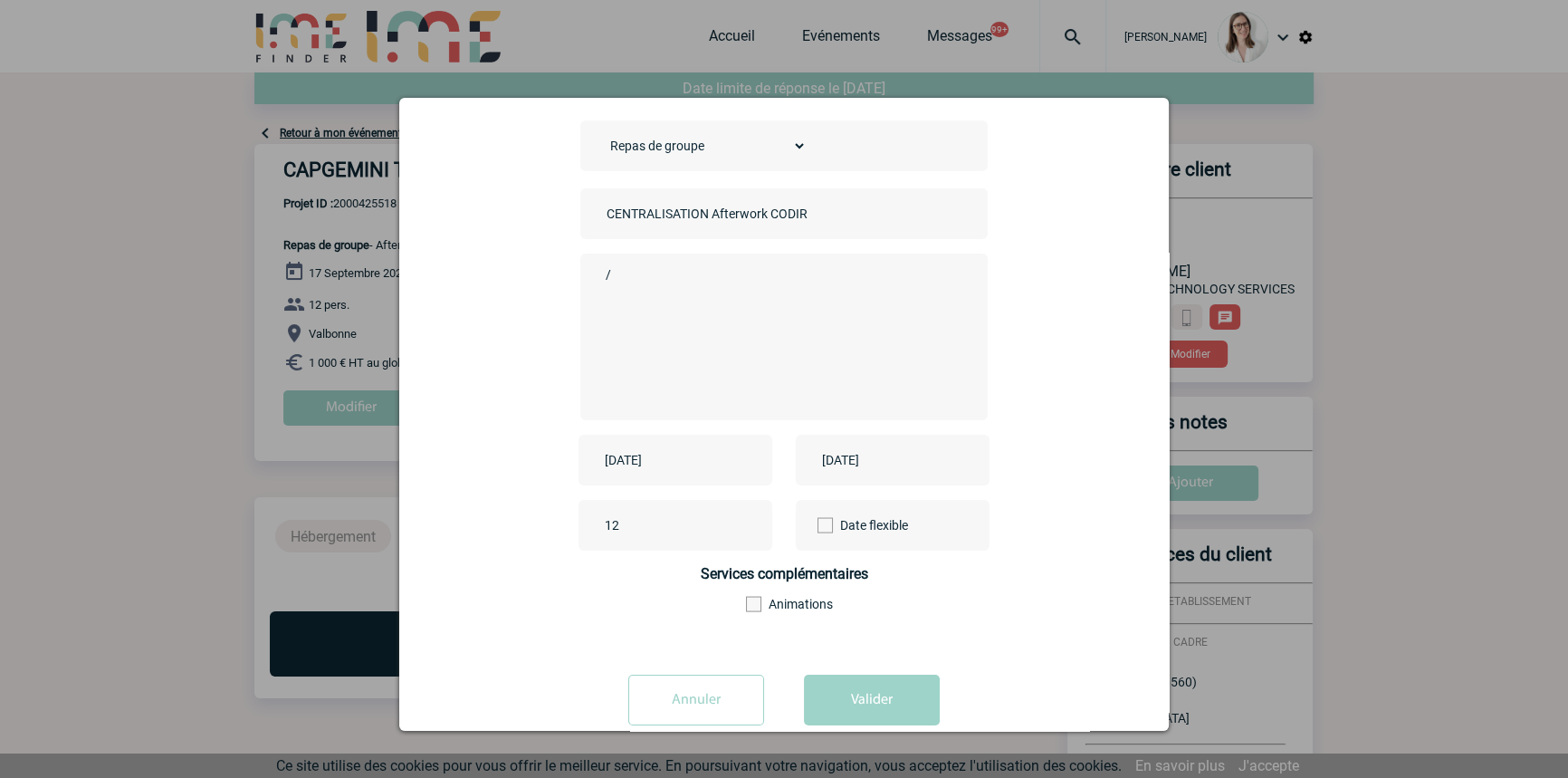
scroll to position [113, 0]
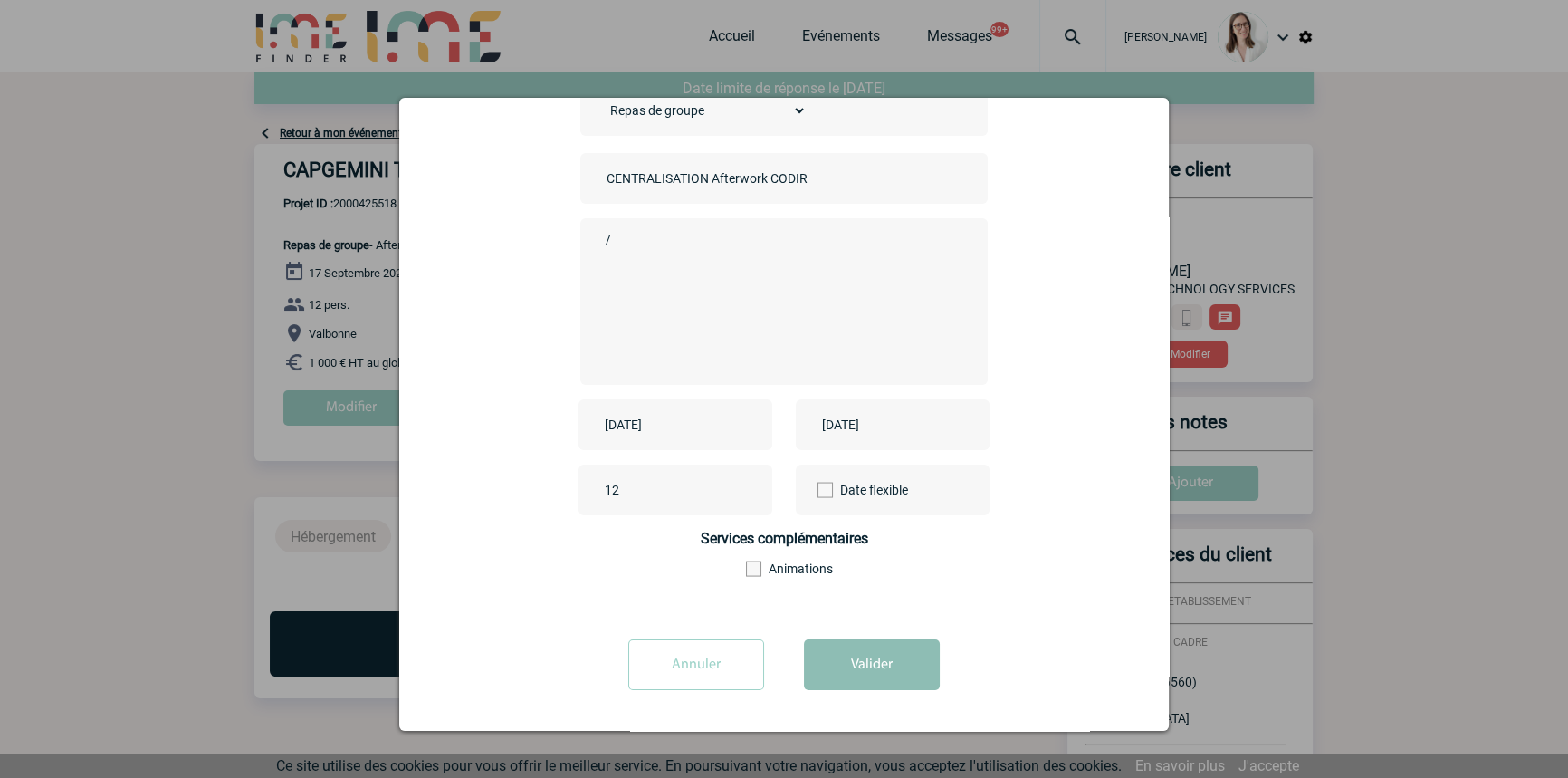
type input "CENTRALISATION Afterwork CODIR"
click at [853, 641] on button "Valider" at bounding box center [872, 664] width 136 height 50
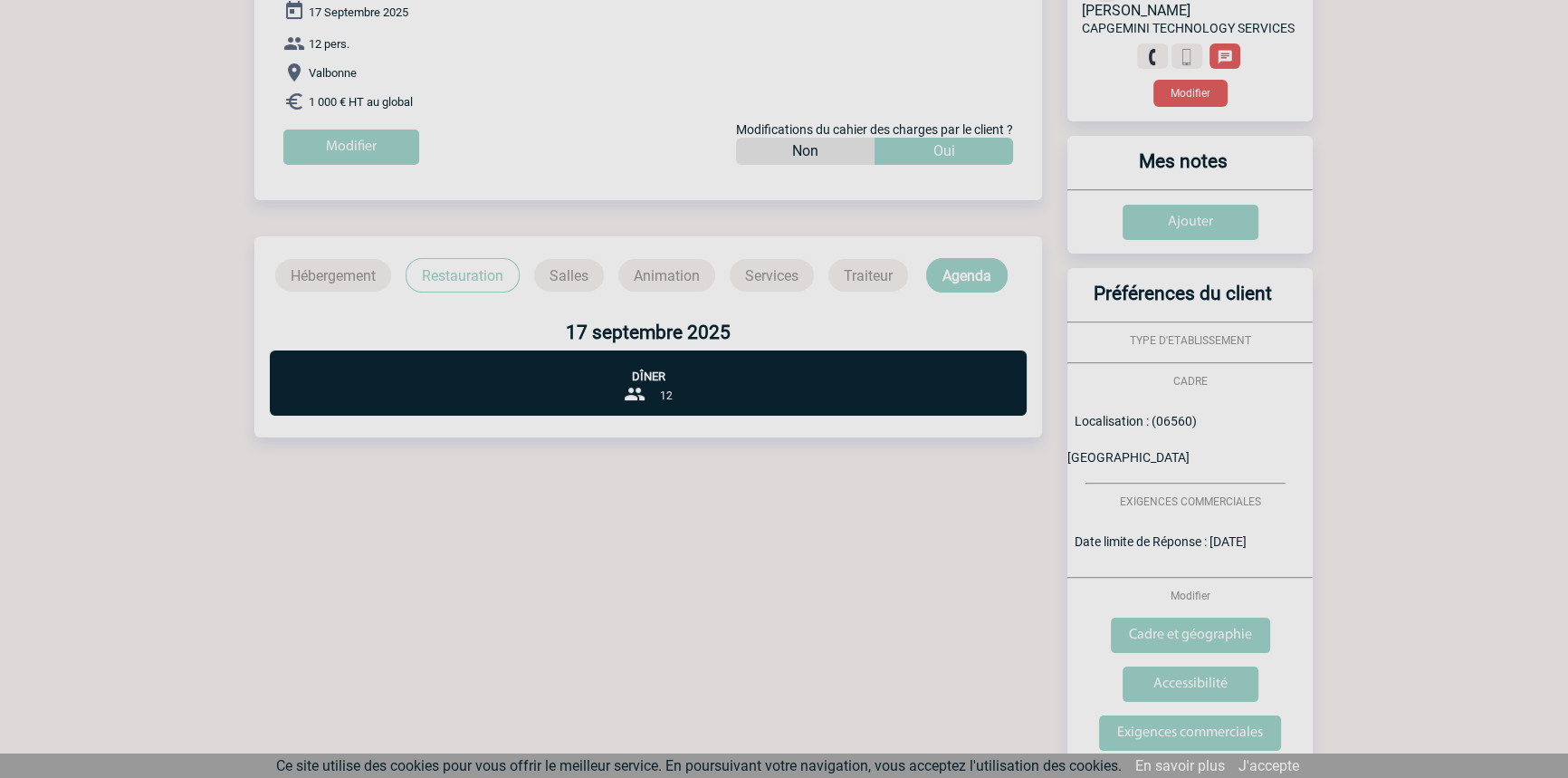
scroll to position [274, 0]
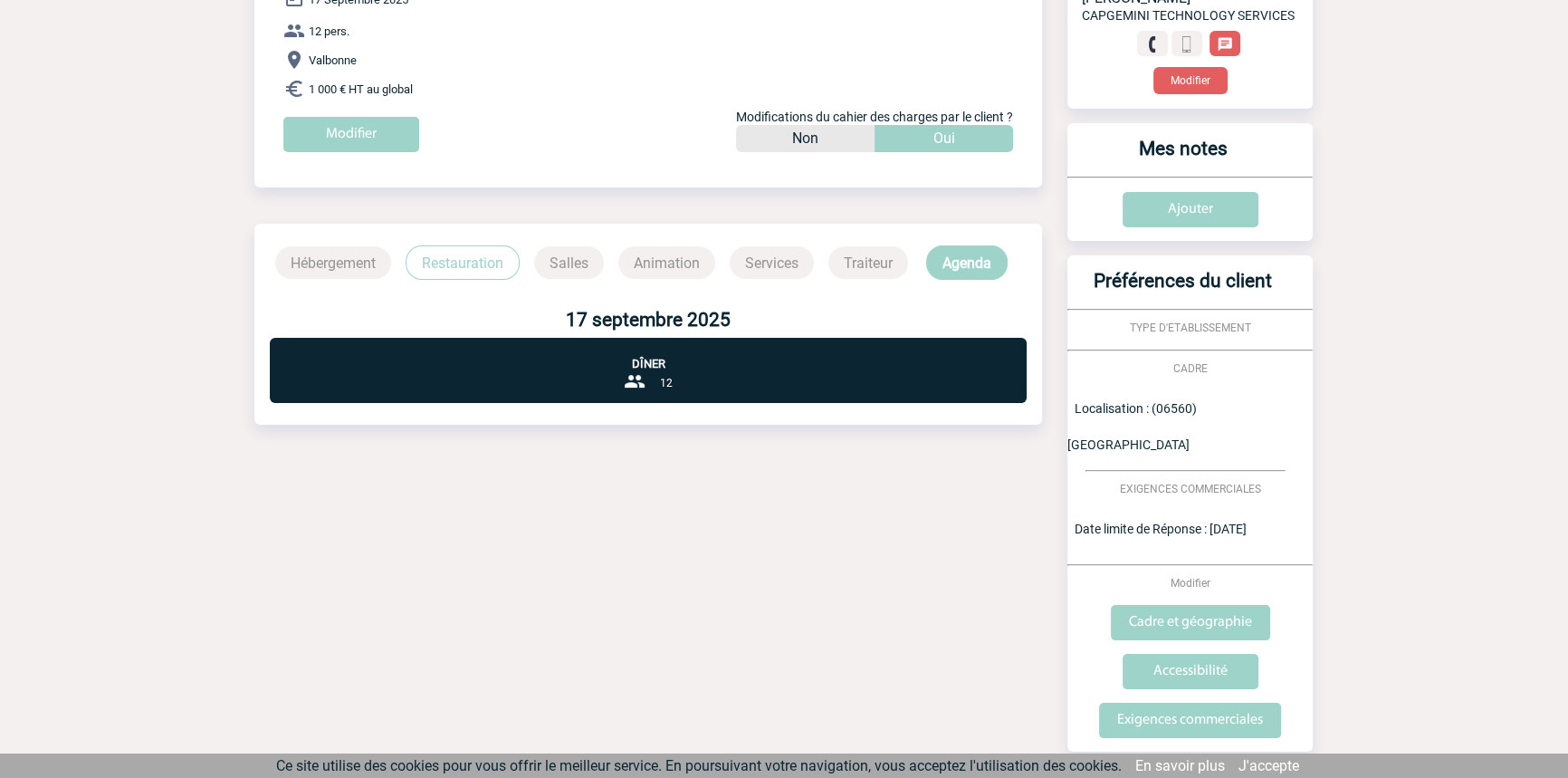
click at [482, 262] on p "Restauration" at bounding box center [463, 262] width 114 height 34
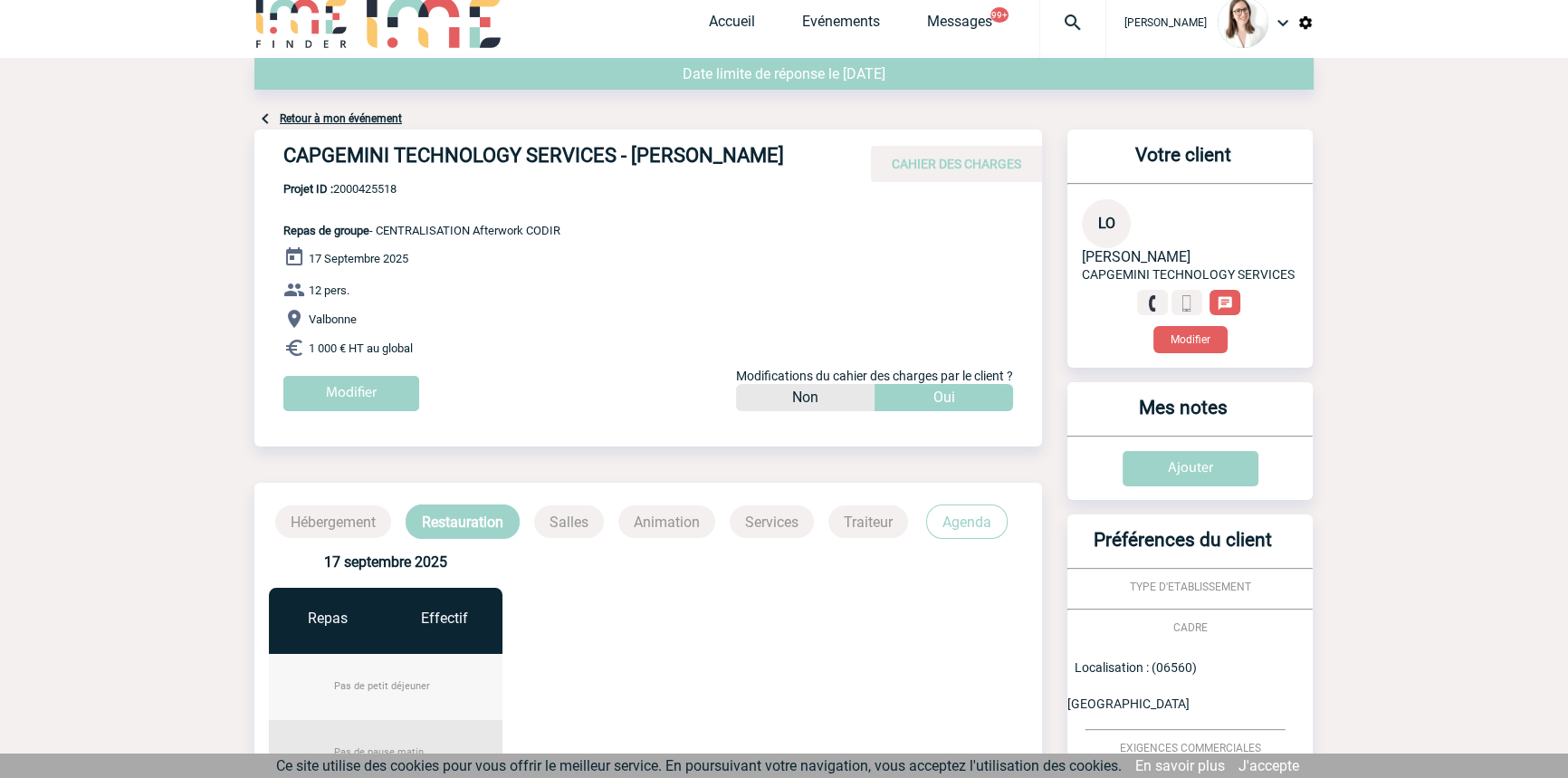
scroll to position [0, 0]
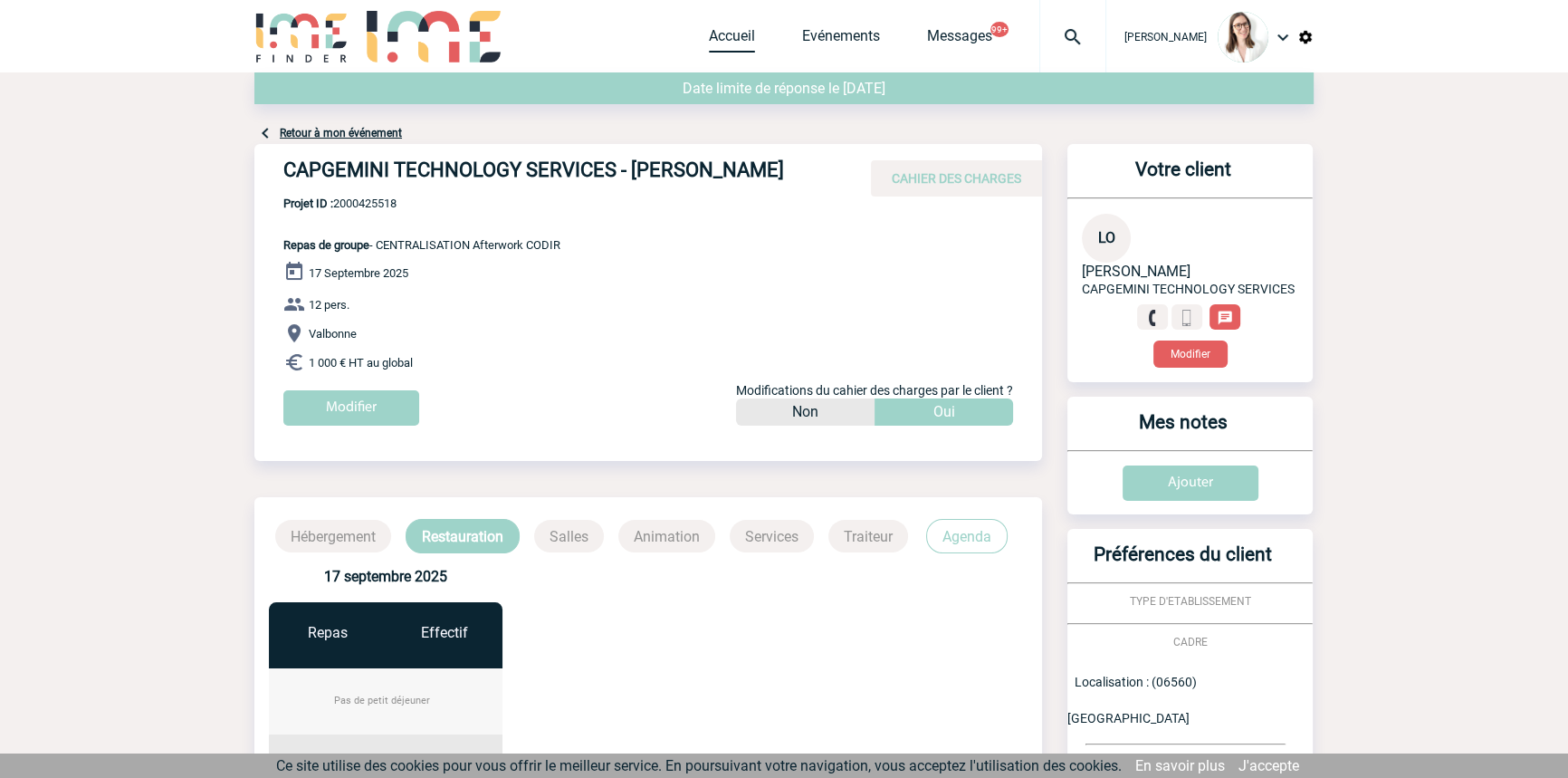
click at [709, 40] on link "Accueil" at bounding box center [732, 40] width 46 height 26
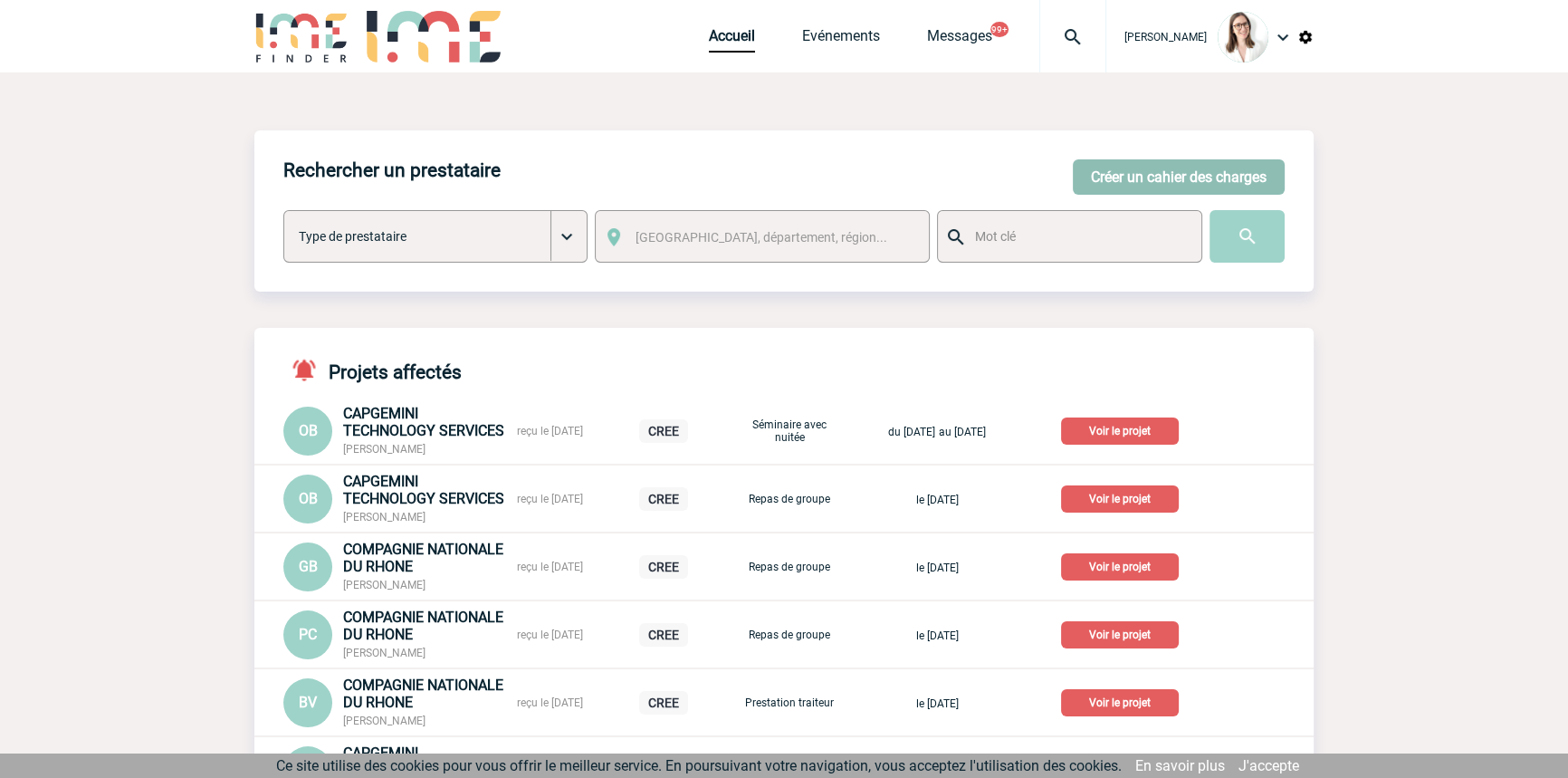
click at [1074, 188] on button "Créer un cahier des charges" at bounding box center [1179, 177] width 212 height 35
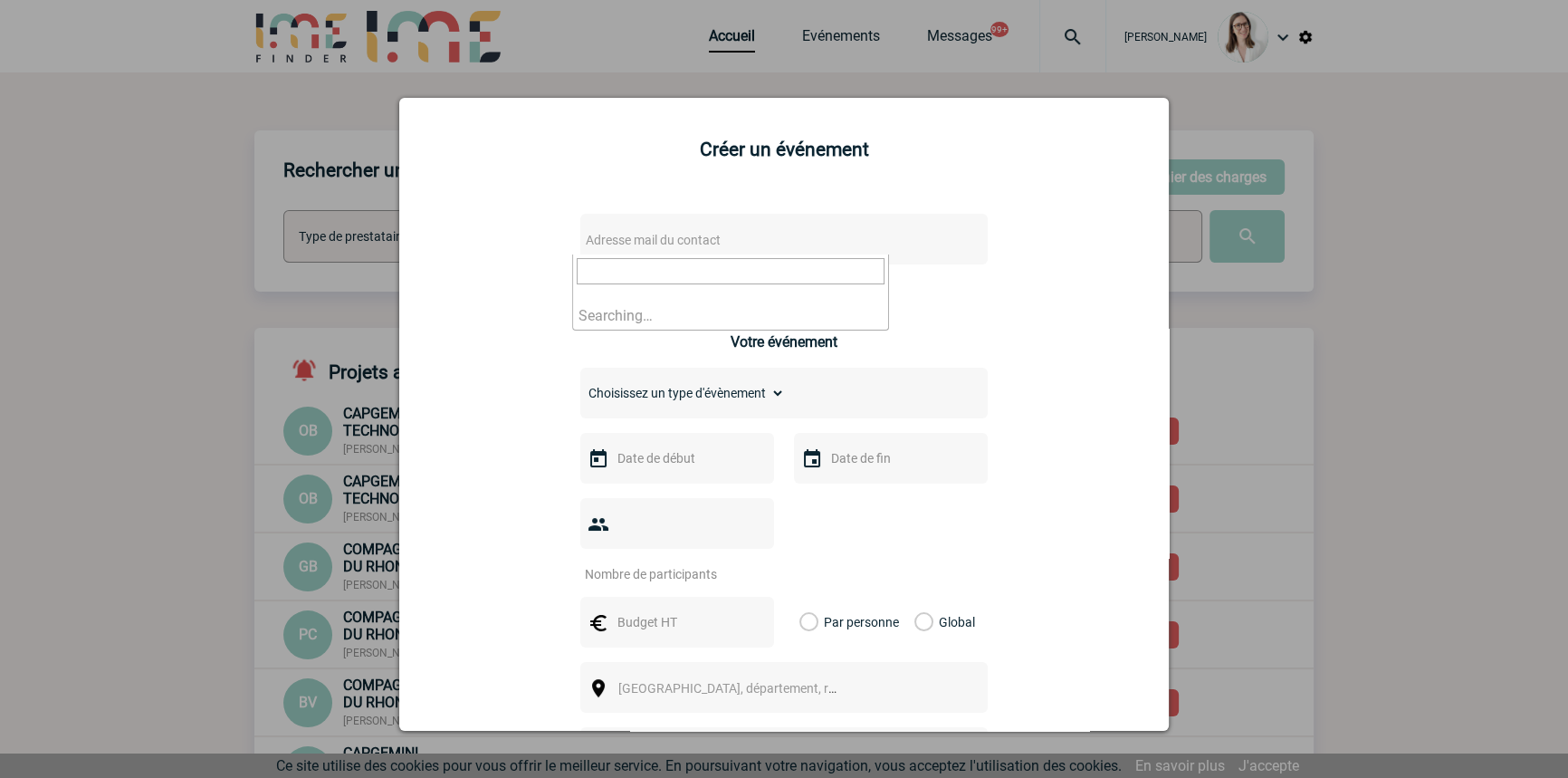
click at [672, 235] on span "Adresse mail du contact" at bounding box center [653, 239] width 135 height 15
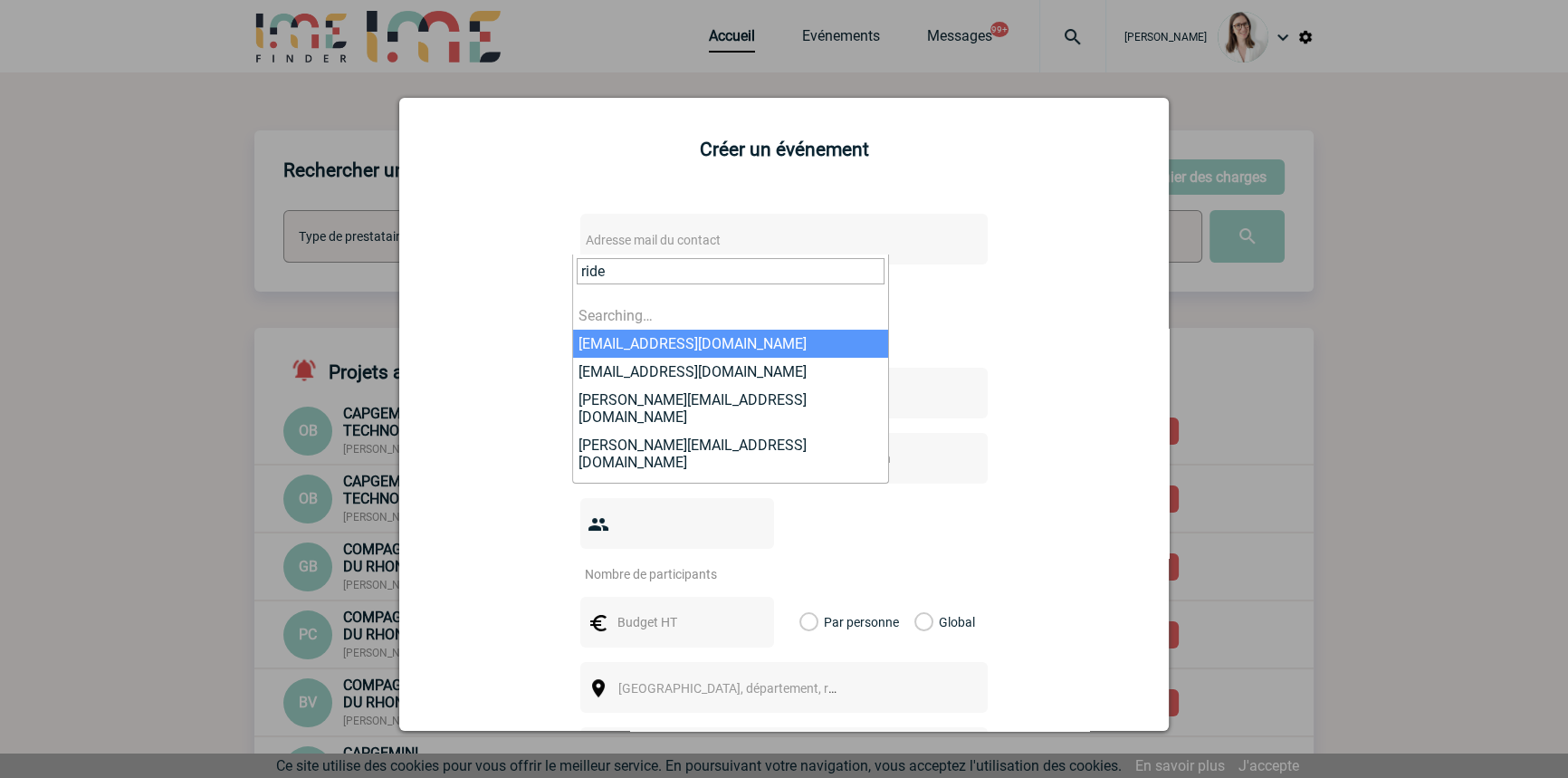
type input "ridel"
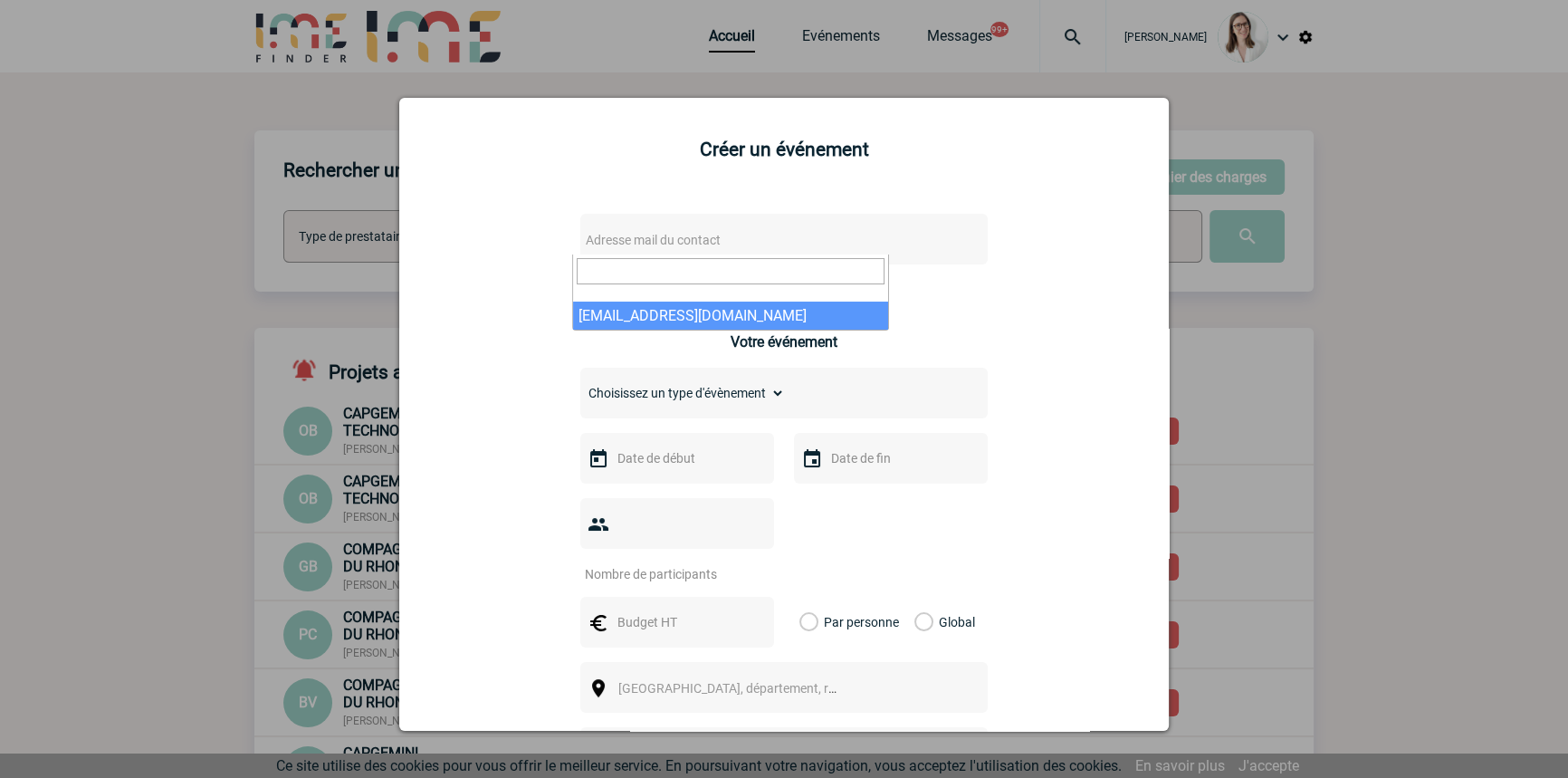
click at [1498, 311] on div at bounding box center [784, 389] width 1568 height 778
